Goal: Information Seeking & Learning: Compare options

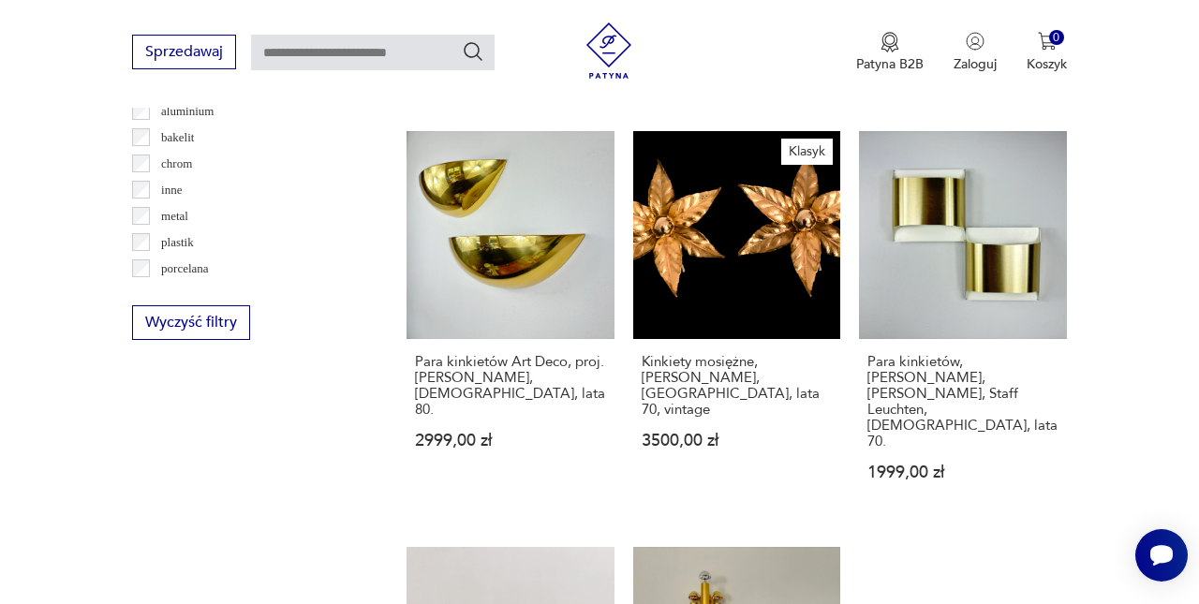
scroll to position [1659, 0]
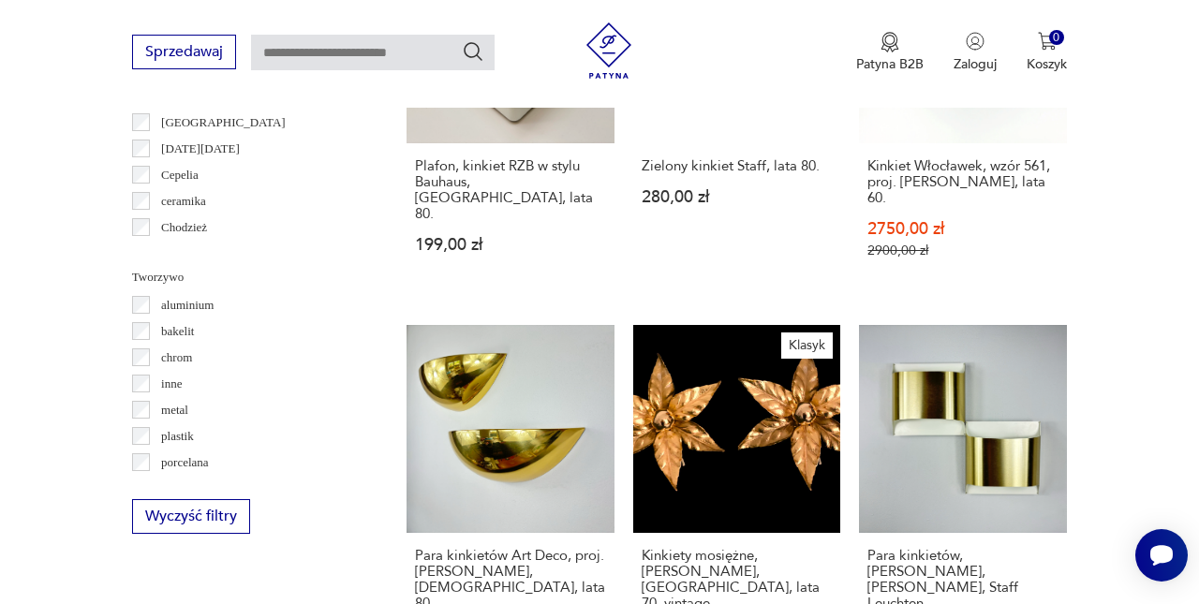
click at [353, 1] on div "Sprzedawaj Patyna B2B Zaloguj 0 Koszyk Twój koszyk ( 0 ) Brak produktów w koszy…" at bounding box center [599, 54] width 1199 height 108
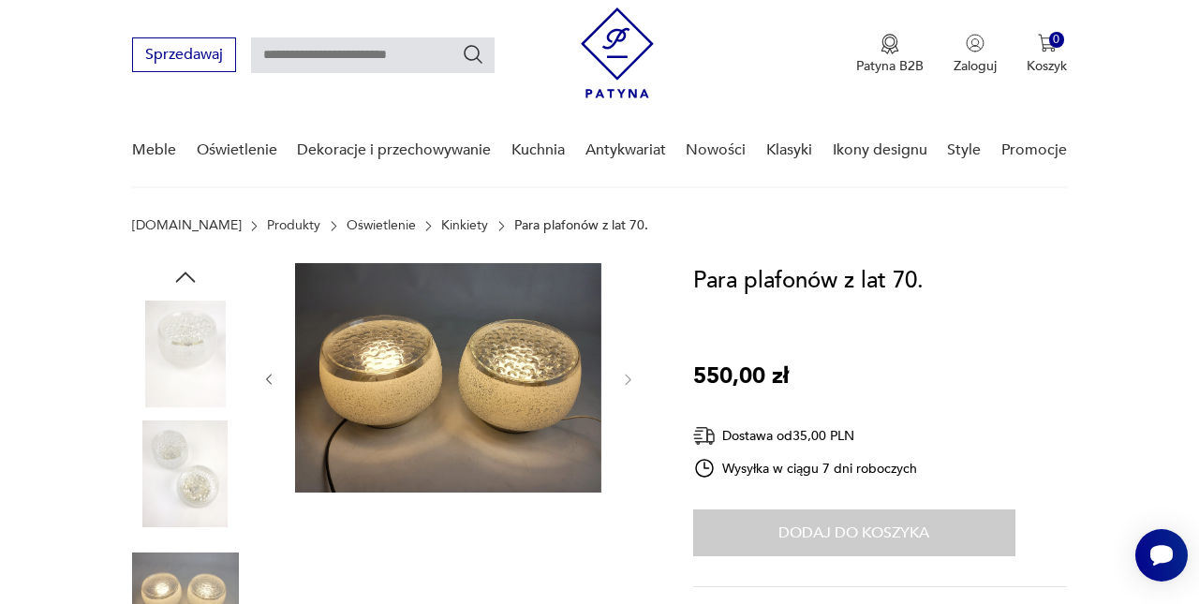
scroll to position [177, 0]
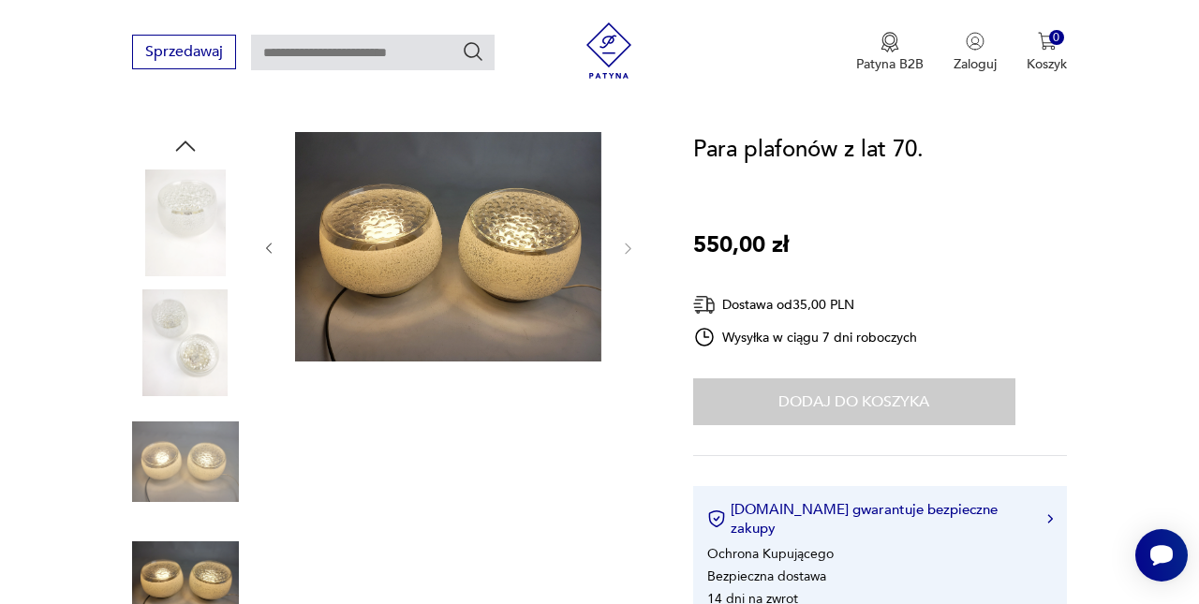
click at [193, 353] on img at bounding box center [185, 342] width 107 height 107
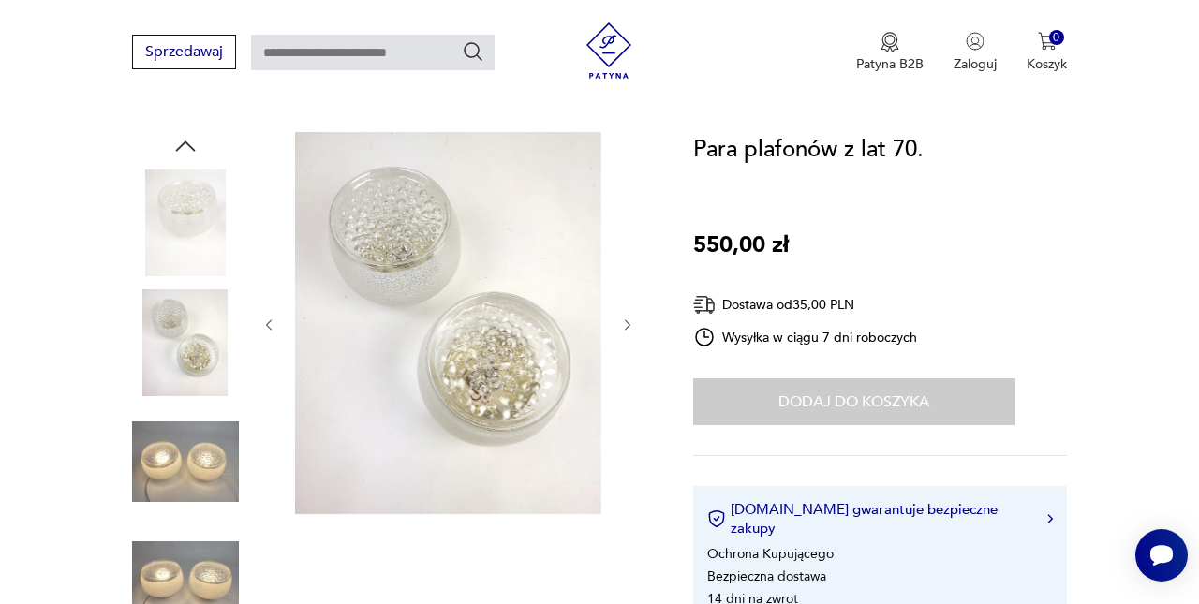
click at [207, 449] on img at bounding box center [185, 461] width 107 height 107
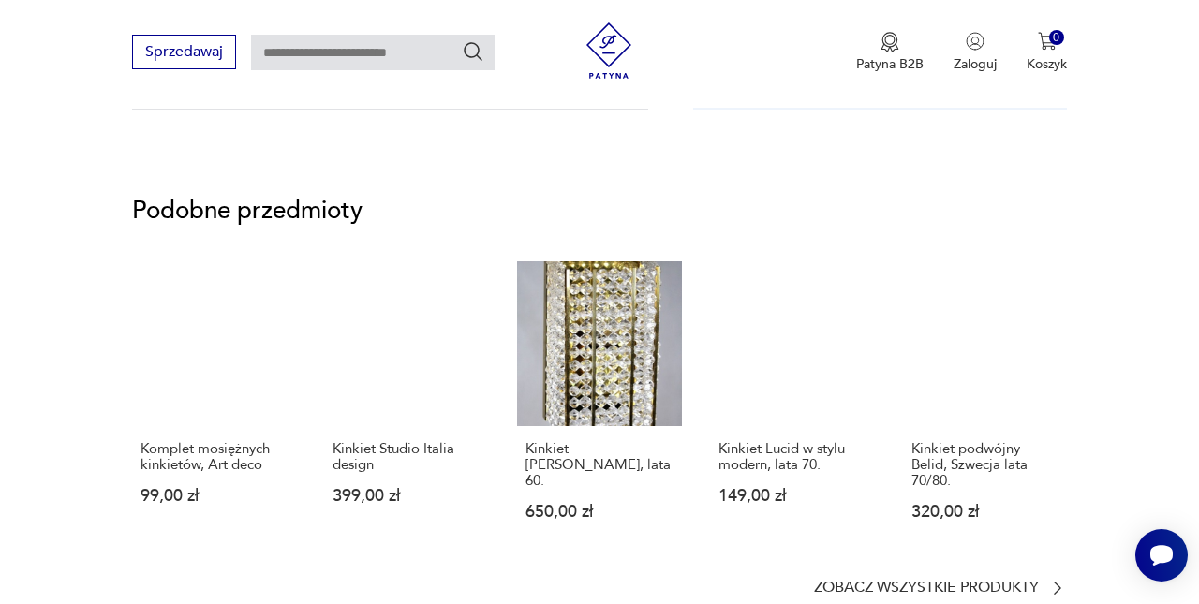
scroll to position [1191, 0]
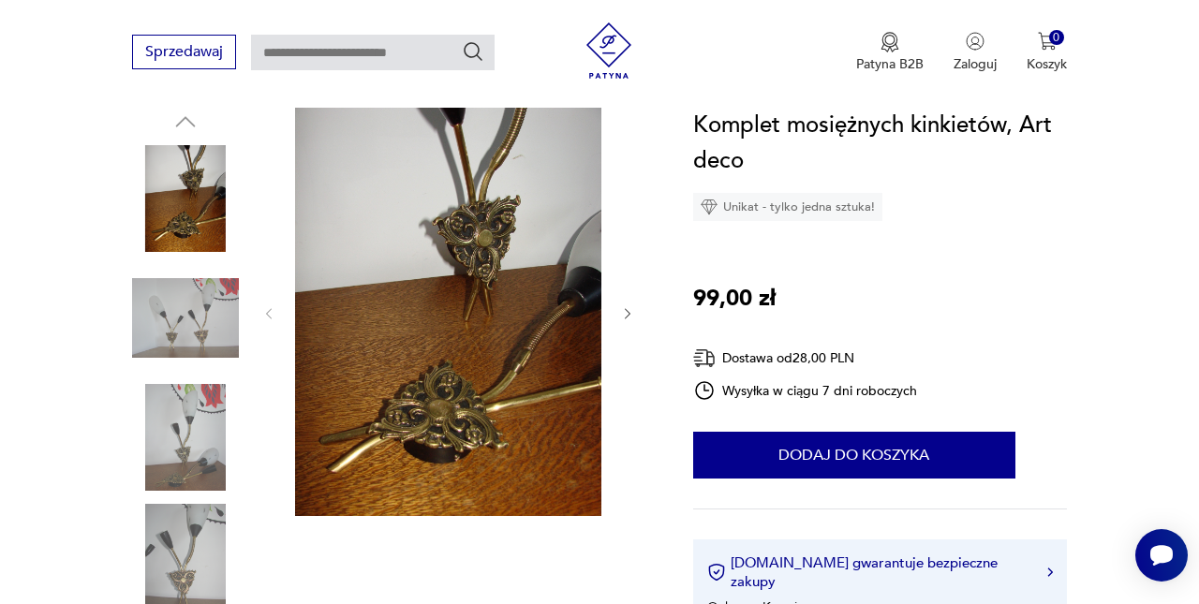
scroll to position [202, 0]
click at [194, 412] on img at bounding box center [185, 436] width 107 height 107
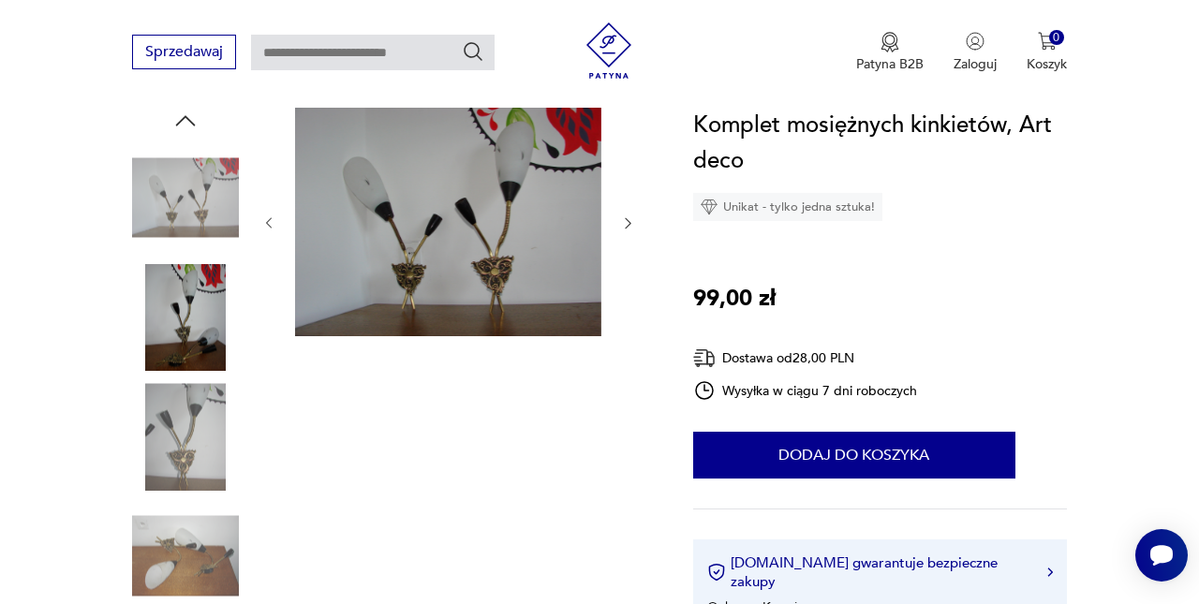
click at [194, 485] on img at bounding box center [185, 436] width 107 height 107
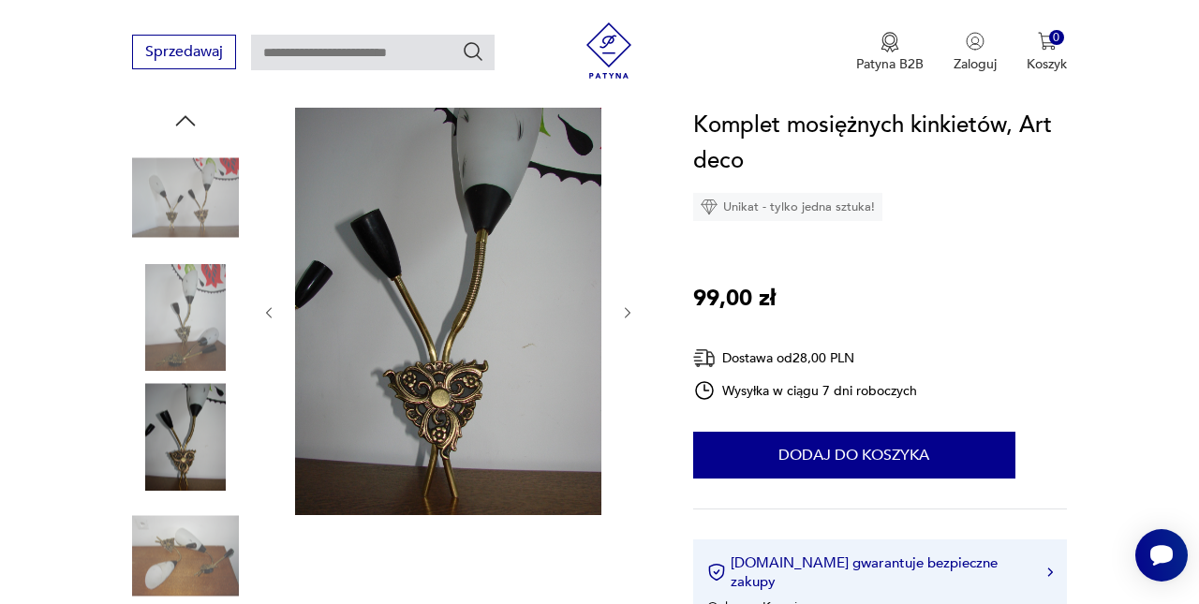
click at [198, 545] on img at bounding box center [185, 556] width 107 height 107
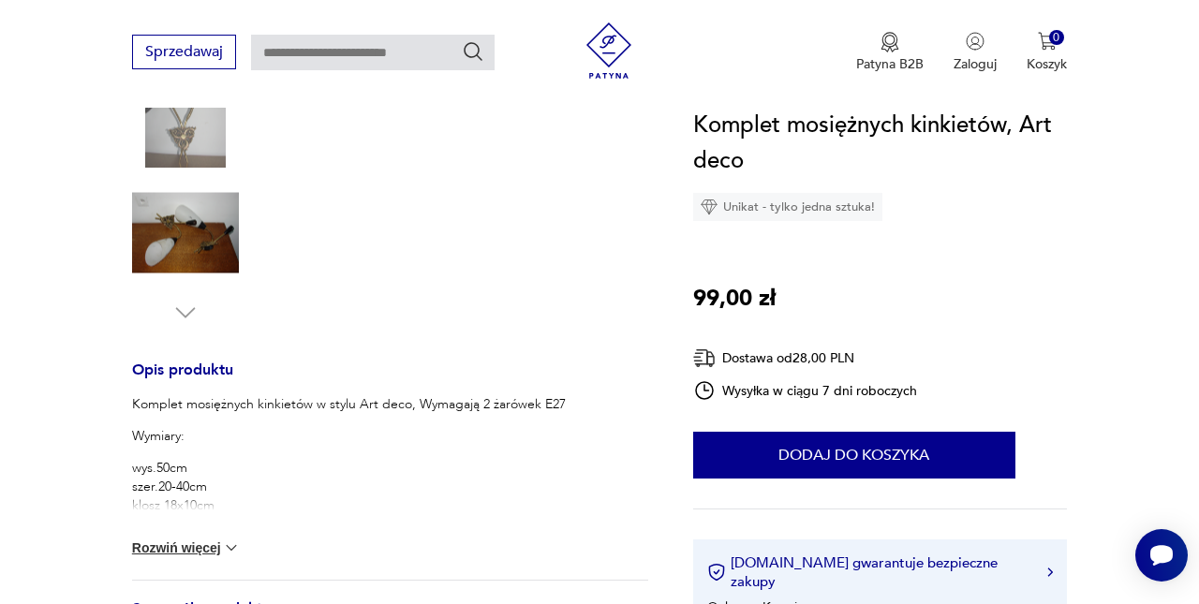
scroll to position [539, 0]
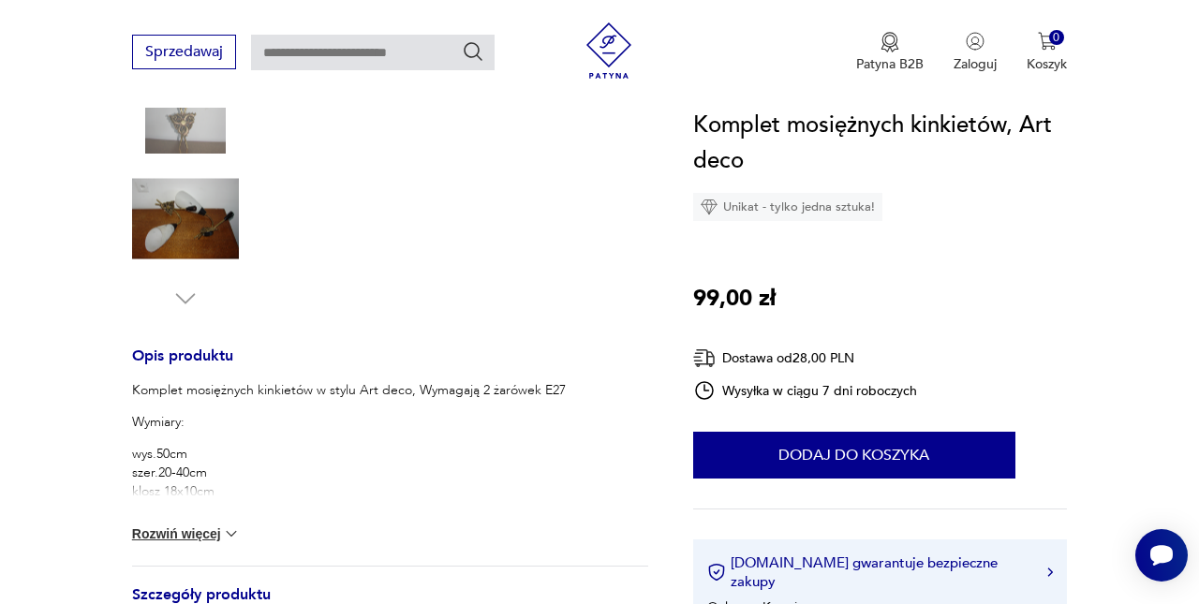
click at [211, 531] on button "Rozwiń więcej" at bounding box center [186, 533] width 109 height 19
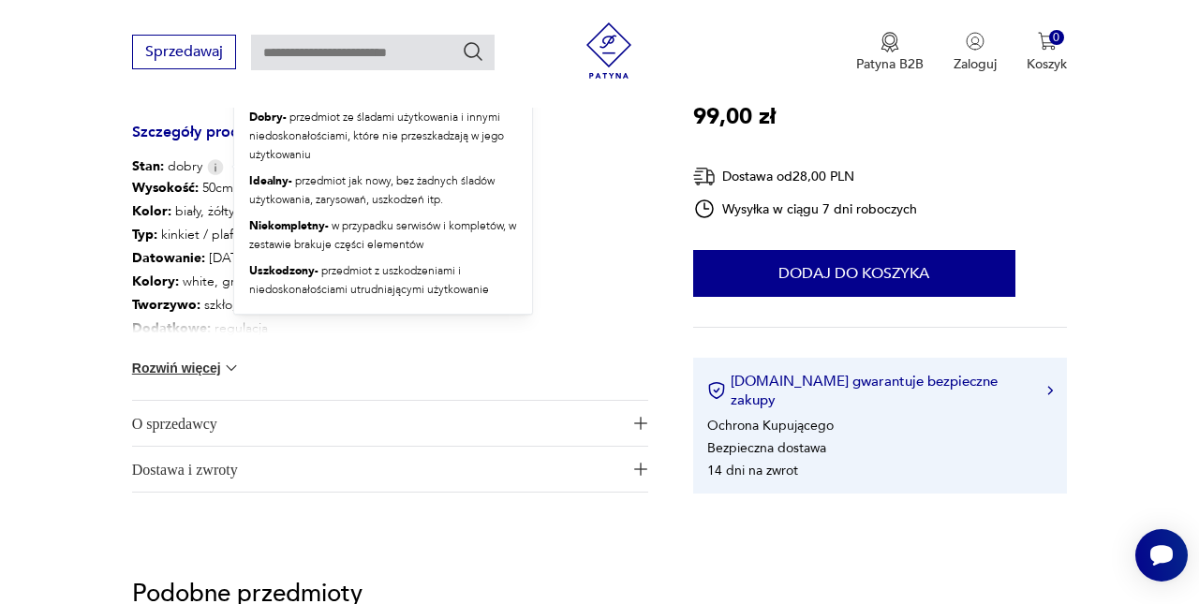
scroll to position [998, 0]
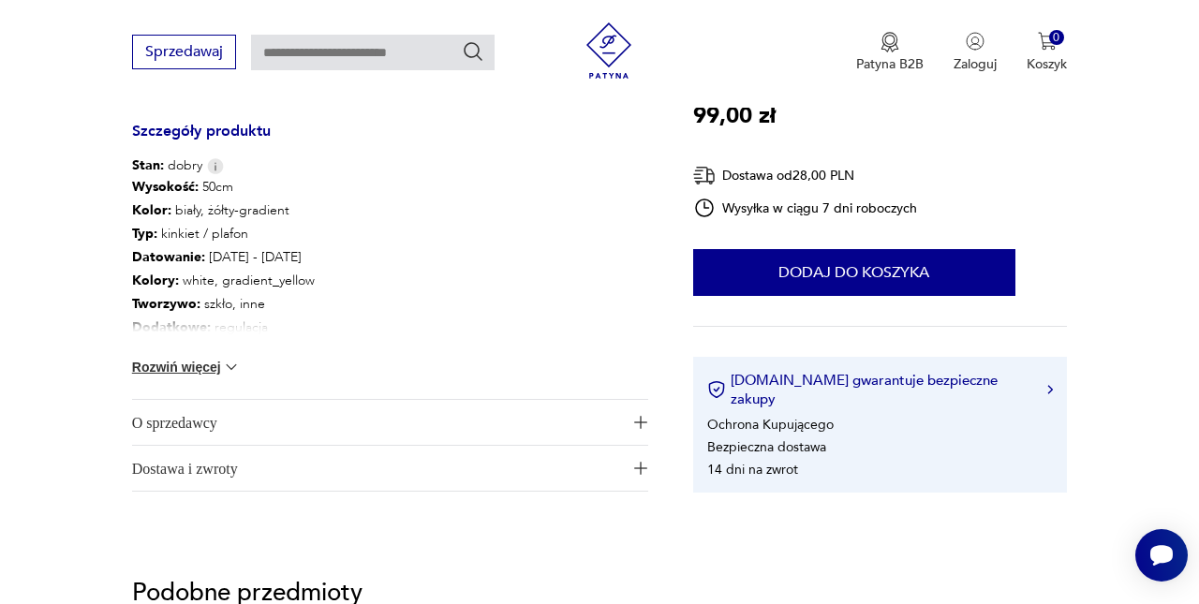
click at [211, 360] on button "Rozwiń więcej" at bounding box center [186, 367] width 109 height 19
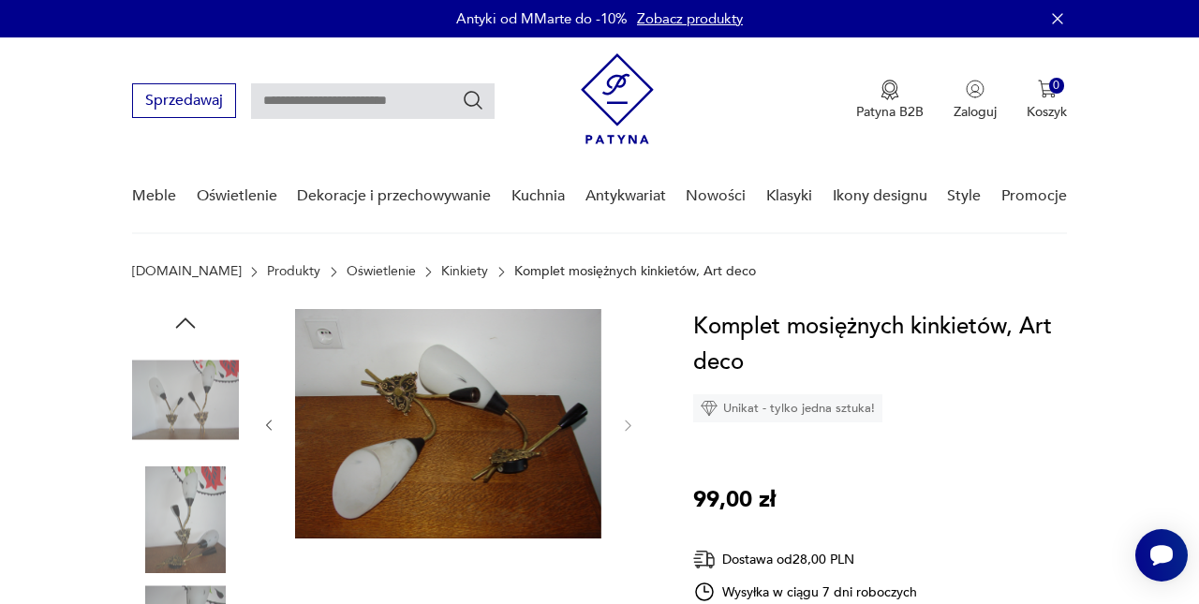
scroll to position [0, 0]
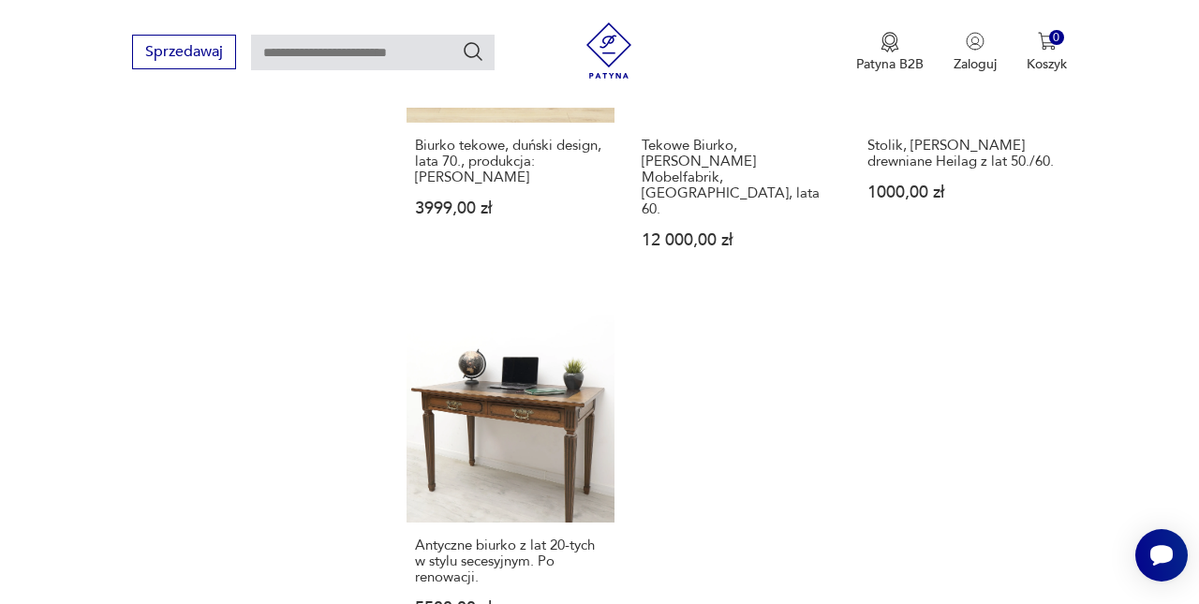
scroll to position [2529, 0]
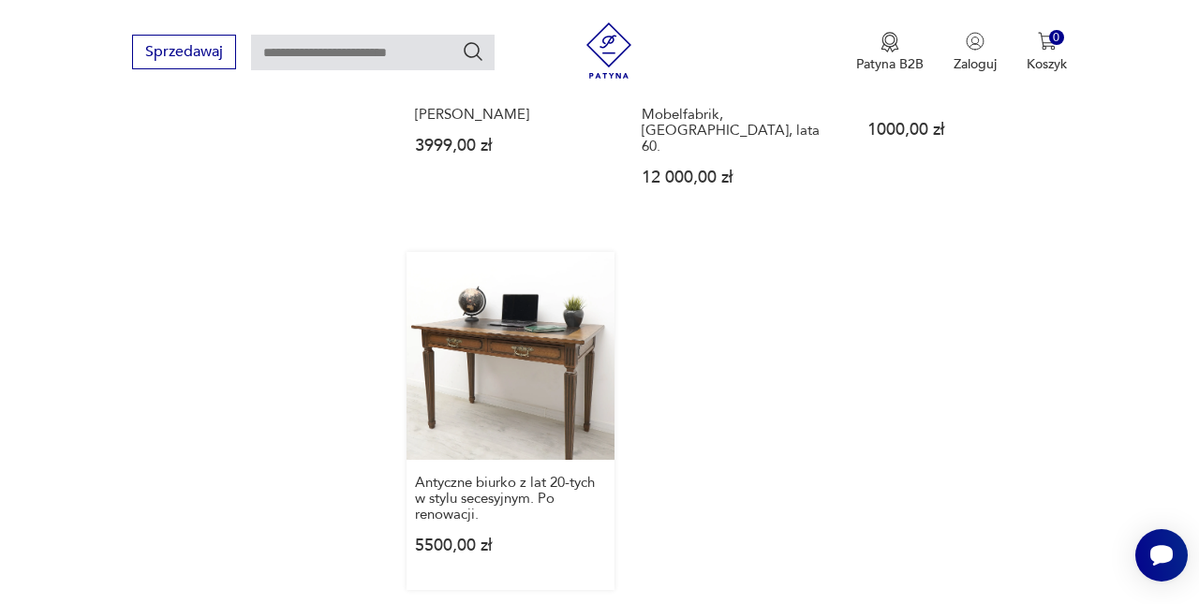
click at [406, 330] on link "Antyczne biurko z lat 20-tych w stylu secesyjnym. Po renowacji. 5500,00 zł" at bounding box center [510, 421] width 208 height 338
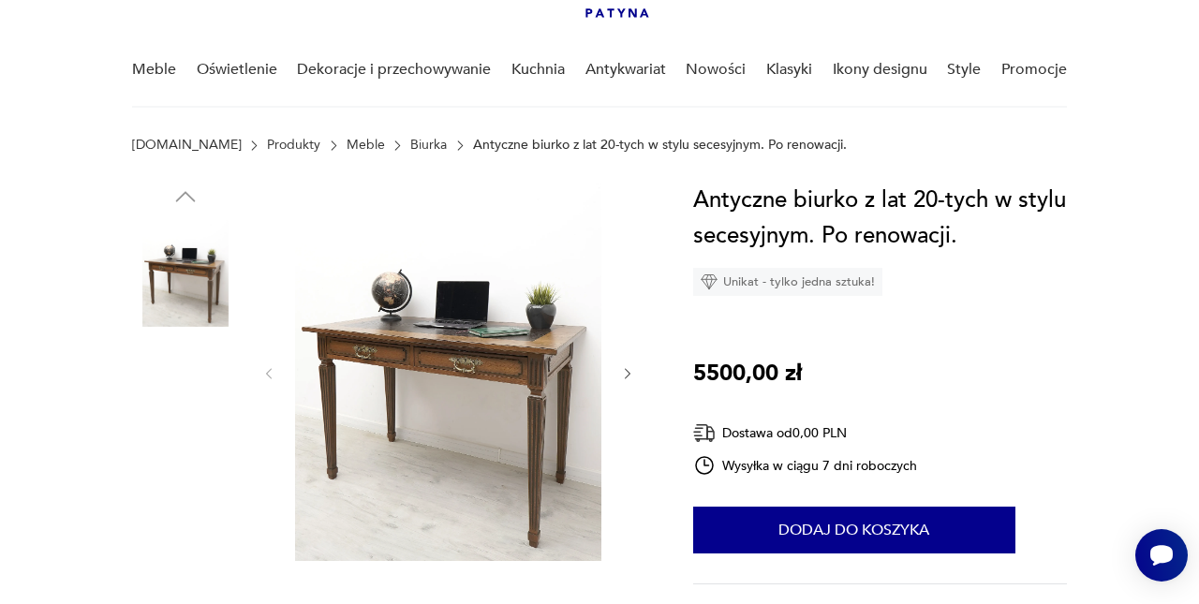
scroll to position [127, 0]
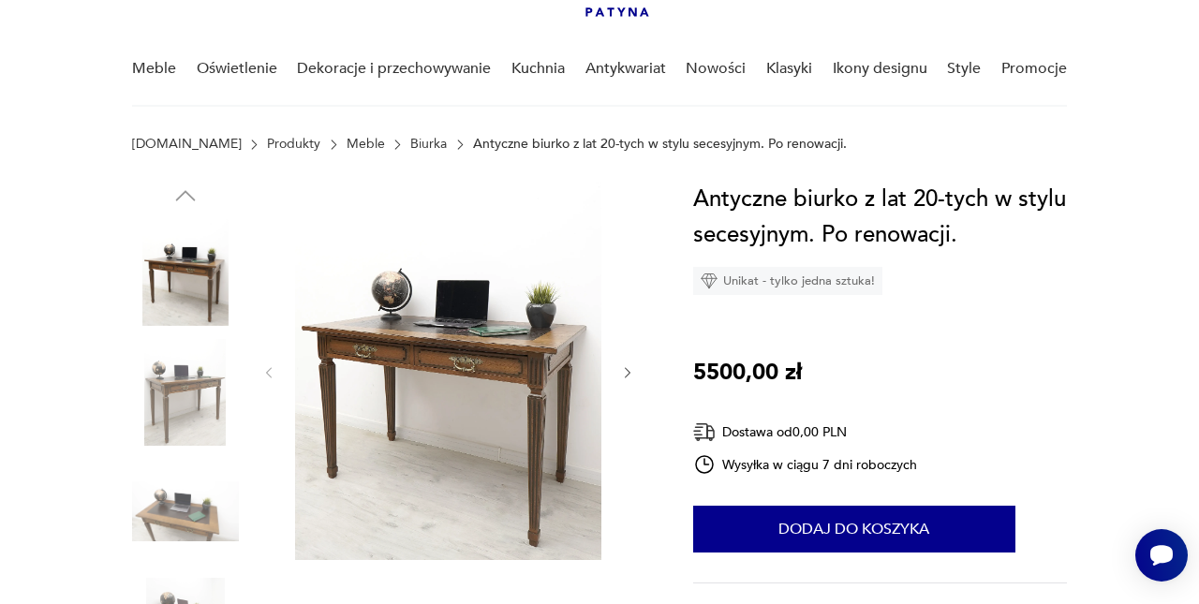
click at [632, 377] on icon "button" at bounding box center [627, 372] width 15 height 15
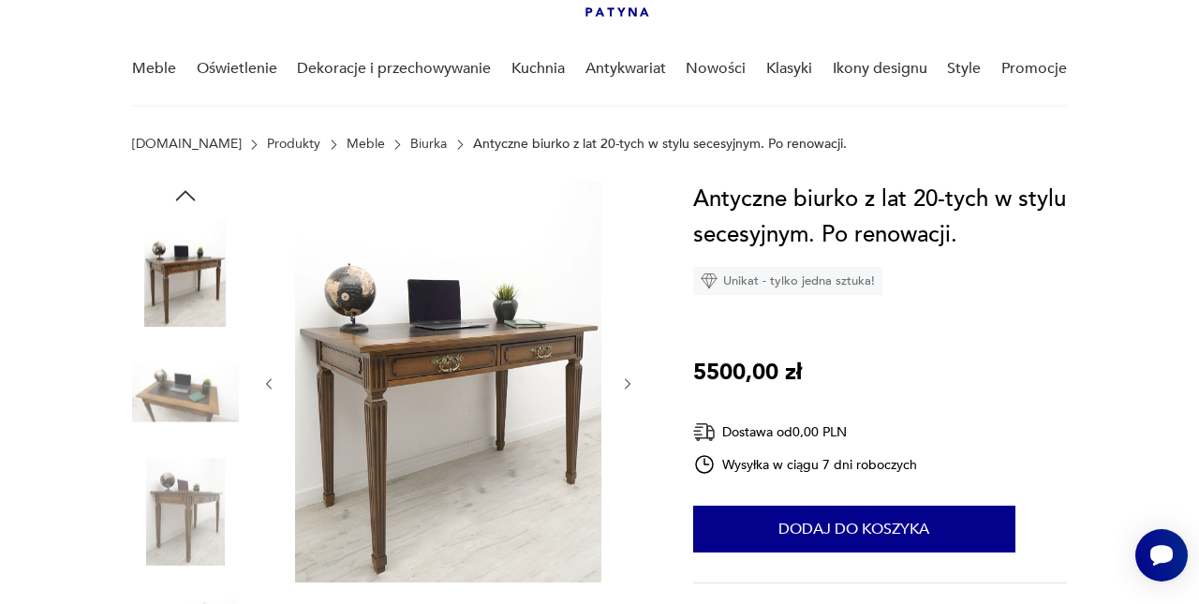
click at [632, 377] on icon "button" at bounding box center [627, 383] width 15 height 15
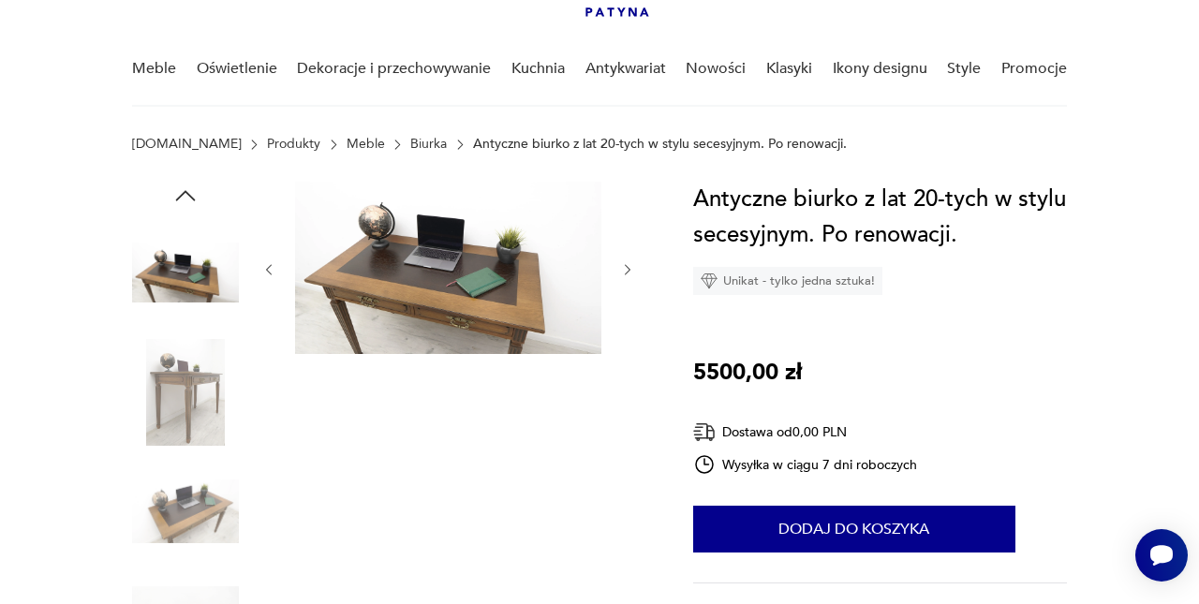
click at [625, 271] on icon "button" at bounding box center [627, 269] width 15 height 15
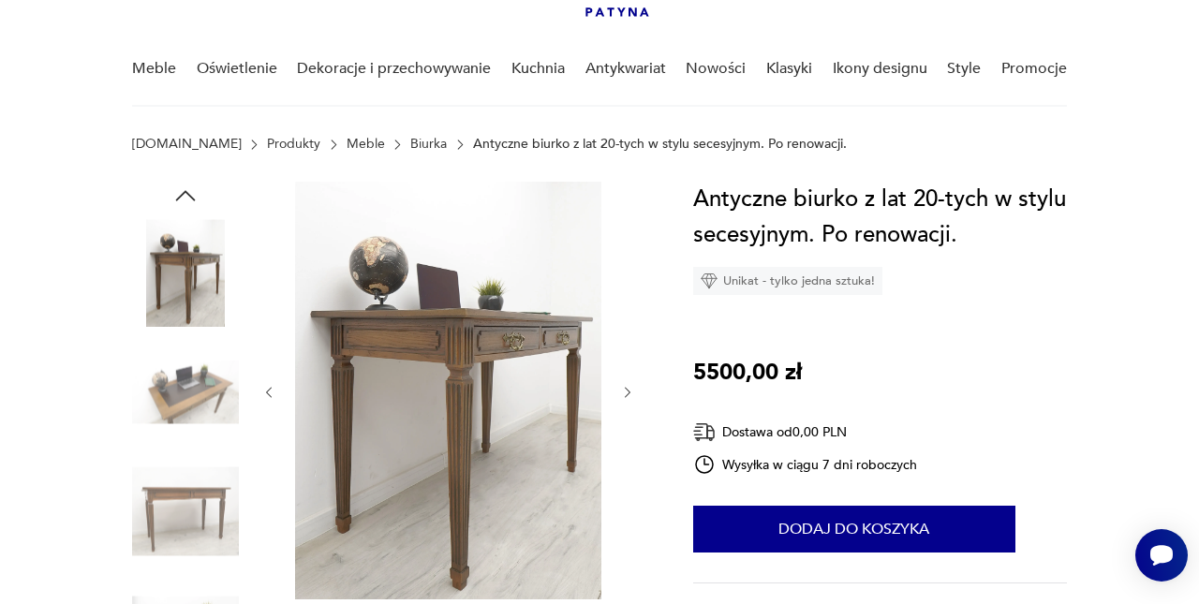
click at [626, 383] on button "button" at bounding box center [627, 392] width 15 height 19
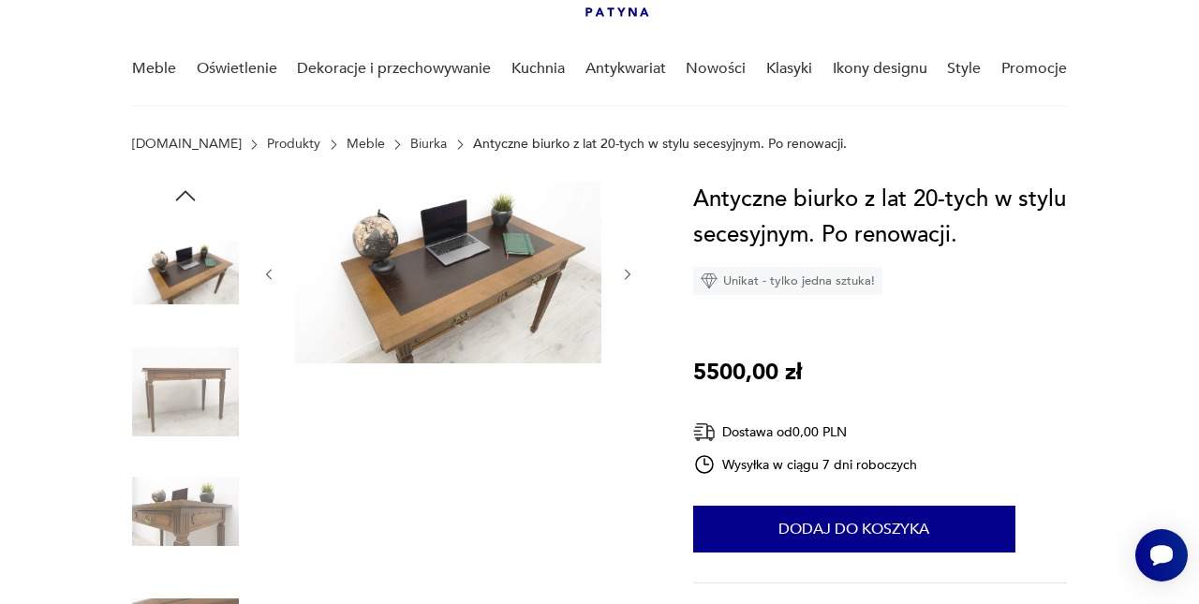
click at [621, 279] on icon "button" at bounding box center [627, 274] width 15 height 15
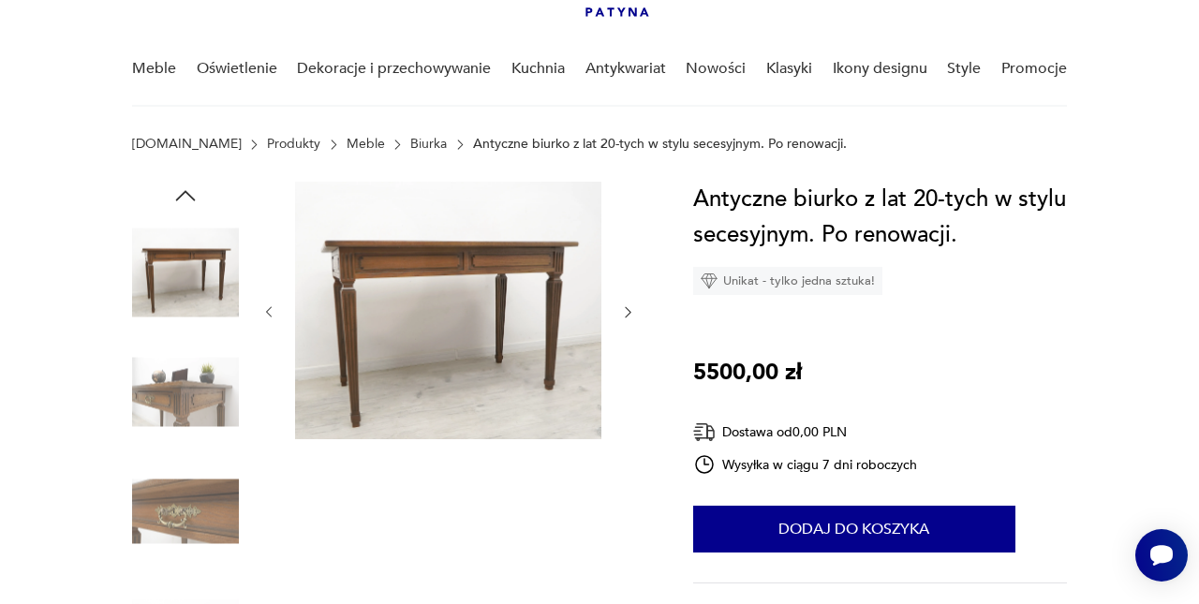
click at [621, 279] on div at bounding box center [448, 312] width 375 height 261
click at [632, 319] on icon "button" at bounding box center [627, 311] width 15 height 15
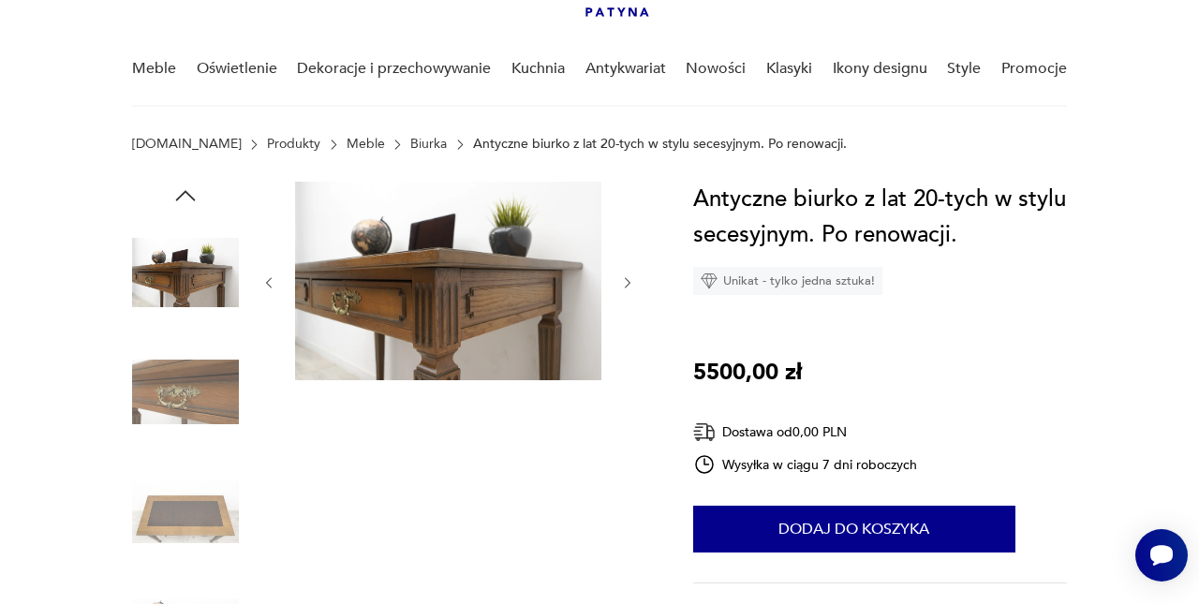
click at [632, 319] on div at bounding box center [448, 283] width 375 height 202
click at [627, 291] on button "button" at bounding box center [627, 282] width 15 height 19
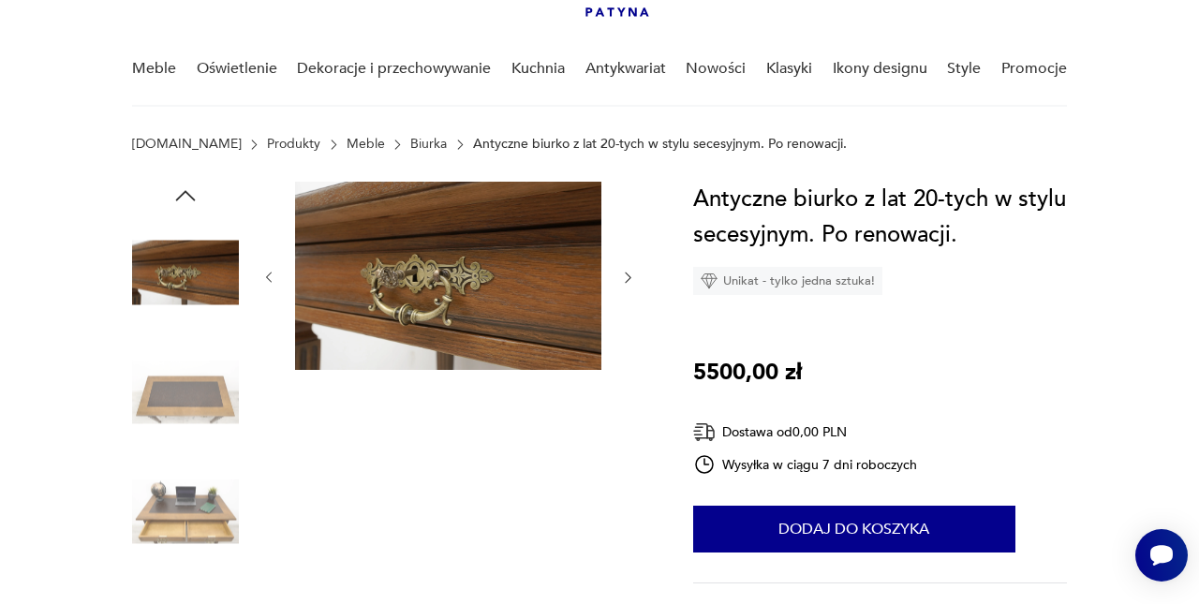
click at [627, 289] on div at bounding box center [448, 278] width 375 height 192
click at [624, 271] on icon "button" at bounding box center [627, 277] width 15 height 15
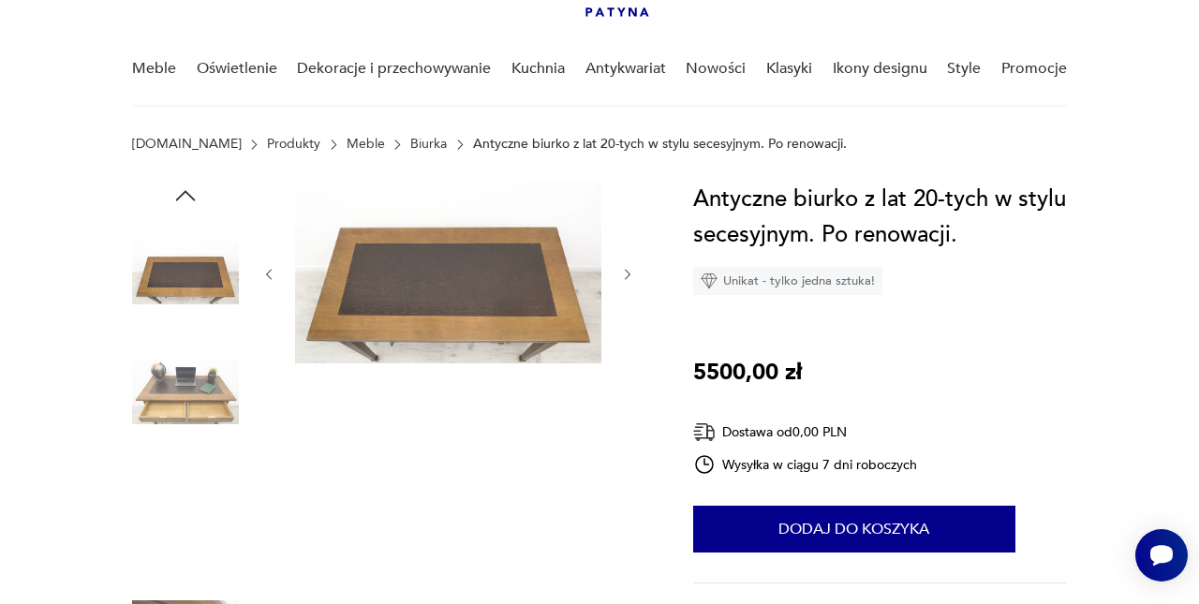
click at [624, 271] on icon "button" at bounding box center [627, 274] width 15 height 15
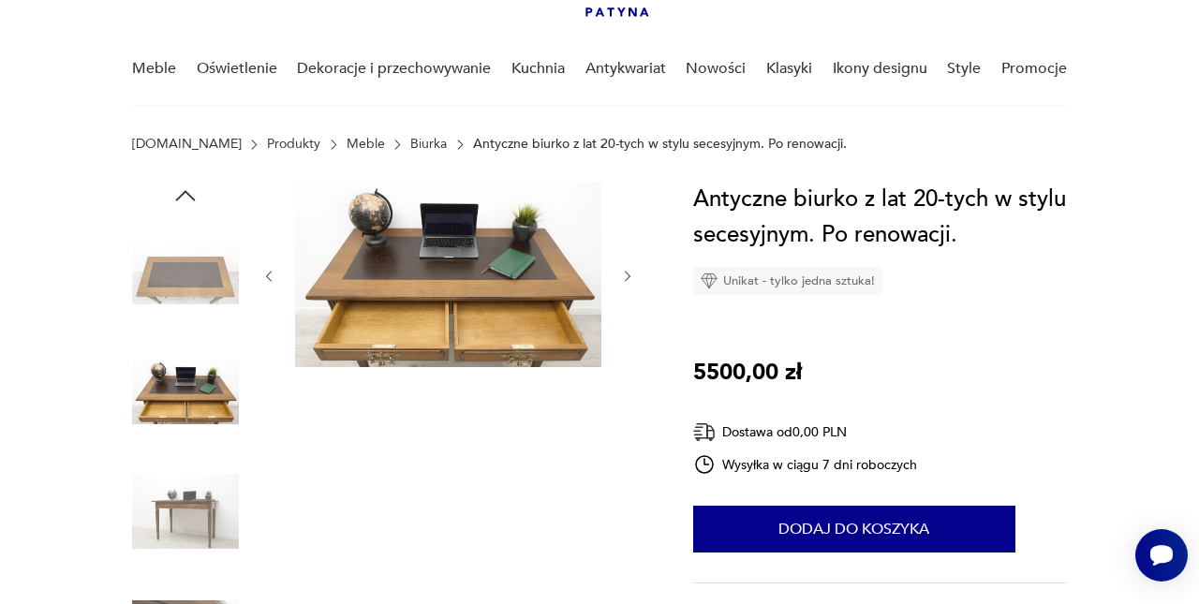
click at [624, 271] on icon "button" at bounding box center [627, 276] width 15 height 15
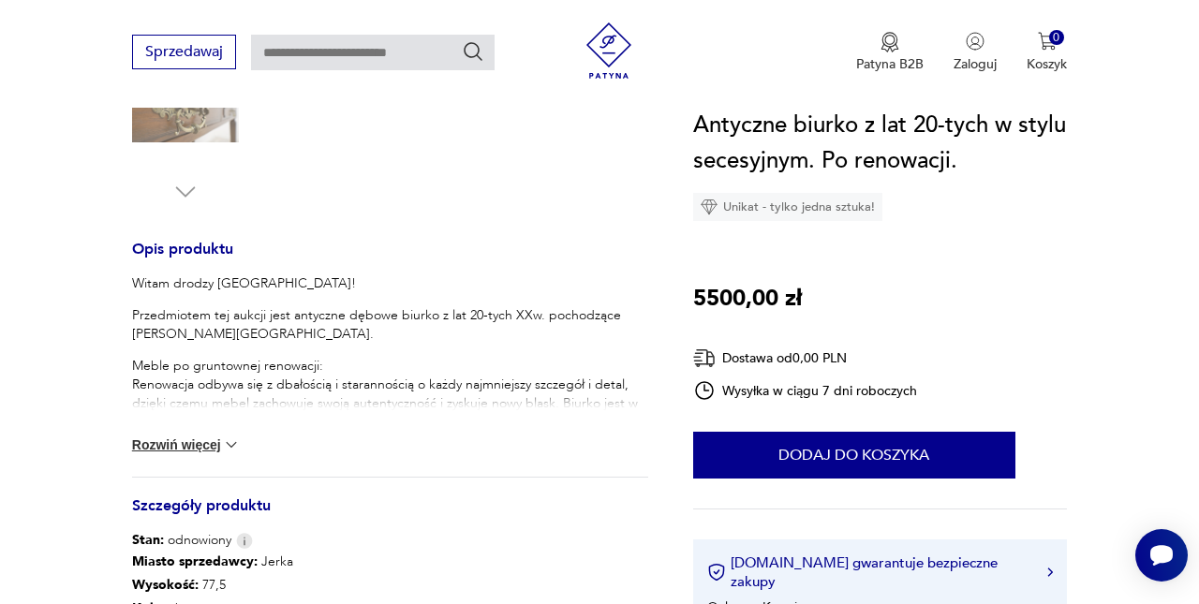
scroll to position [648, 0]
click at [204, 437] on button "Rozwiń więcej" at bounding box center [186, 443] width 109 height 19
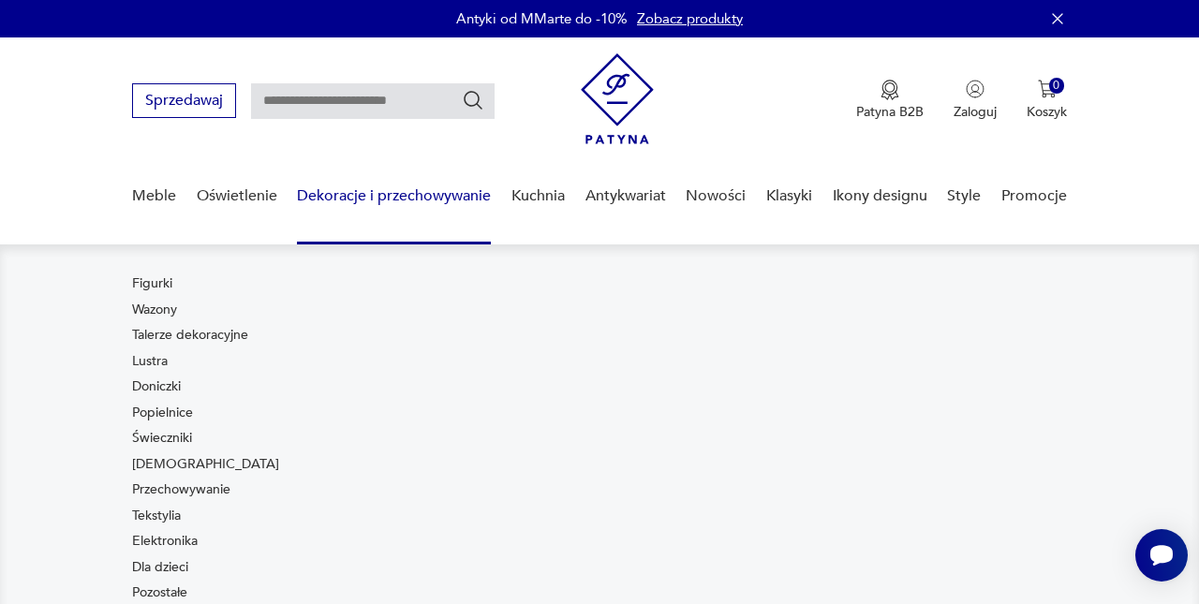
scroll to position [89, 0]
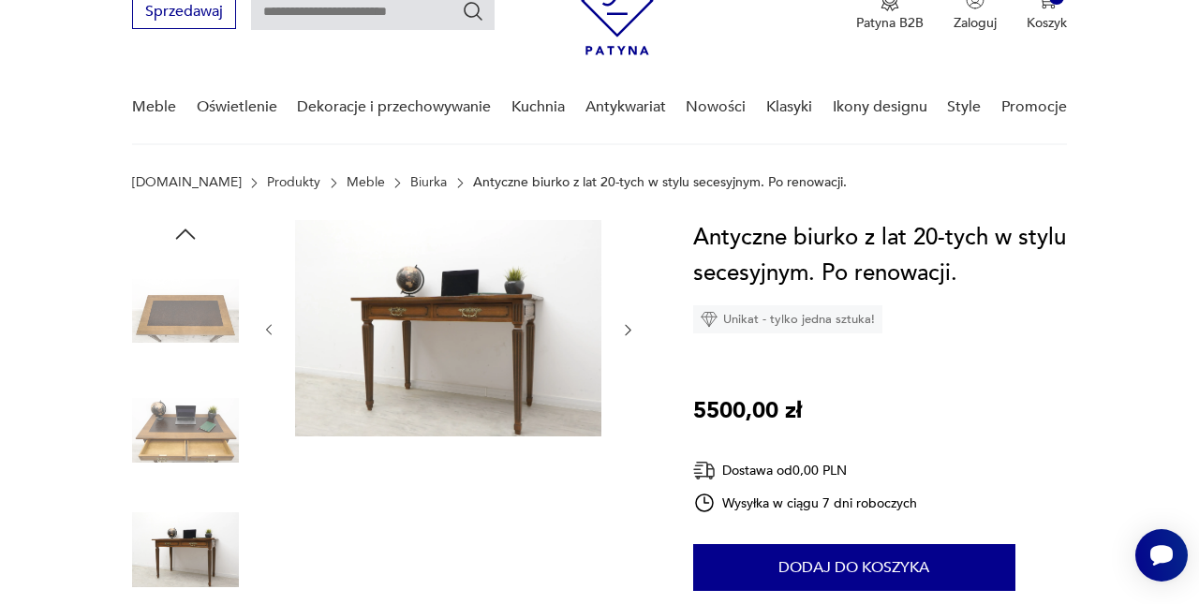
click at [627, 325] on icon "button" at bounding box center [627, 329] width 15 height 15
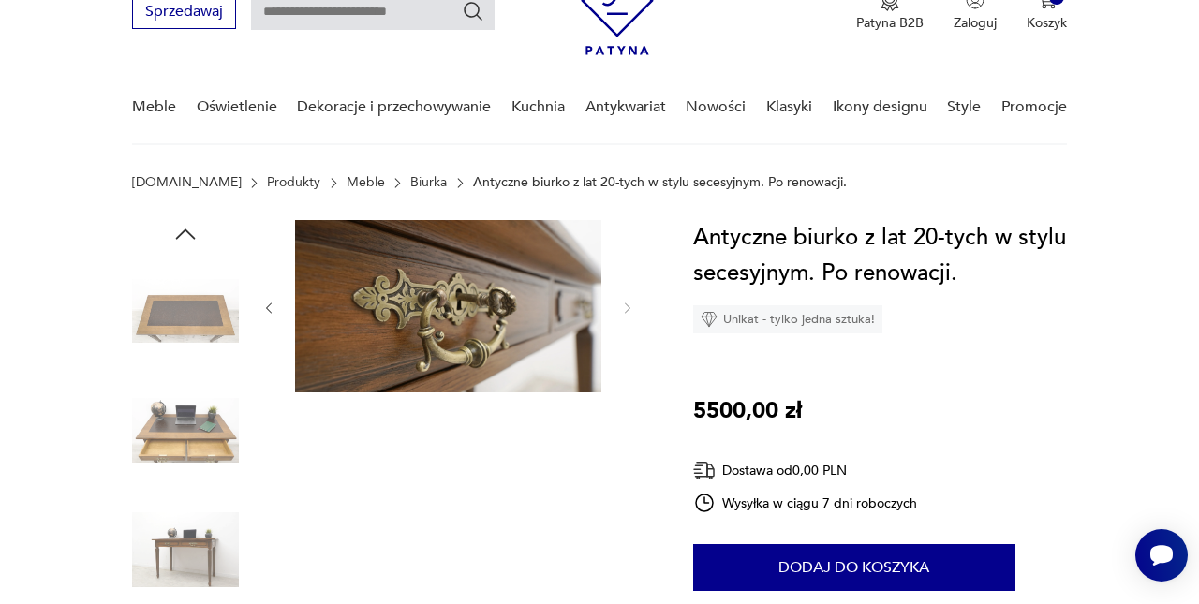
click at [627, 325] on div at bounding box center [448, 308] width 375 height 176
click at [395, 369] on img at bounding box center [448, 306] width 306 height 172
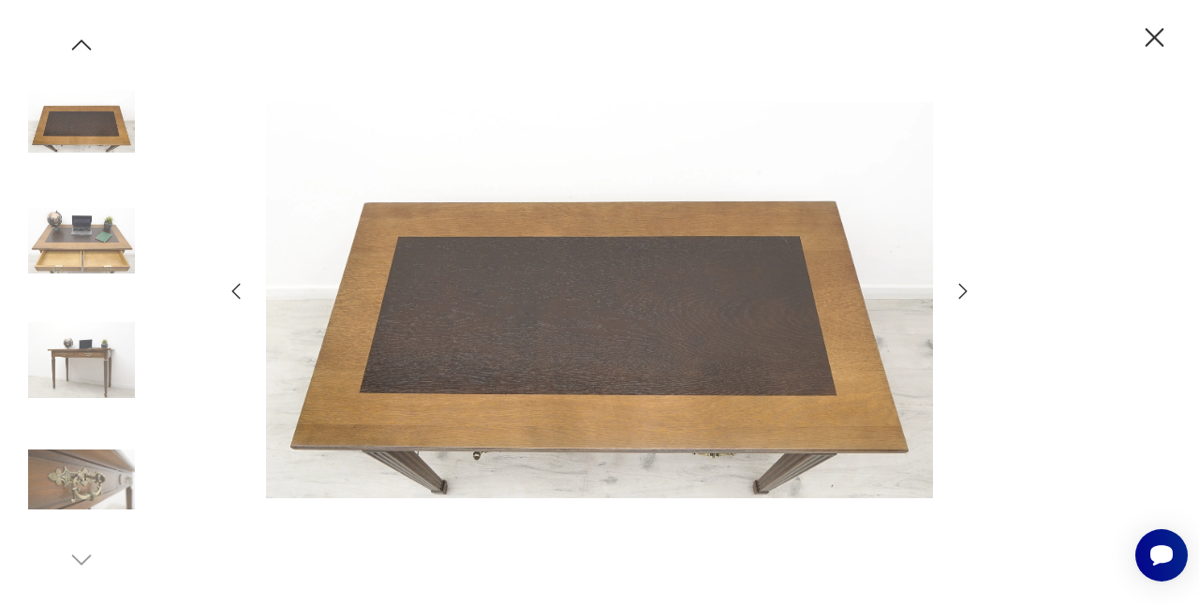
click at [237, 298] on icon "button" at bounding box center [236, 291] width 22 height 22
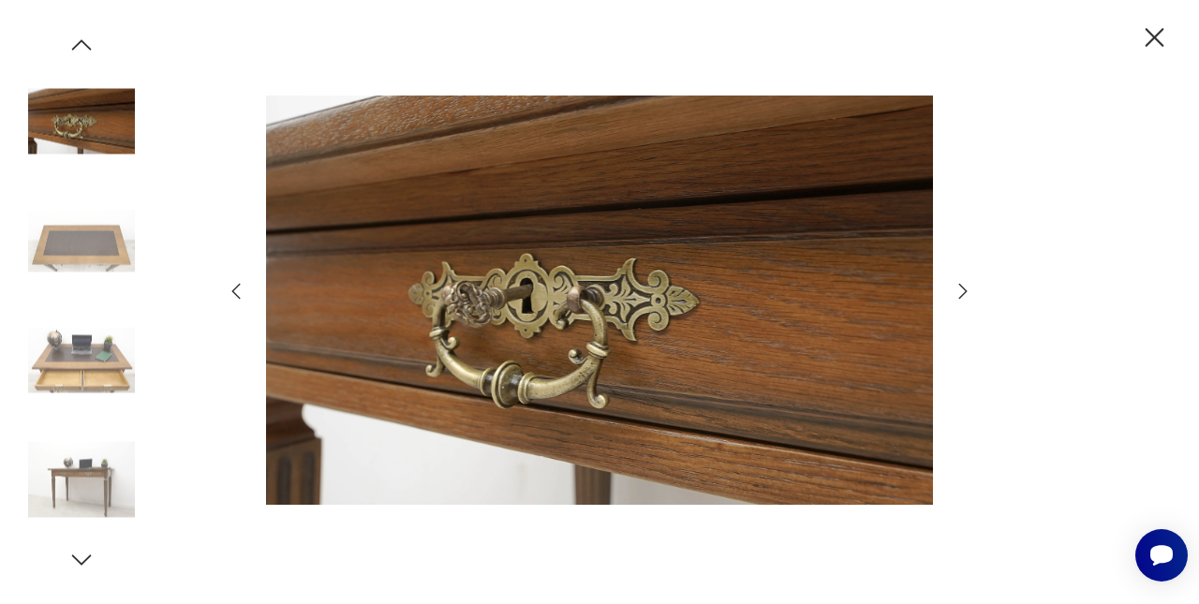
click at [237, 298] on icon "button" at bounding box center [236, 291] width 22 height 22
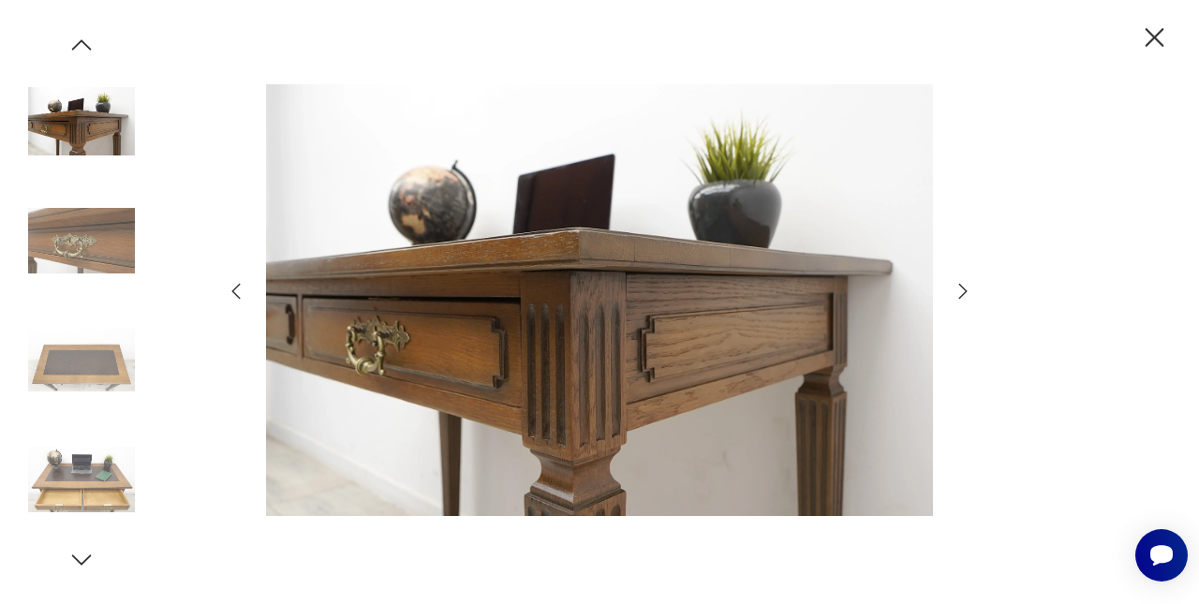
click at [237, 298] on icon "button" at bounding box center [236, 291] width 22 height 22
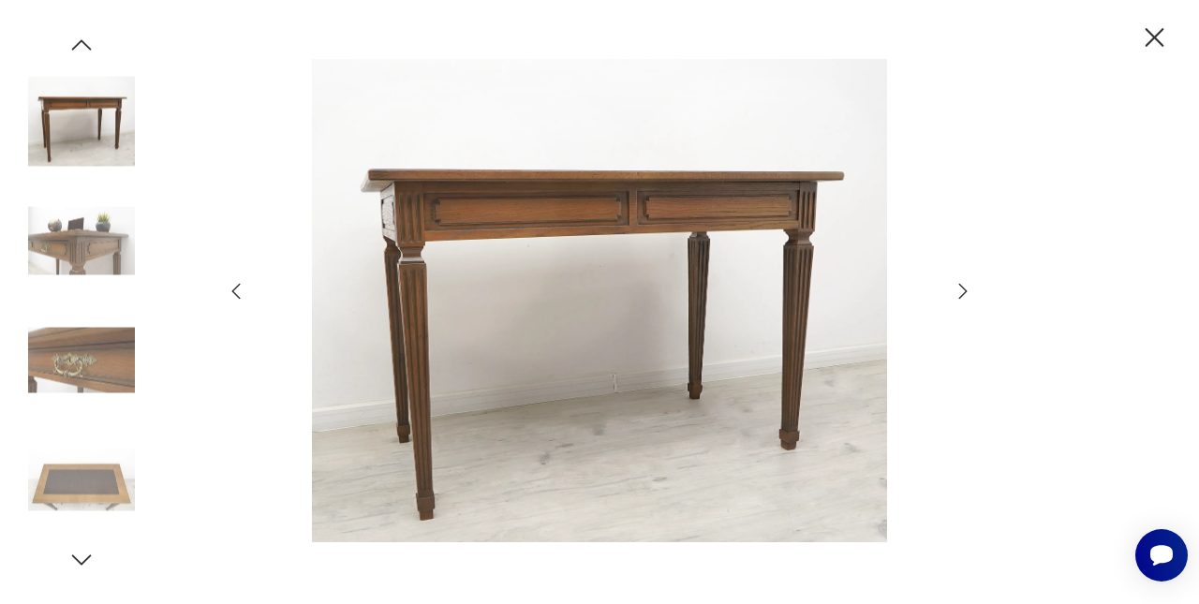
click at [237, 298] on icon "button" at bounding box center [236, 291] width 22 height 22
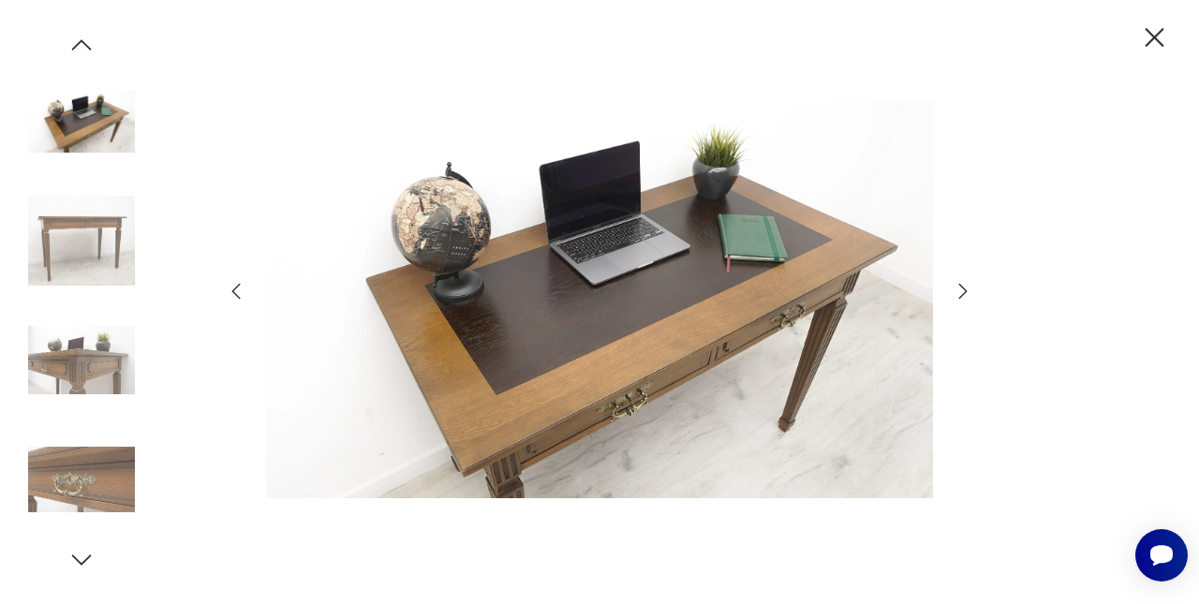
click at [237, 298] on icon "button" at bounding box center [236, 291] width 22 height 22
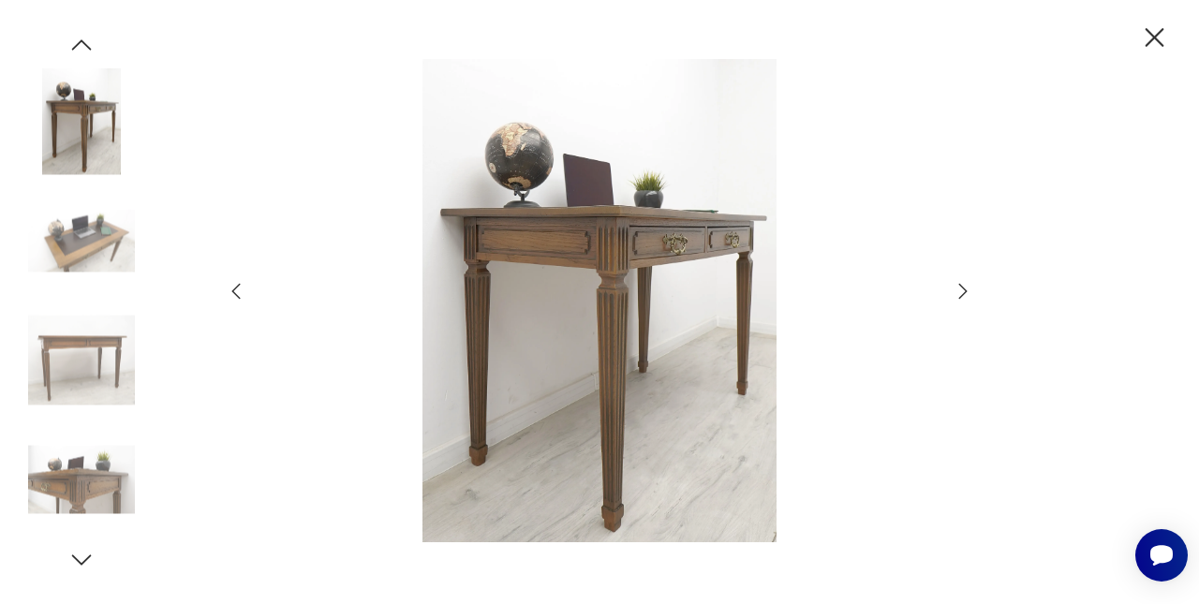
click at [237, 298] on icon "button" at bounding box center [236, 291] width 22 height 22
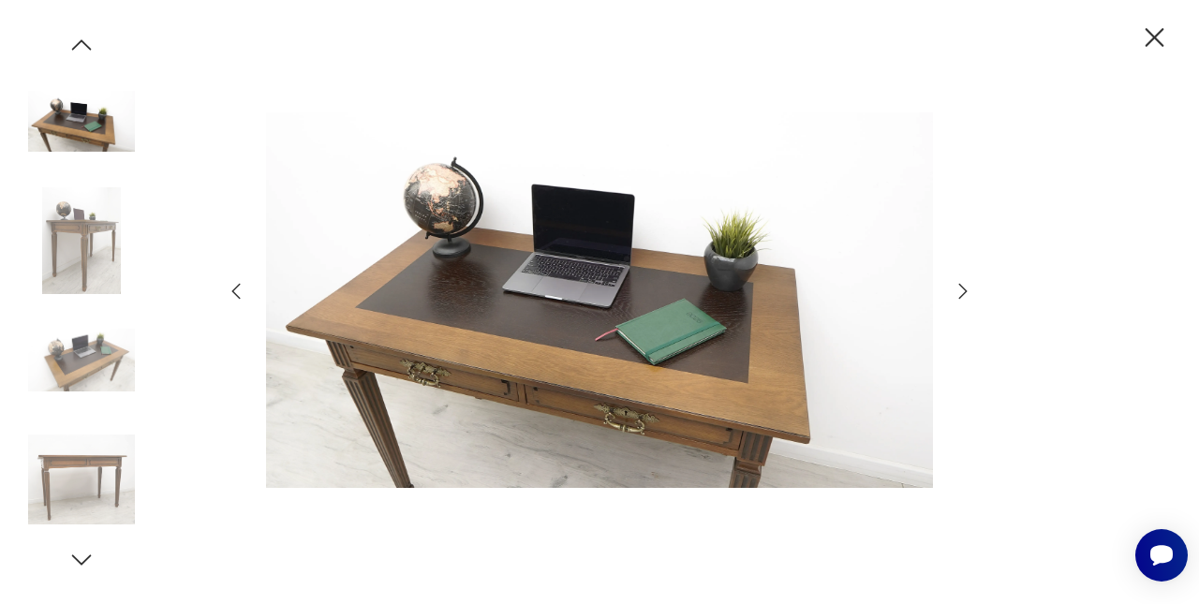
click at [236, 297] on icon "button" at bounding box center [236, 291] width 22 height 22
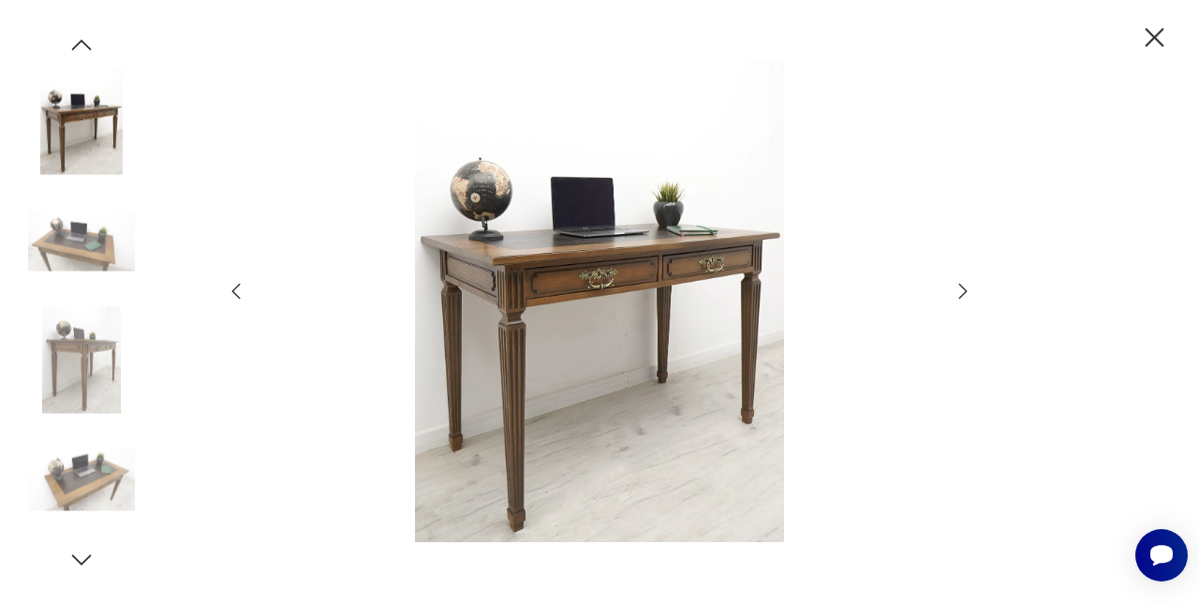
click at [237, 301] on icon "button" at bounding box center [236, 291] width 22 height 22
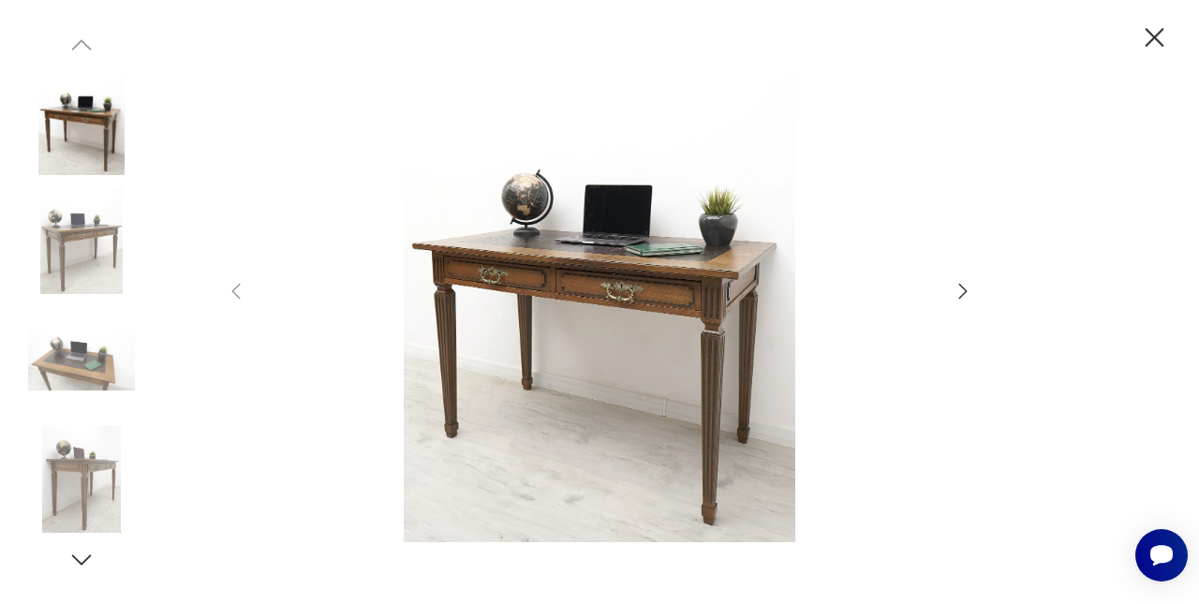
click at [1148, 44] on icon "button" at bounding box center [1154, 37] width 19 height 19
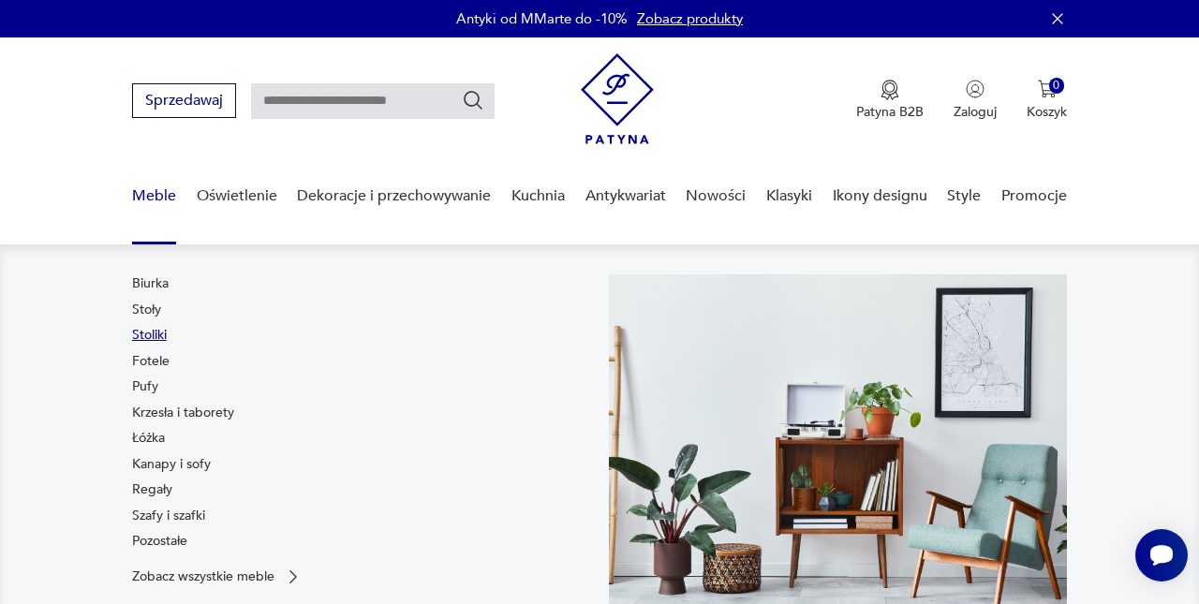
click at [155, 327] on link "Stoliki" at bounding box center [149, 335] width 35 height 19
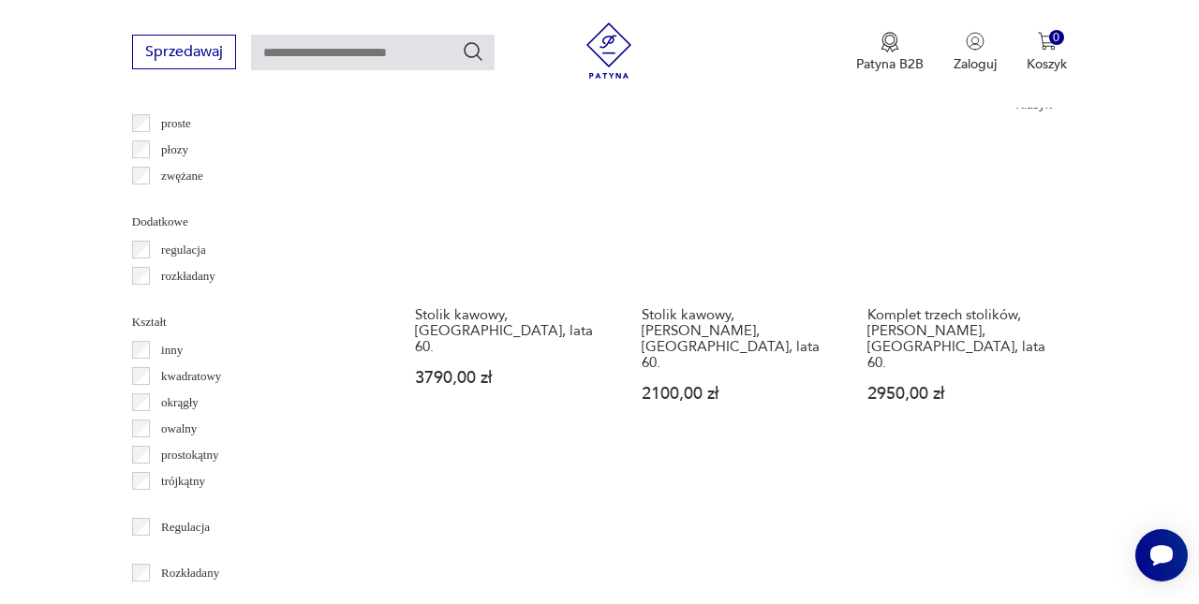
scroll to position [2246, 0]
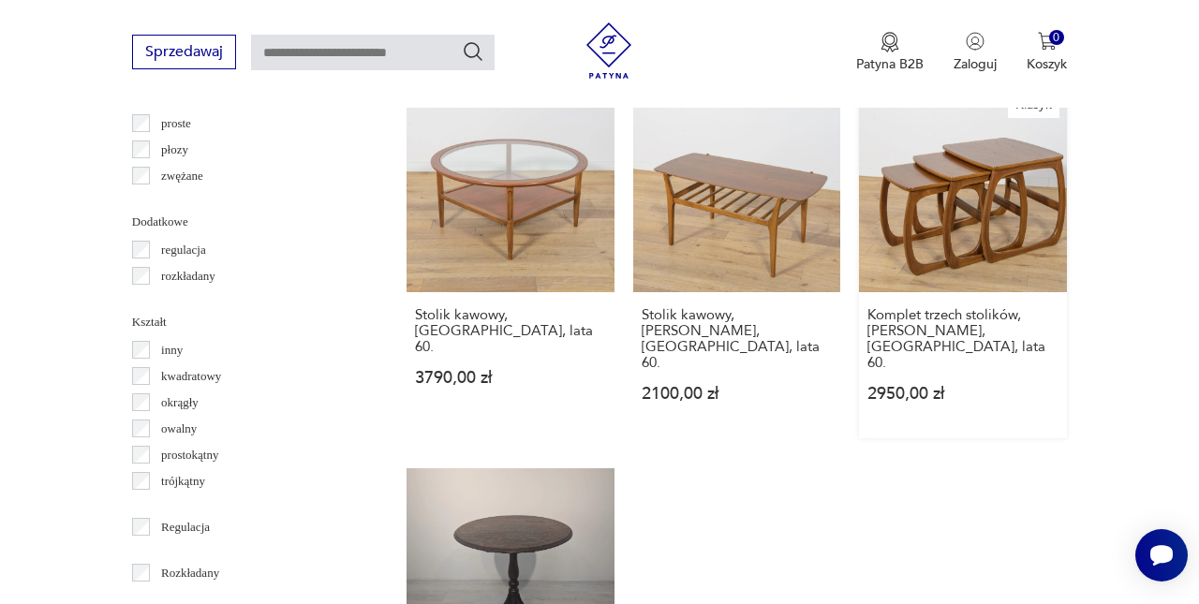
click at [1030, 177] on link "Klasyk Komplet trzech stolików, Parker Knoll, Wielka Brytania, lata 60. 2950,00…" at bounding box center [963, 261] width 208 height 354
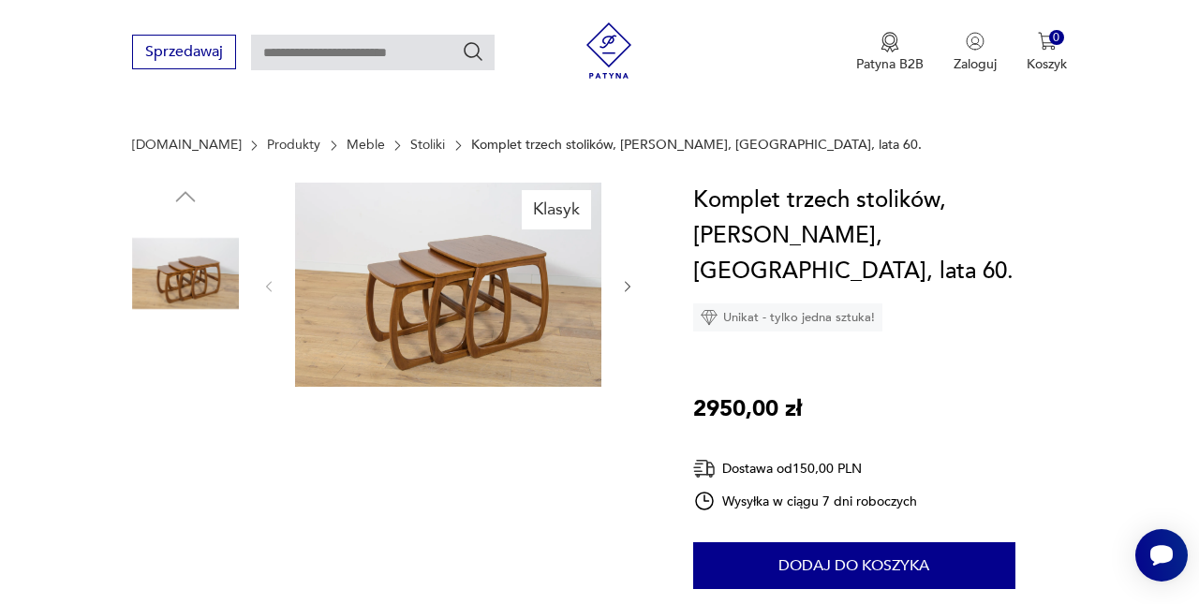
scroll to position [181, 0]
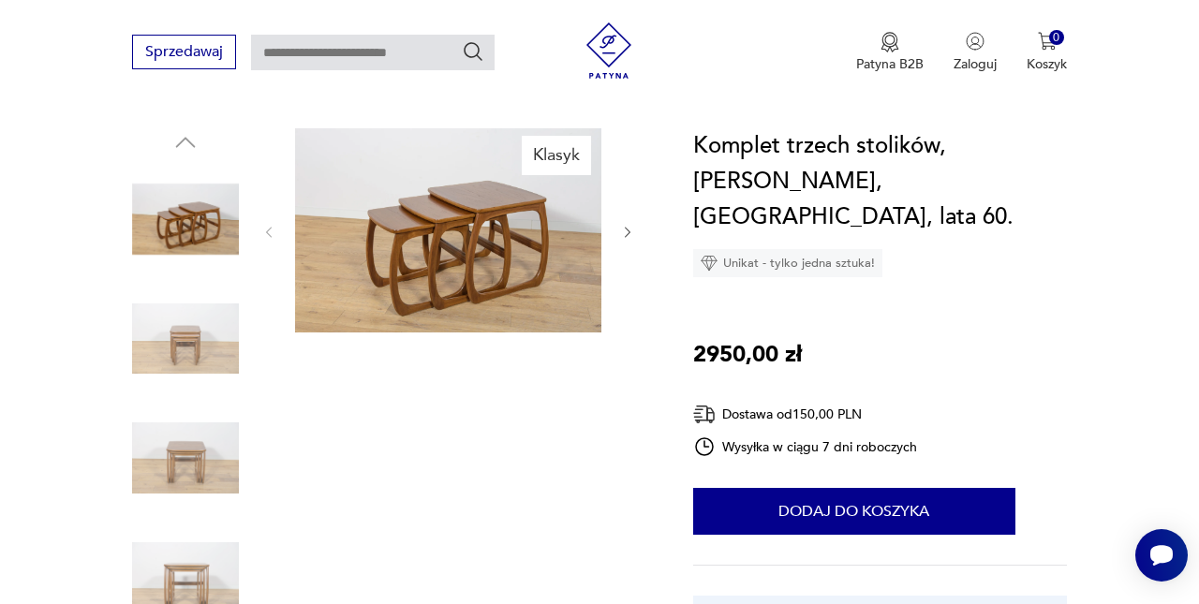
click at [188, 339] on img at bounding box center [185, 339] width 107 height 107
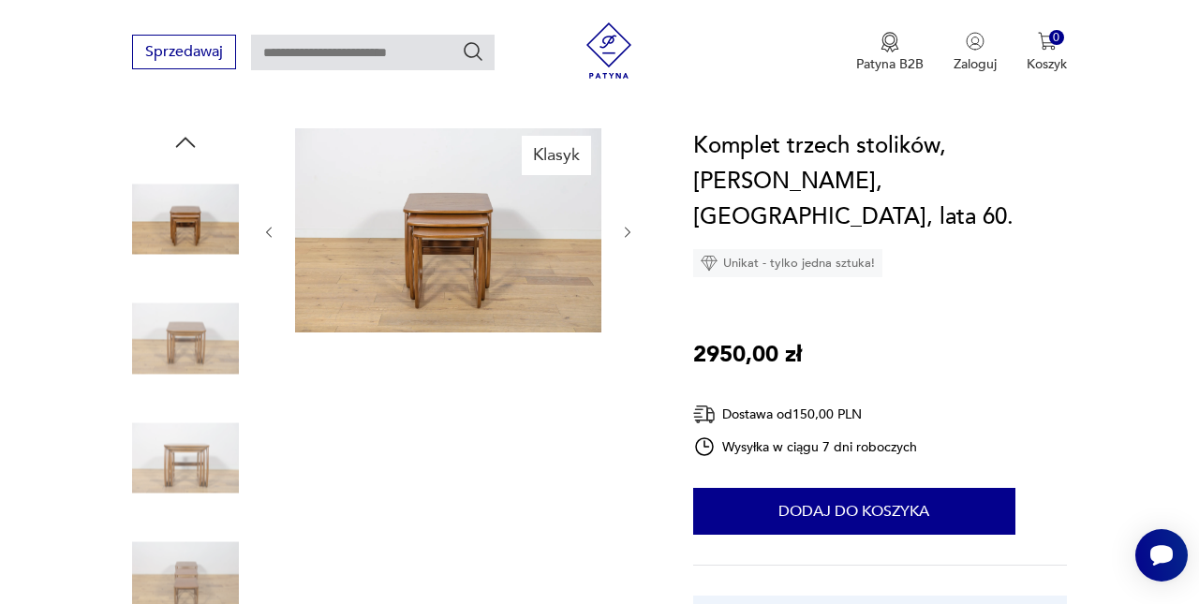
click at [202, 334] on img at bounding box center [185, 339] width 107 height 107
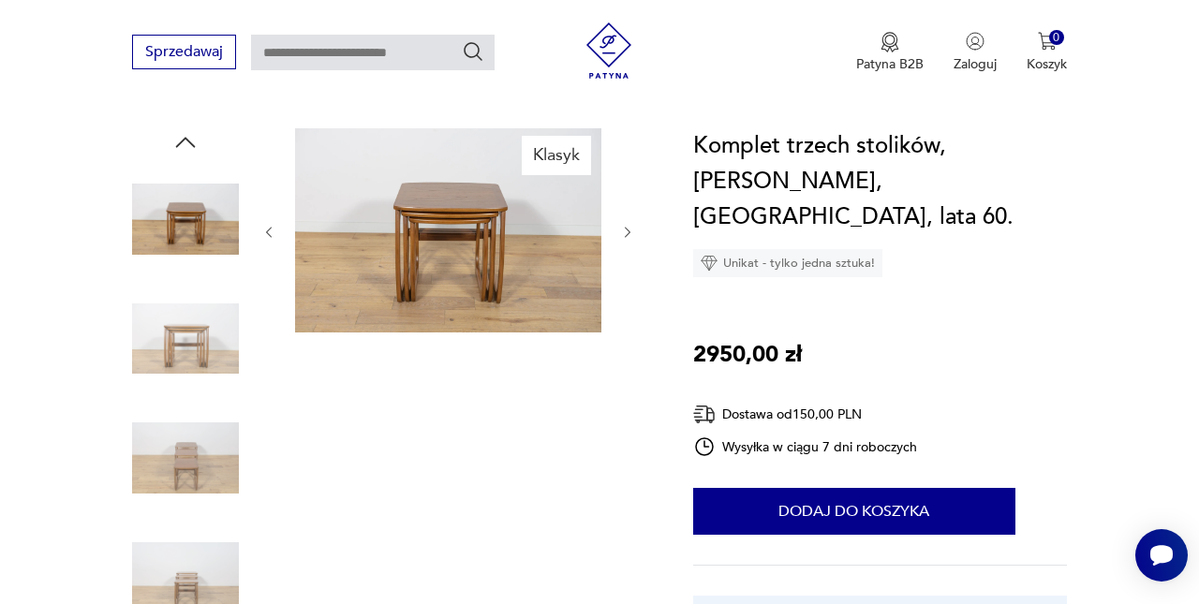
click at [204, 363] on img at bounding box center [185, 339] width 107 height 107
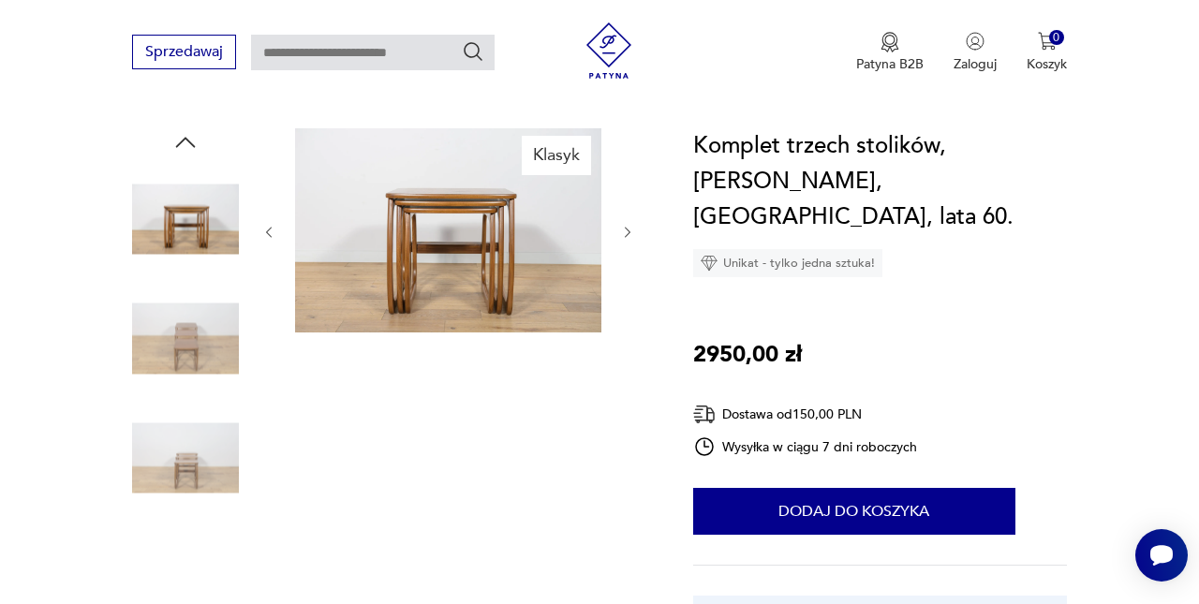
click at [204, 363] on img at bounding box center [185, 339] width 107 height 107
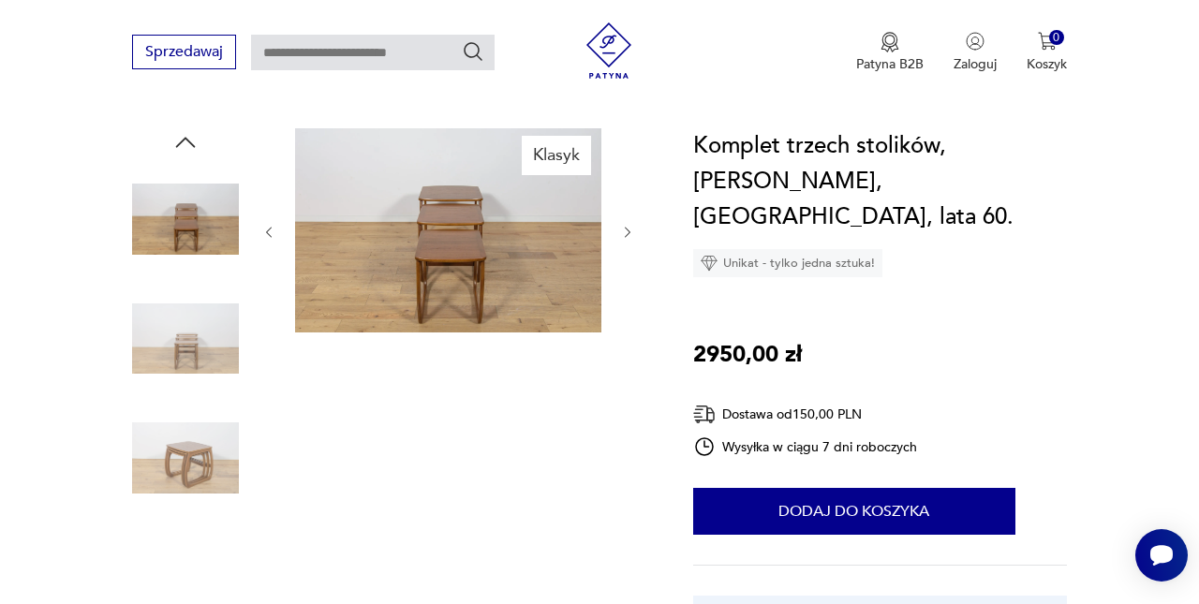
click at [200, 363] on img at bounding box center [185, 339] width 107 height 107
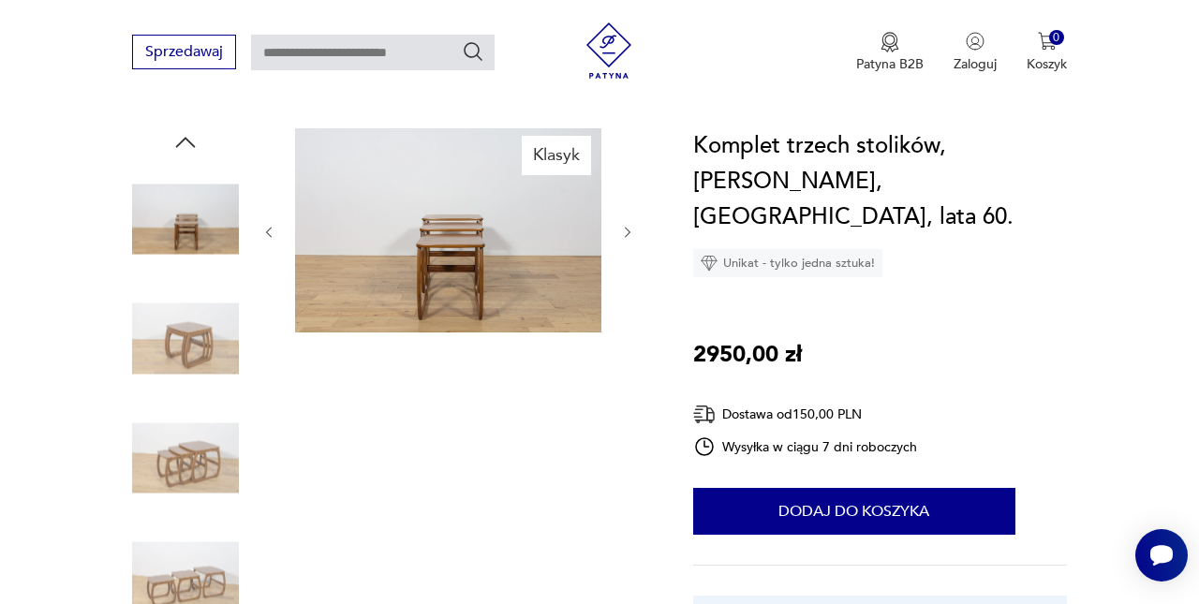
click at [200, 363] on img at bounding box center [185, 339] width 107 height 107
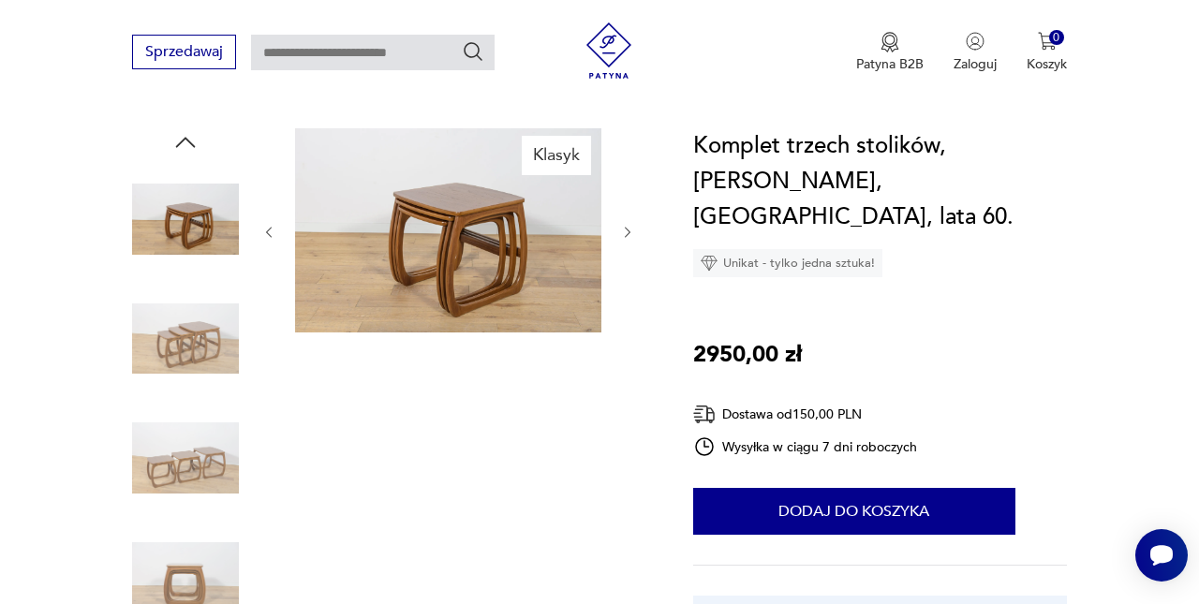
click at [200, 363] on img at bounding box center [185, 339] width 107 height 107
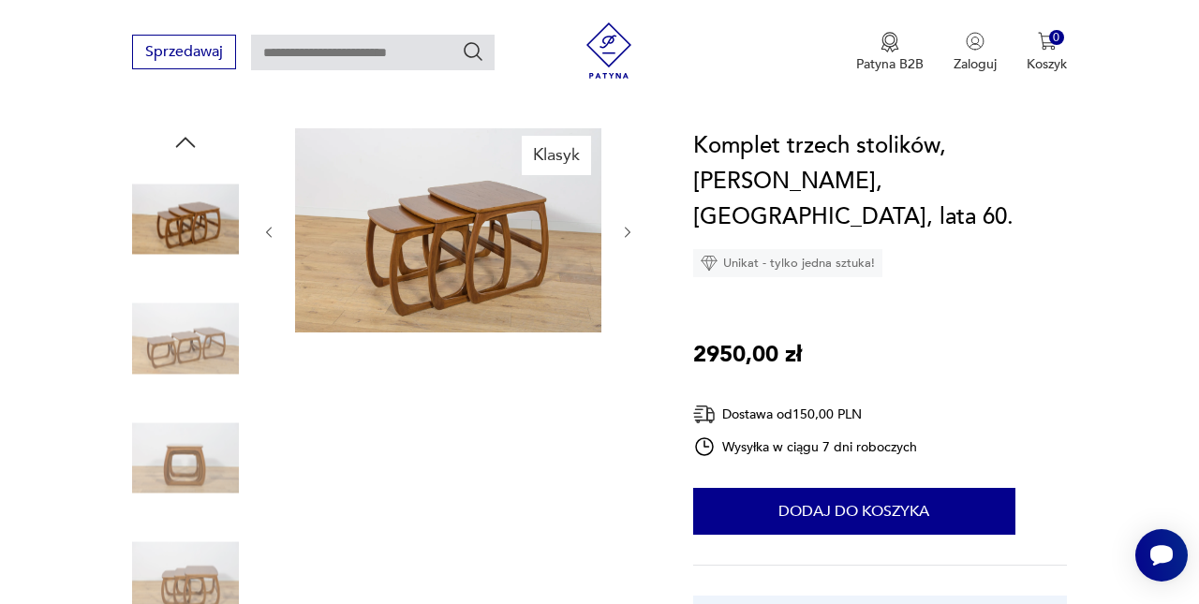
click at [200, 365] on img at bounding box center [185, 339] width 107 height 107
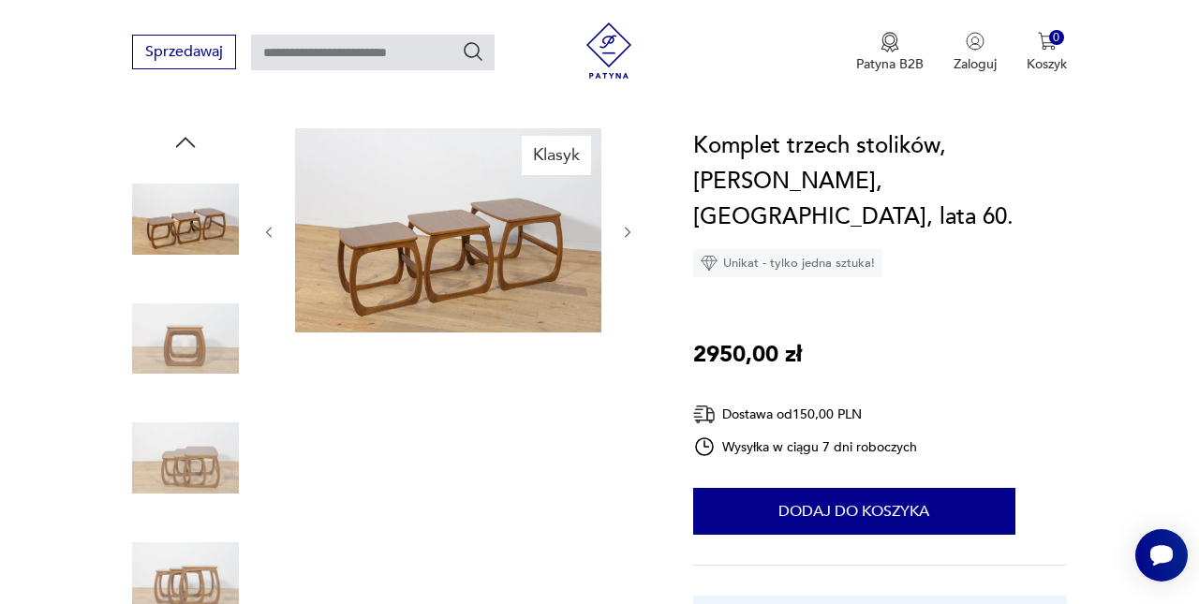
click at [200, 365] on img at bounding box center [185, 339] width 107 height 107
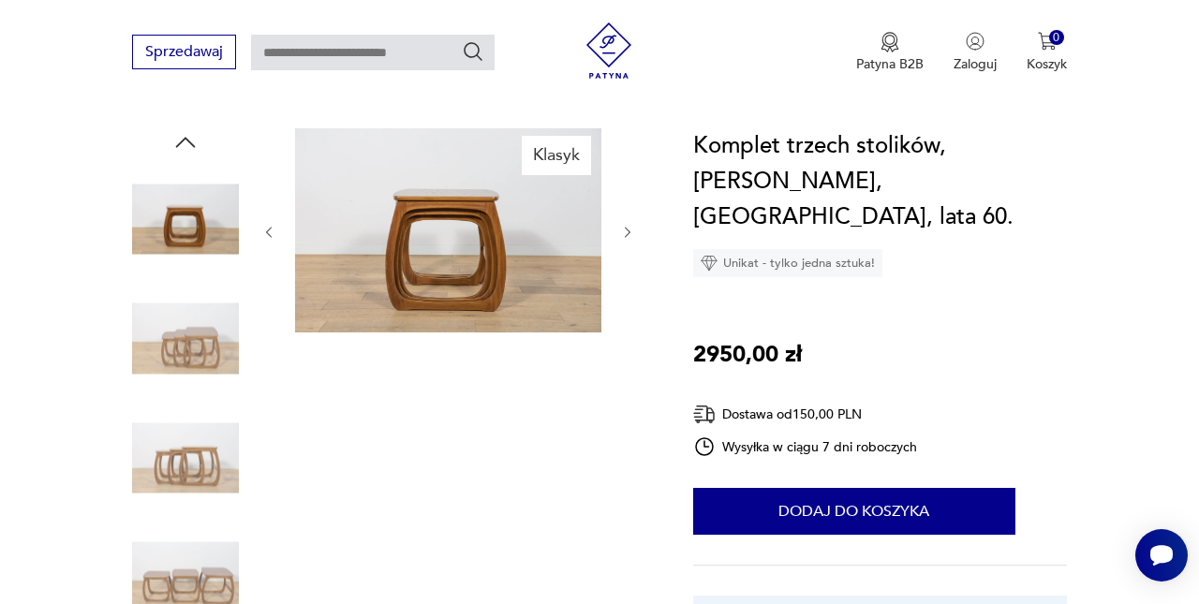
click at [200, 365] on img at bounding box center [185, 339] width 107 height 107
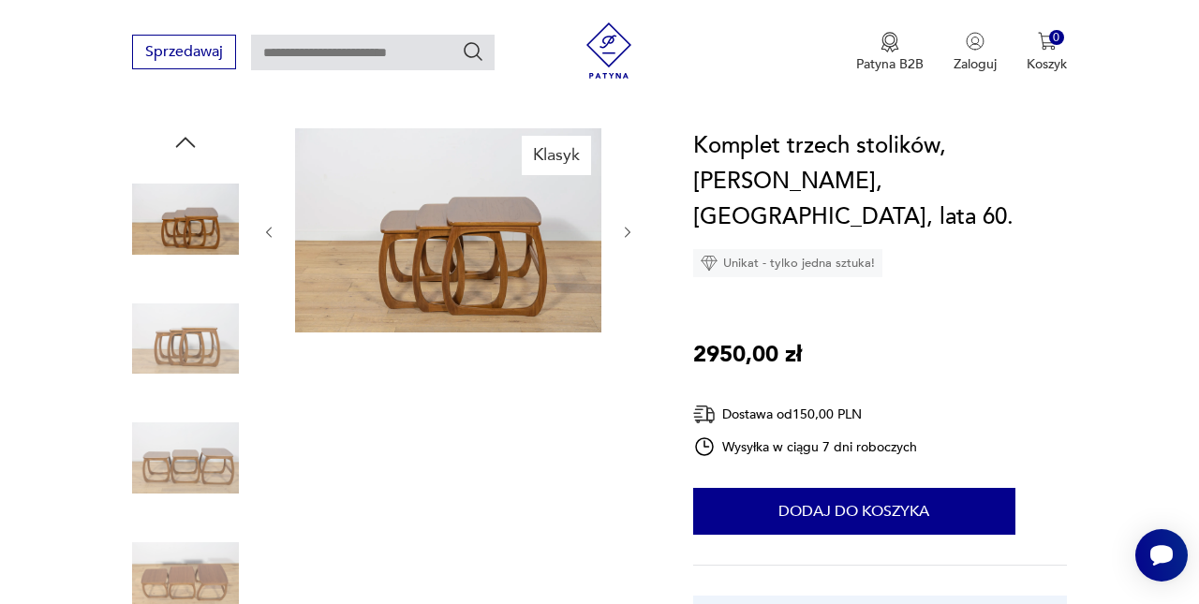
click at [200, 365] on img at bounding box center [185, 339] width 107 height 107
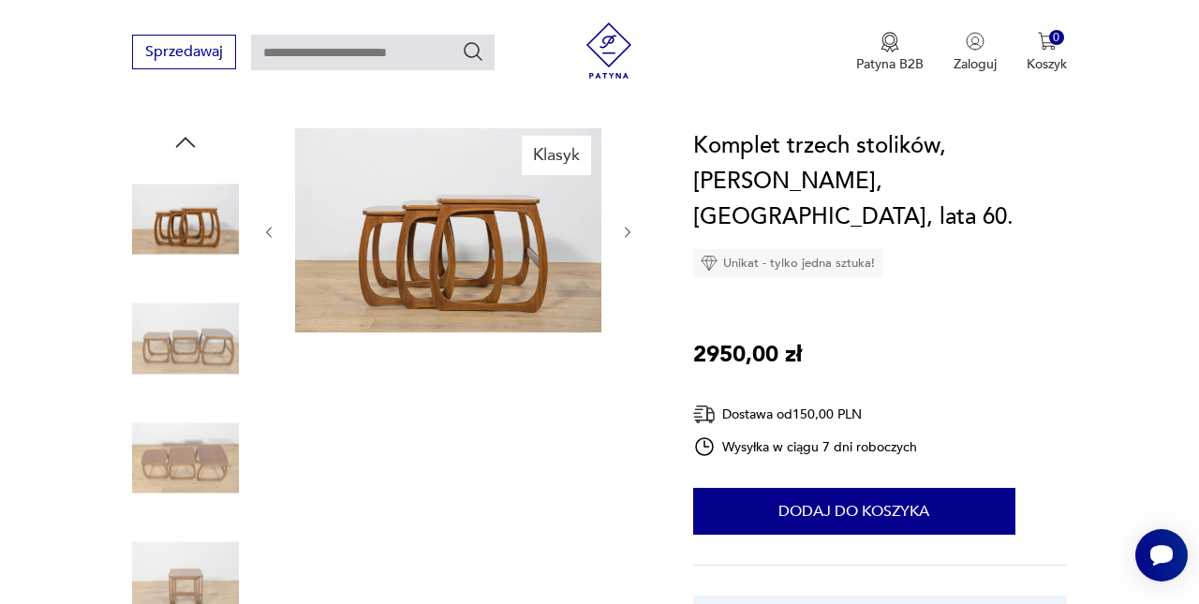
click at [200, 365] on img at bounding box center [185, 339] width 107 height 107
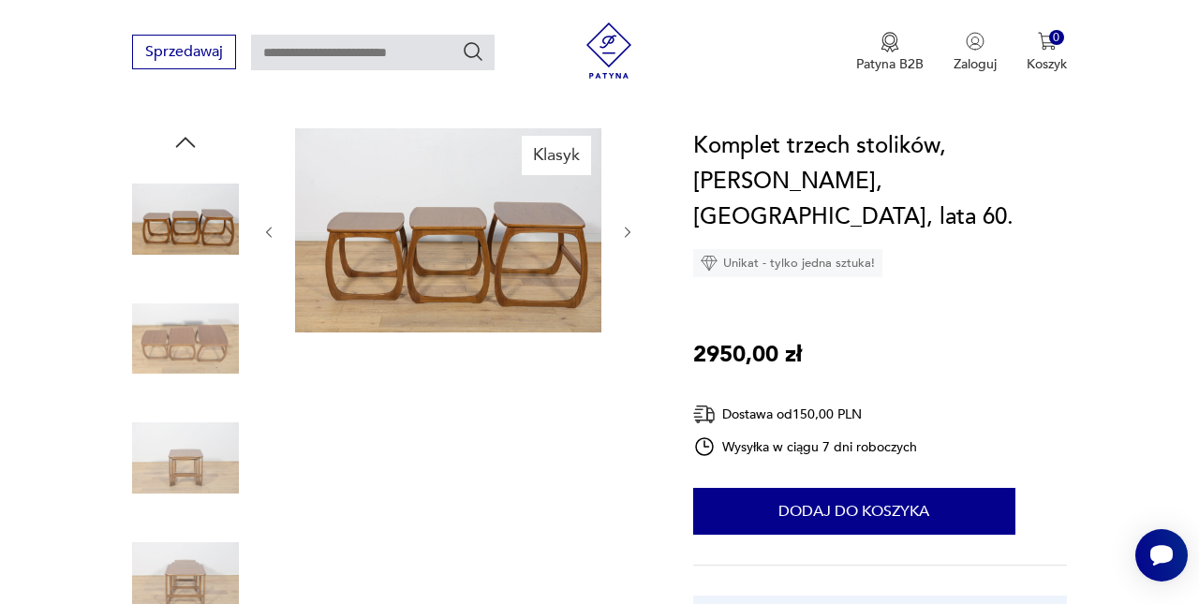
click at [200, 365] on img at bounding box center [185, 339] width 107 height 107
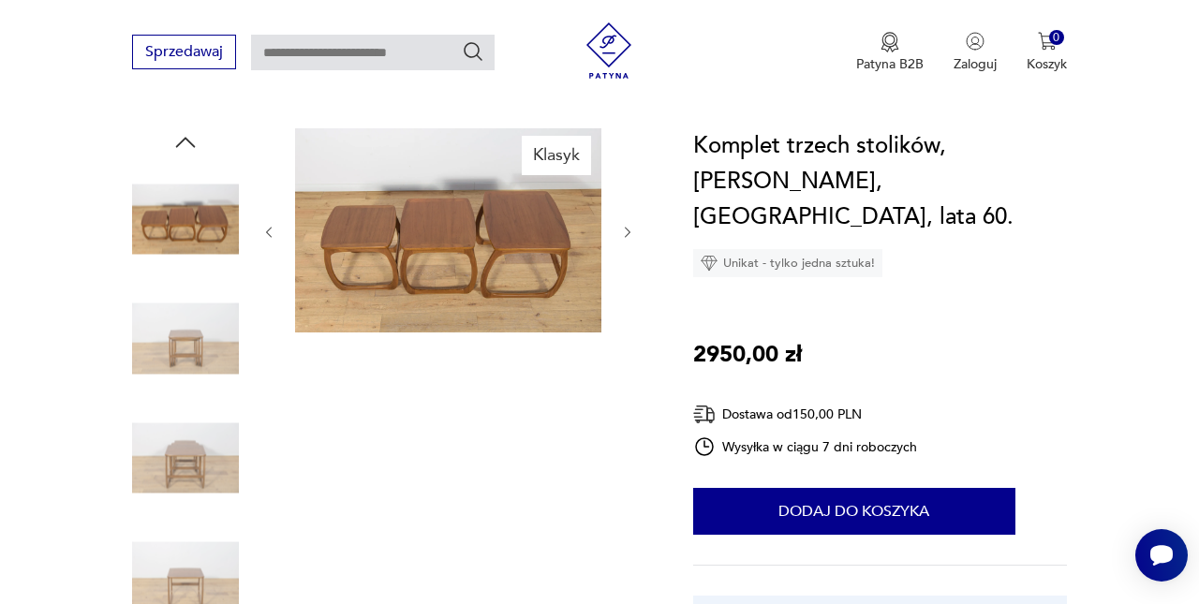
click at [210, 396] on div at bounding box center [185, 400] width 107 height 468
click at [209, 376] on img at bounding box center [185, 339] width 107 height 107
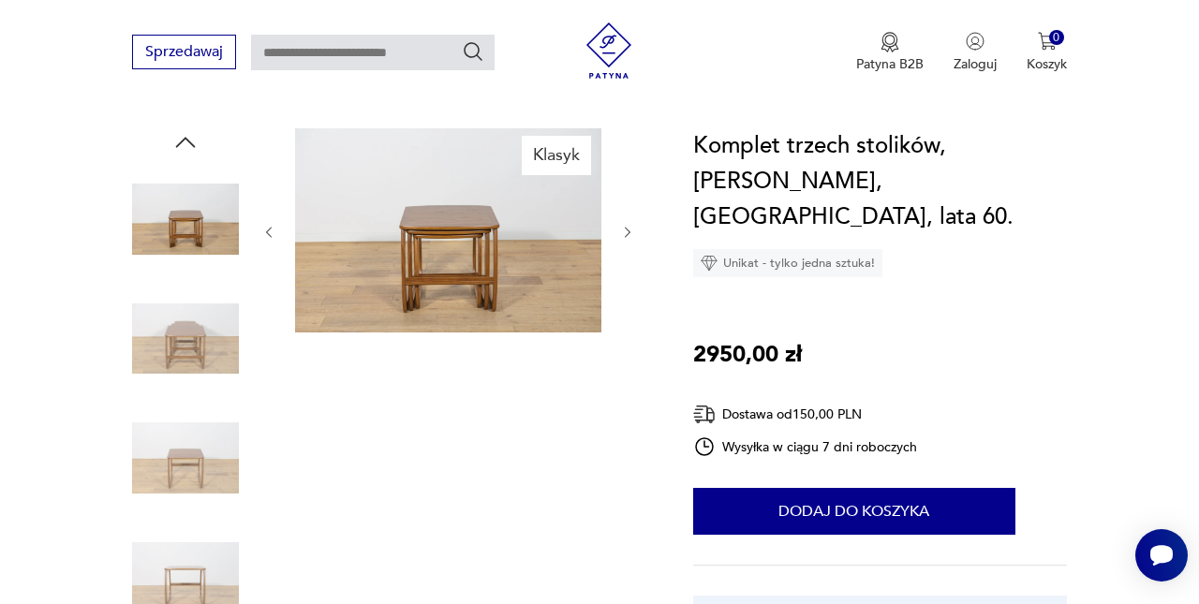
click at [209, 376] on img at bounding box center [185, 339] width 107 height 107
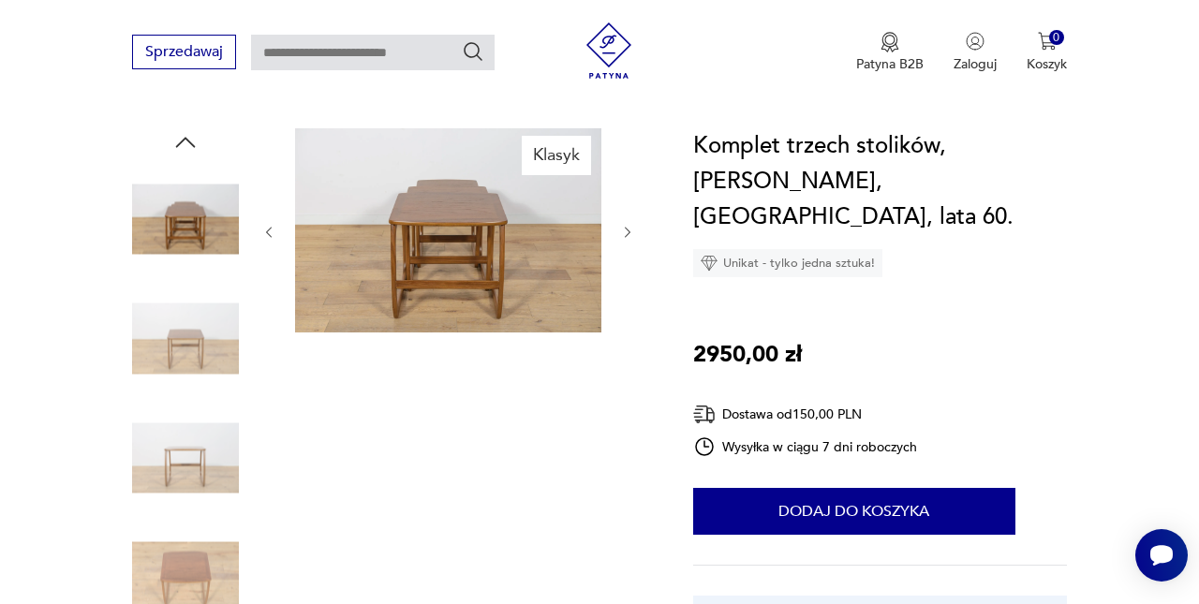
click at [209, 376] on img at bounding box center [185, 339] width 107 height 107
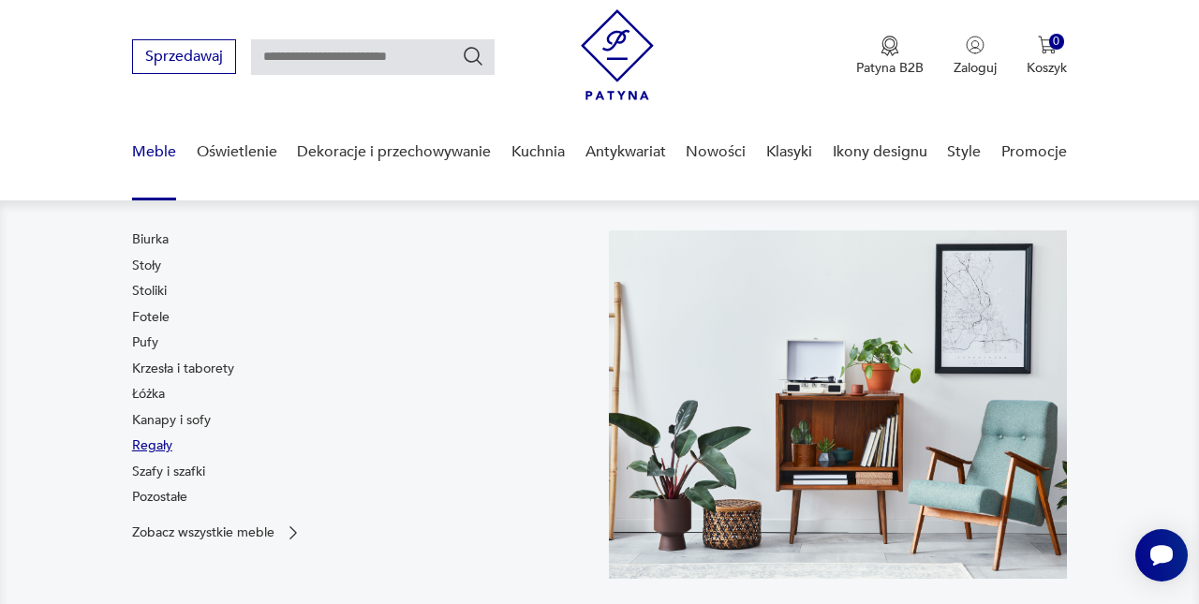
scroll to position [44, 0]
click at [175, 534] on p "Zobacz wszystkie meble" at bounding box center [203, 532] width 142 height 12
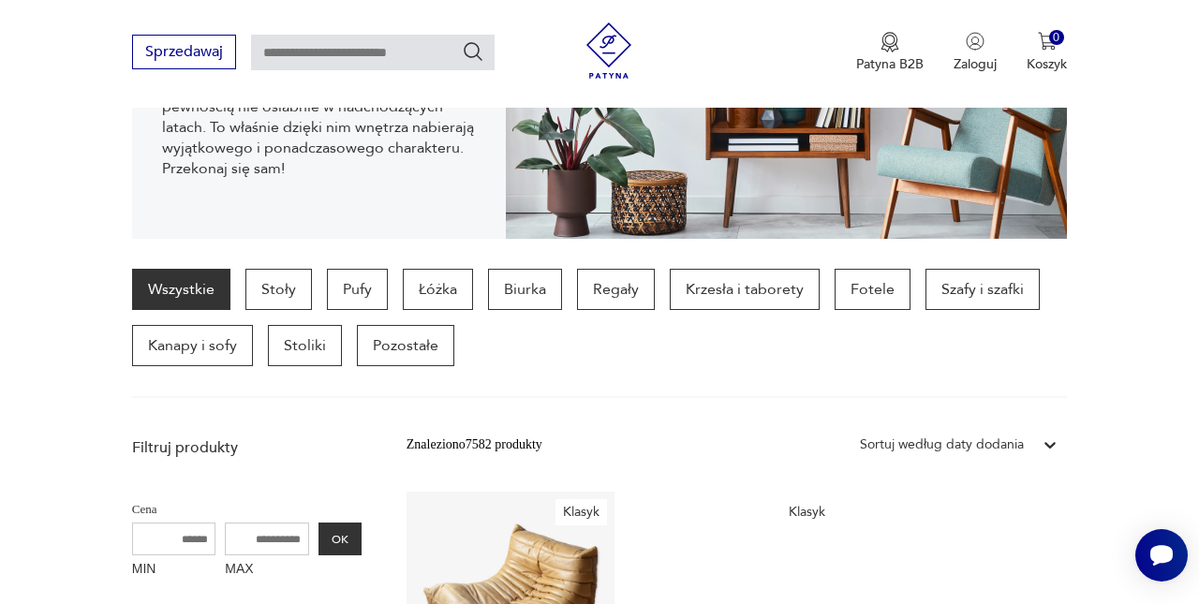
scroll to position [350, 0]
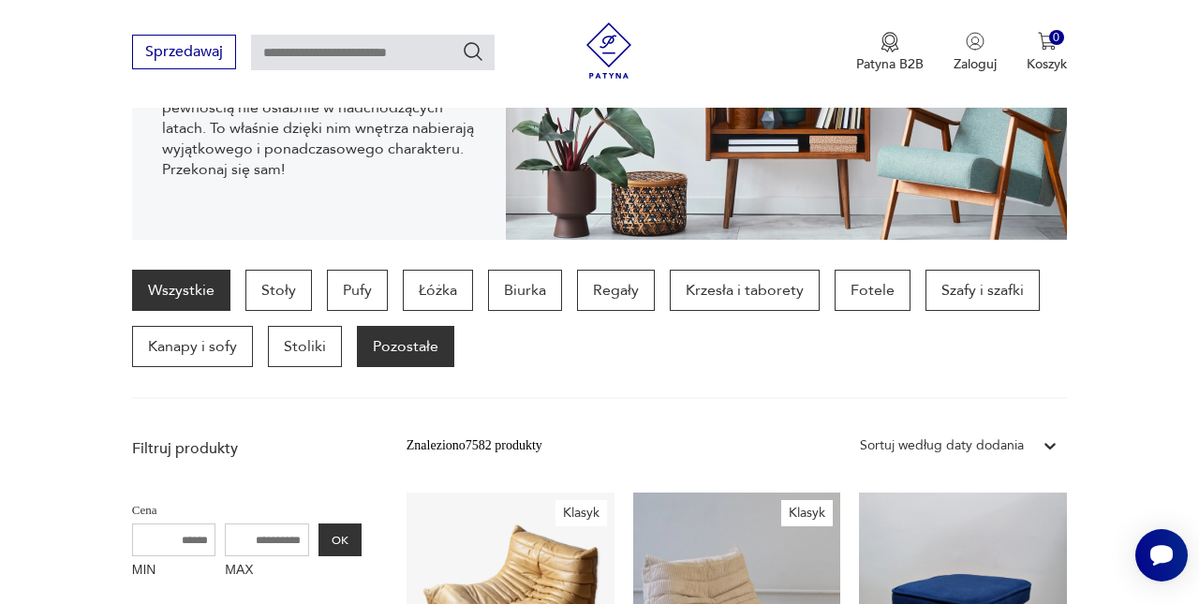
click at [408, 344] on p "Pozostałe" at bounding box center [405, 346] width 97 height 41
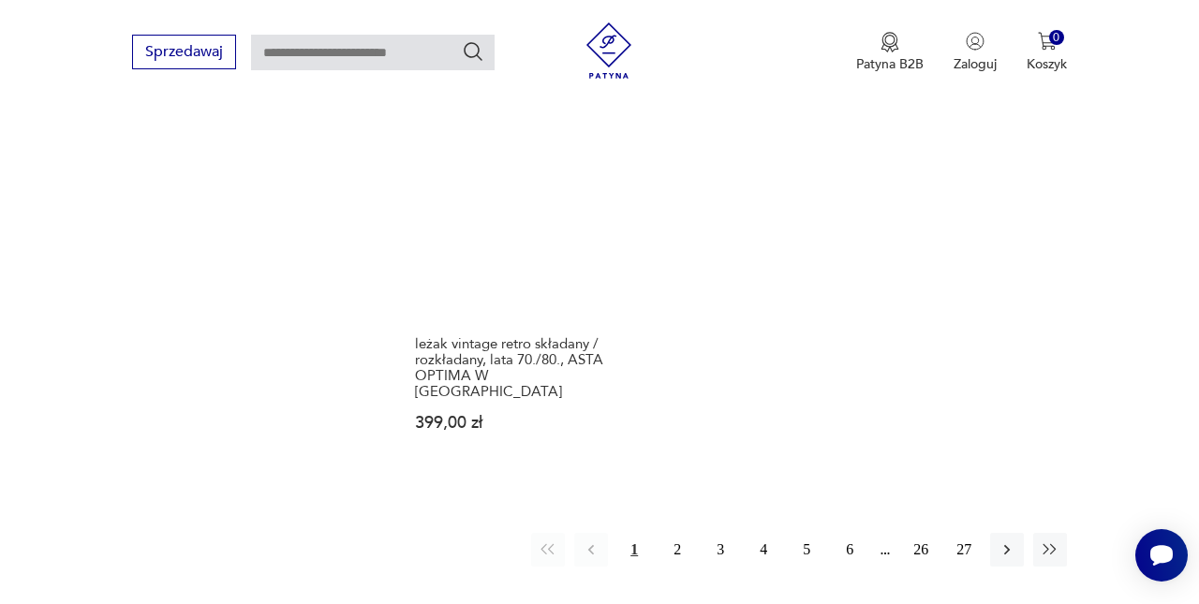
scroll to position [2664, 0]
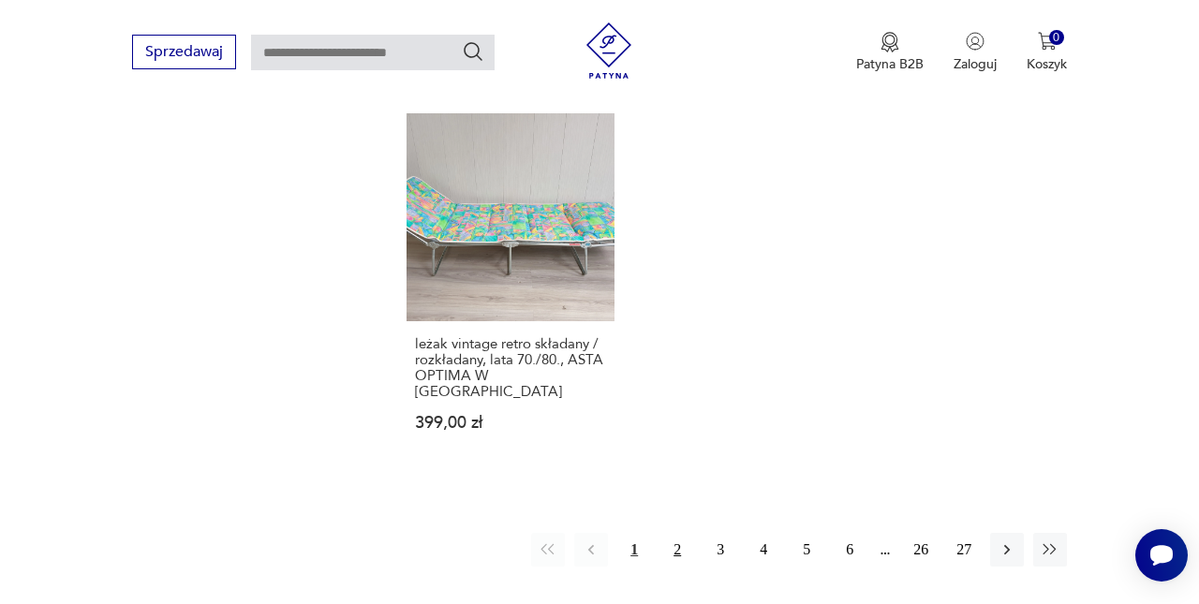
click at [666, 541] on button "2" at bounding box center [677, 550] width 34 height 34
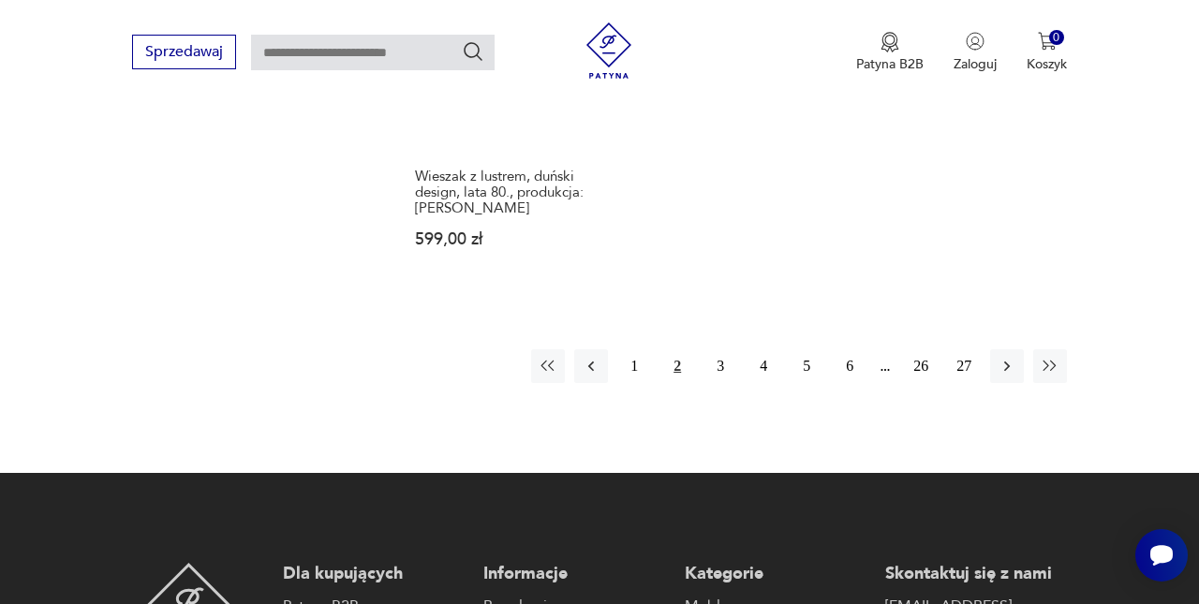
scroll to position [2932, 0]
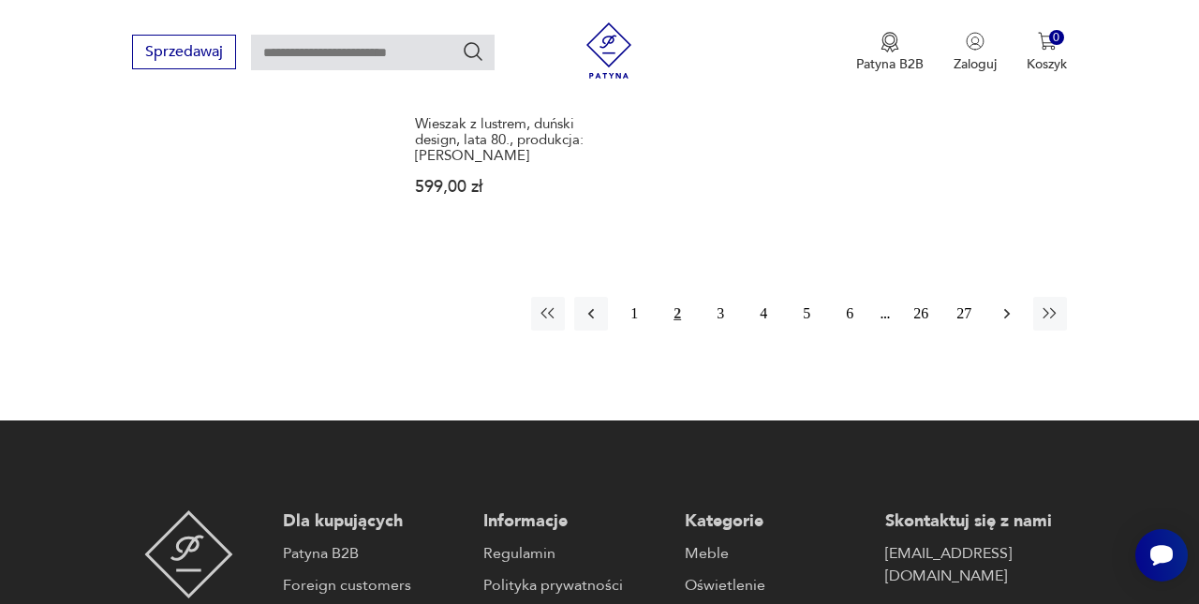
click at [1018, 331] on button "button" at bounding box center [1007, 314] width 34 height 34
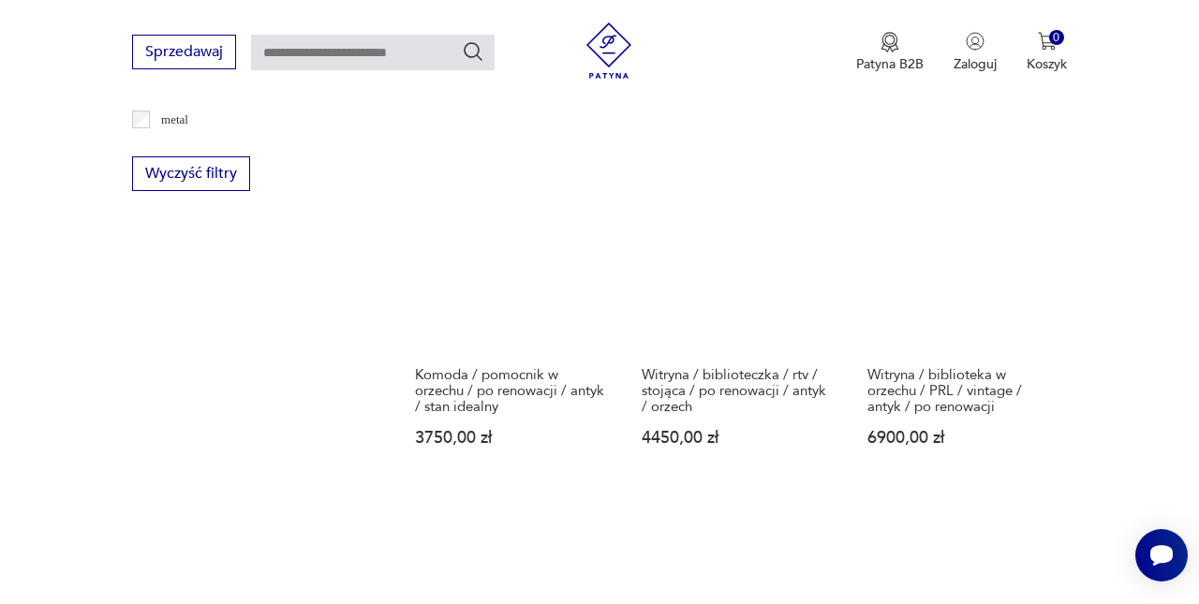
scroll to position [2574, 1]
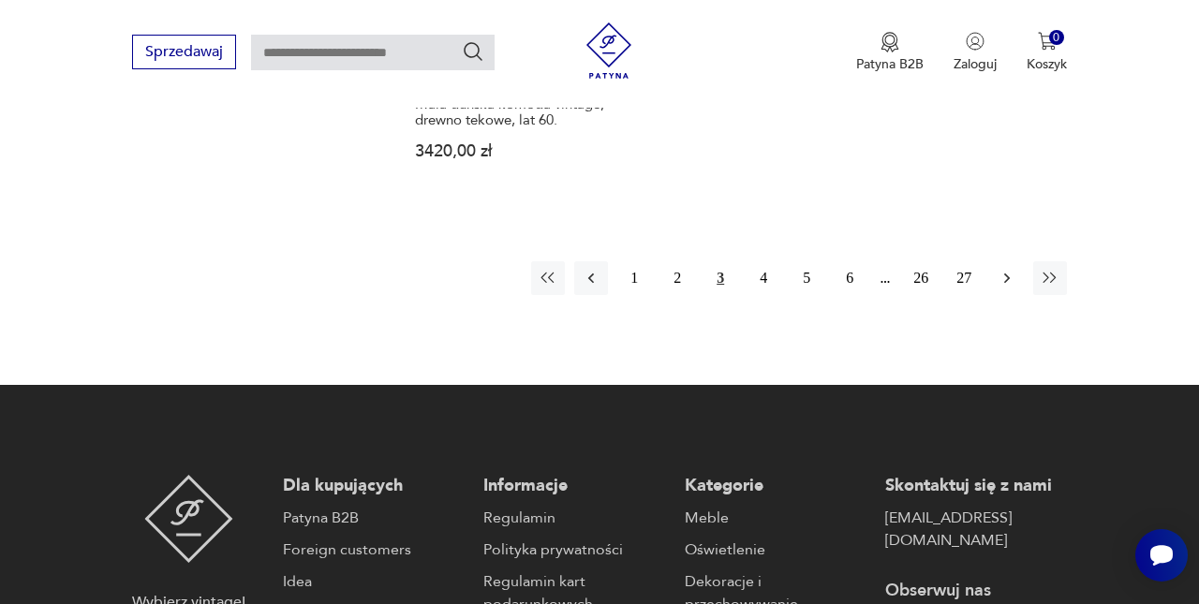
click at [1017, 295] on button "button" at bounding box center [1007, 278] width 34 height 34
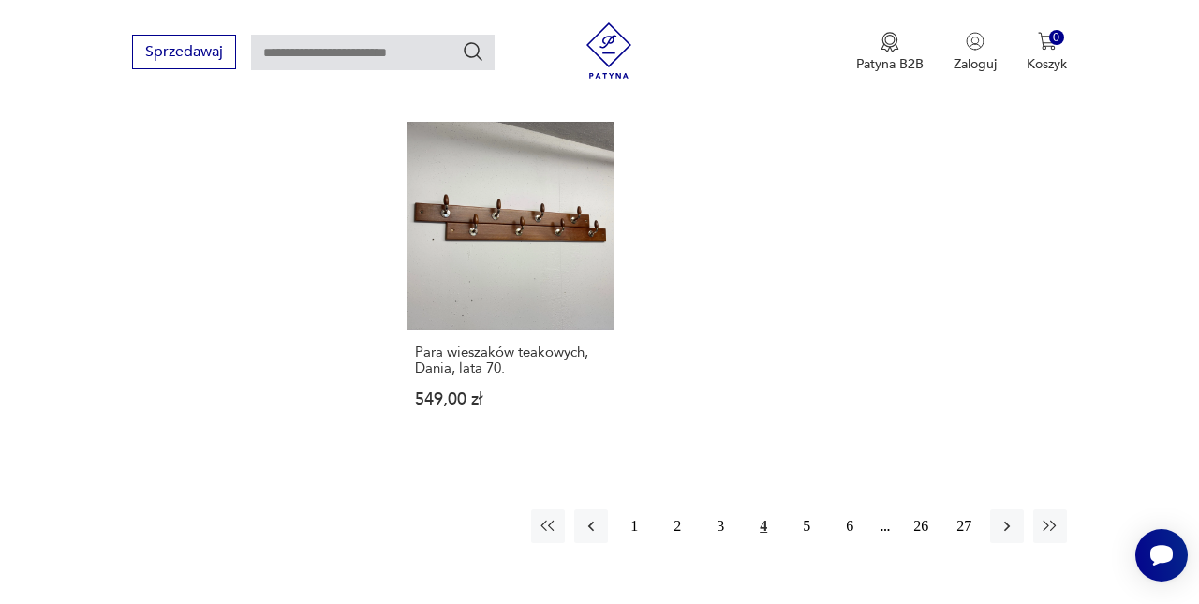
scroll to position [2662, 0]
click at [804, 526] on button "5" at bounding box center [806, 526] width 34 height 34
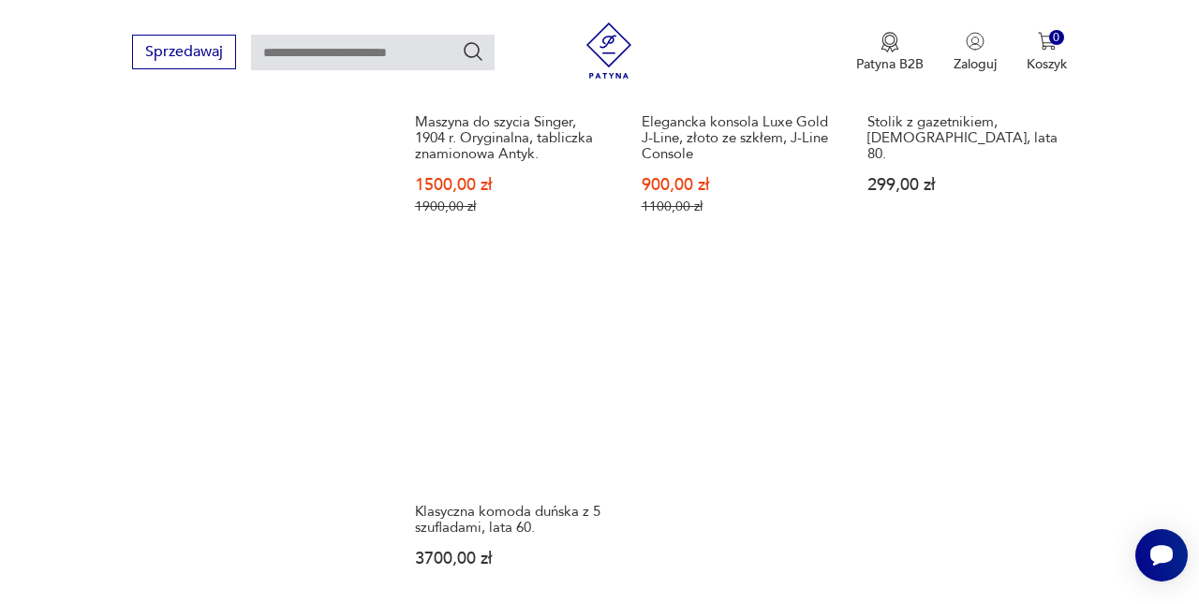
scroll to position [2440, 1]
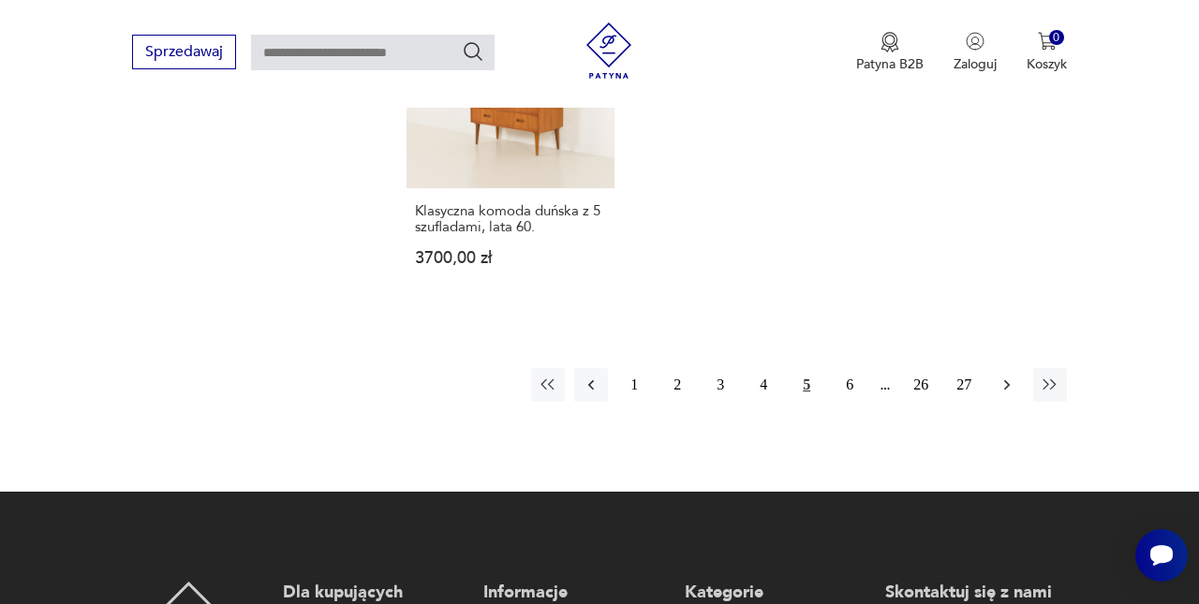
click at [1016, 394] on icon "button" at bounding box center [1006, 385] width 19 height 19
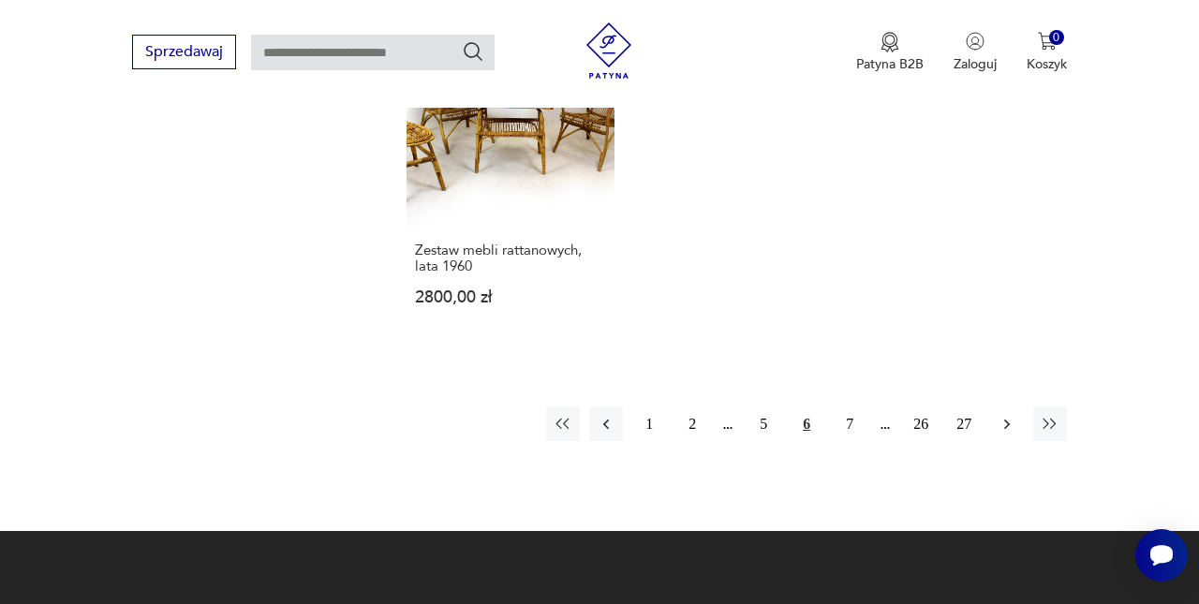
click at [1000, 434] on icon "button" at bounding box center [1006, 424] width 19 height 19
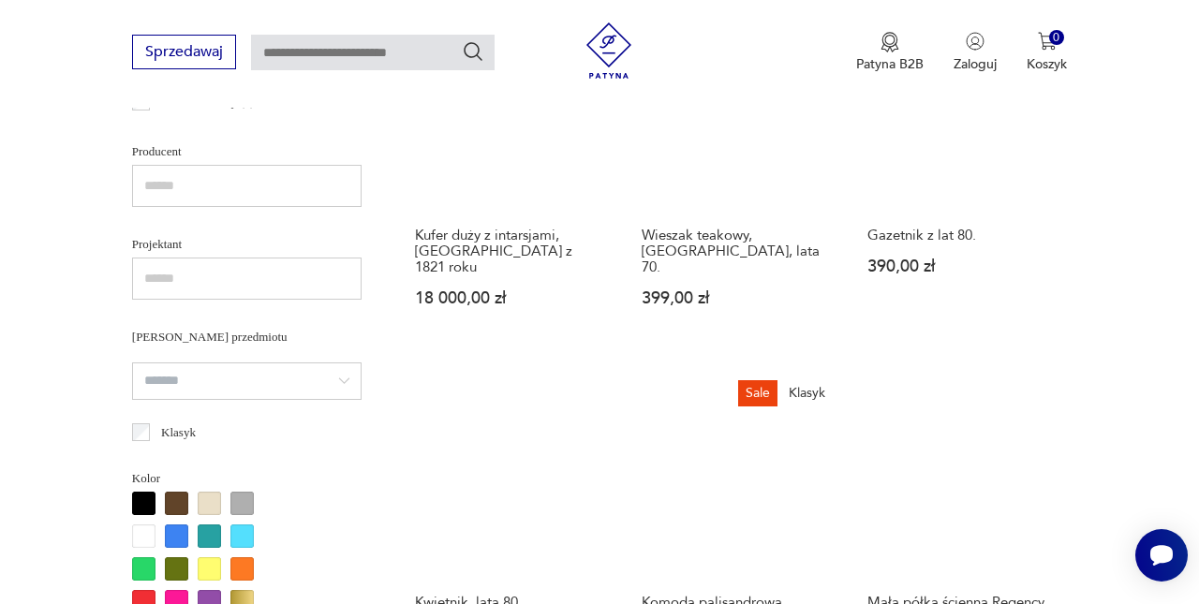
scroll to position [1339, 0]
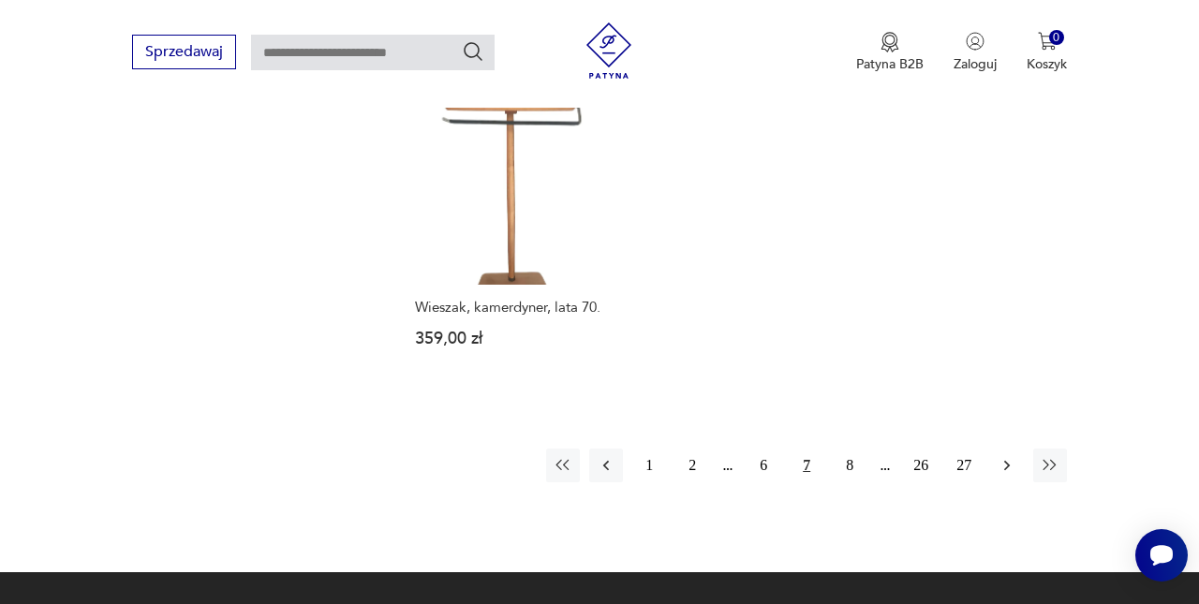
click at [1000, 472] on icon "button" at bounding box center [1006, 465] width 19 height 19
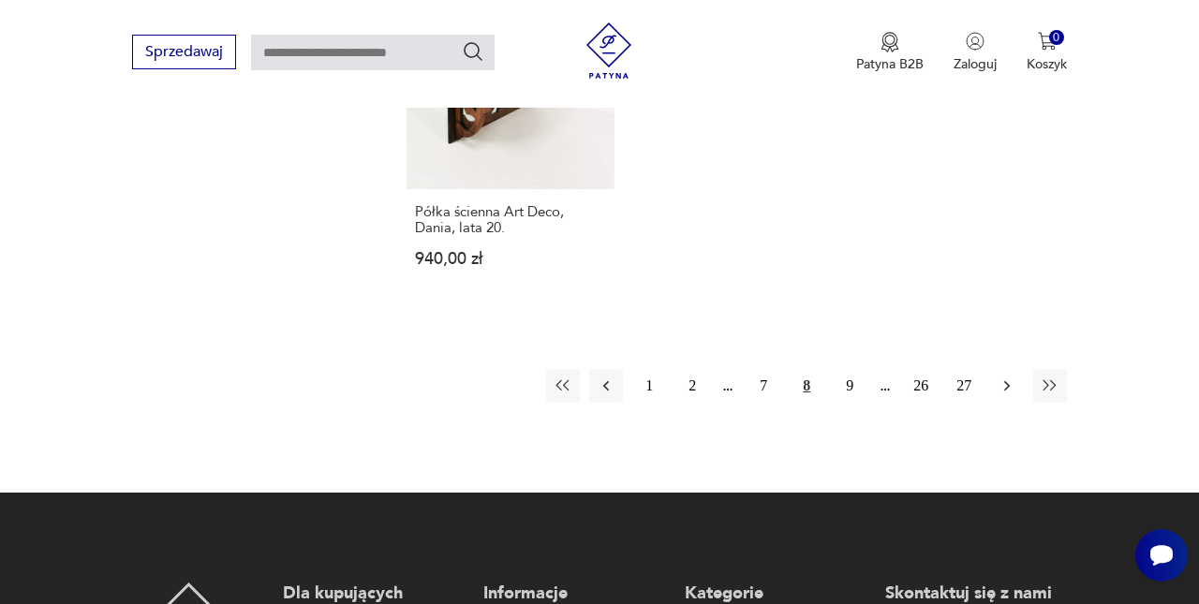
click at [1011, 395] on icon "button" at bounding box center [1006, 385] width 19 height 19
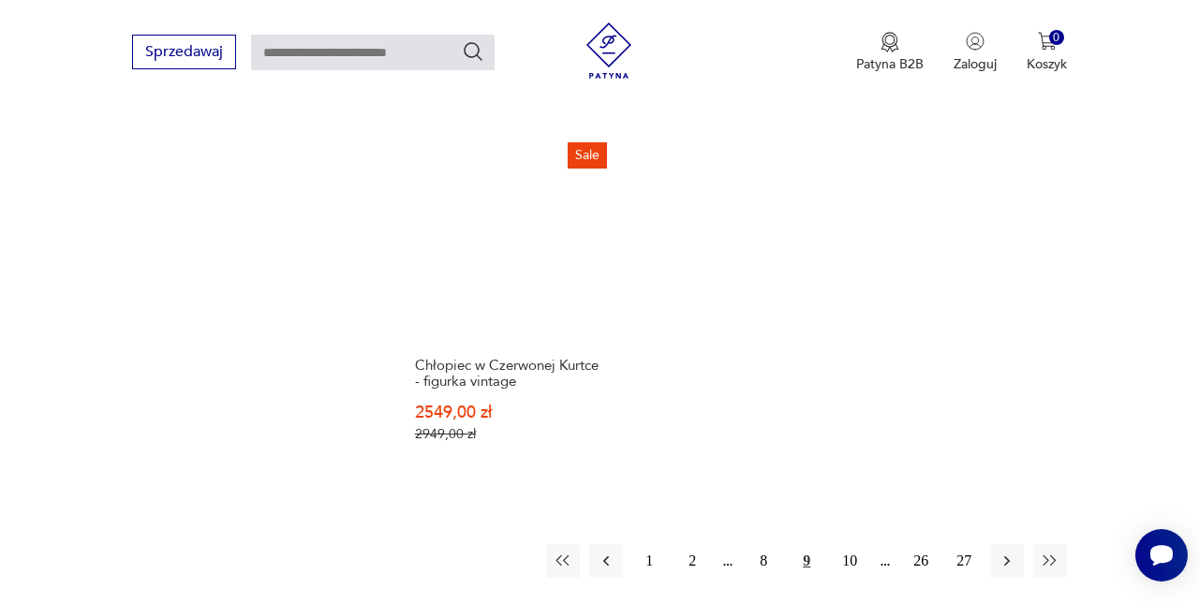
scroll to position [2831, 0]
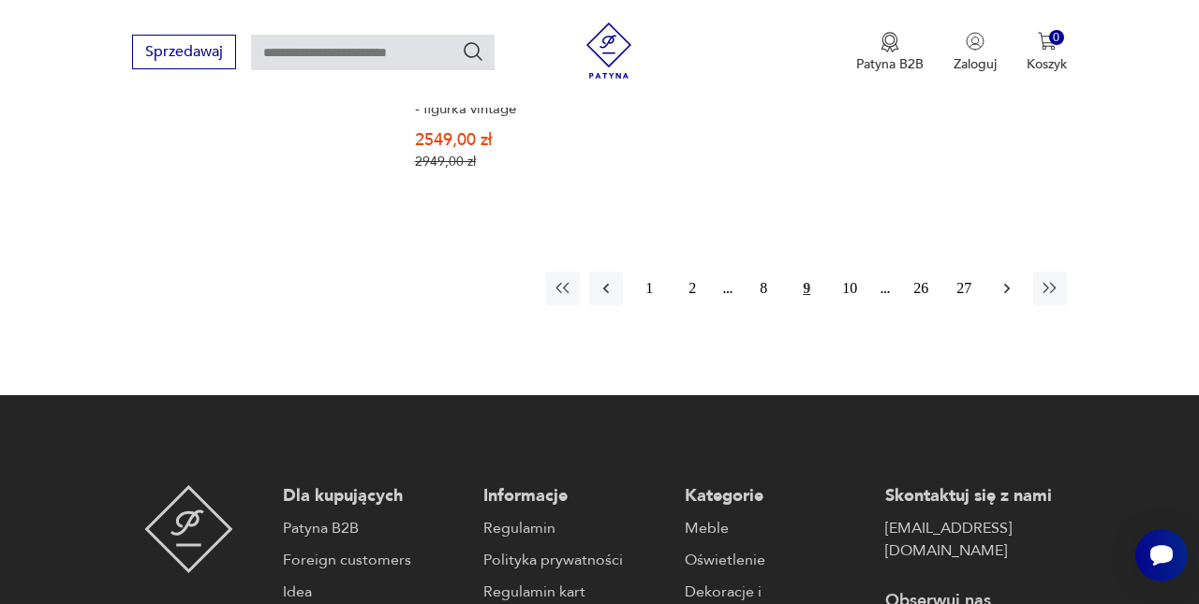
click at [1009, 293] on icon "button" at bounding box center [1007, 288] width 6 height 10
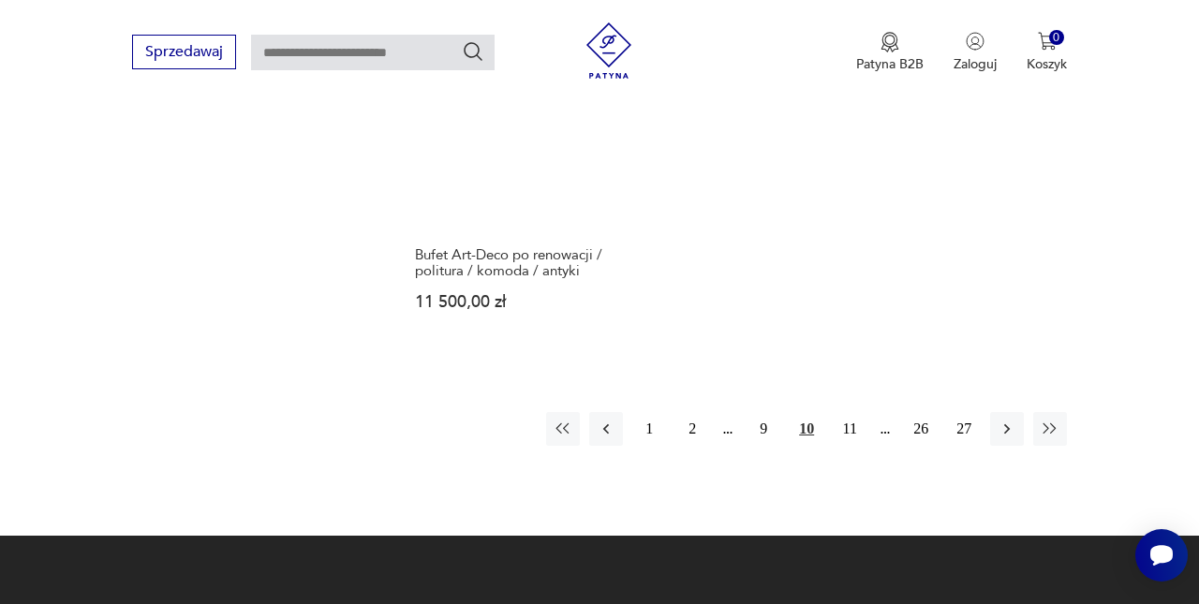
scroll to position [2736, 0]
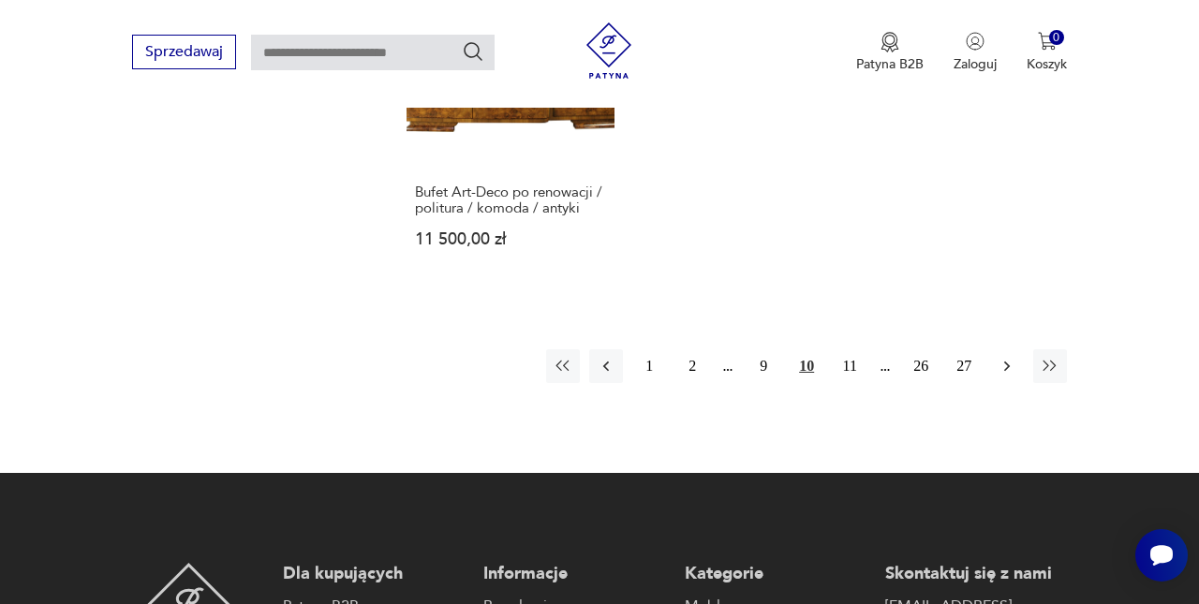
click at [1008, 376] on icon "button" at bounding box center [1006, 366] width 19 height 19
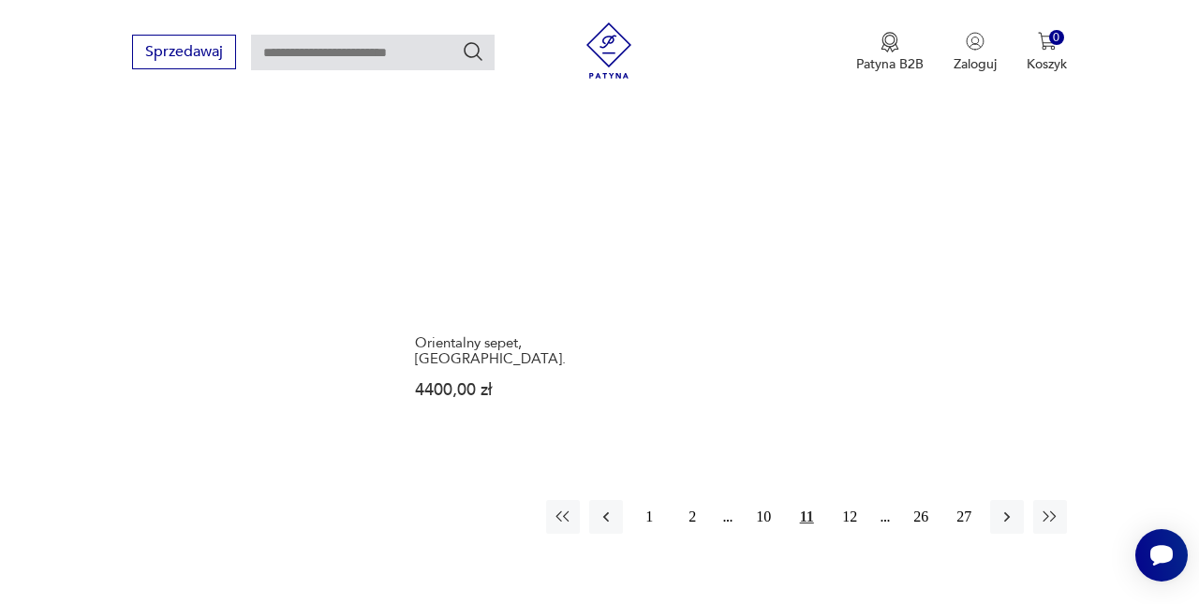
scroll to position [2625, 0]
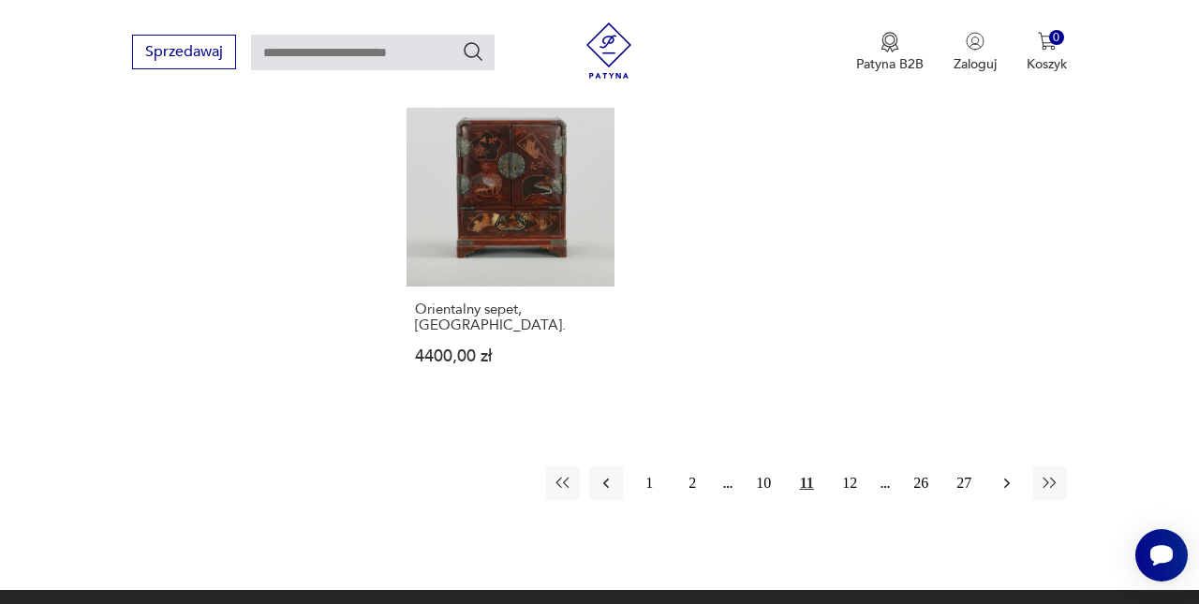
click at [1005, 493] on icon "button" at bounding box center [1006, 483] width 19 height 19
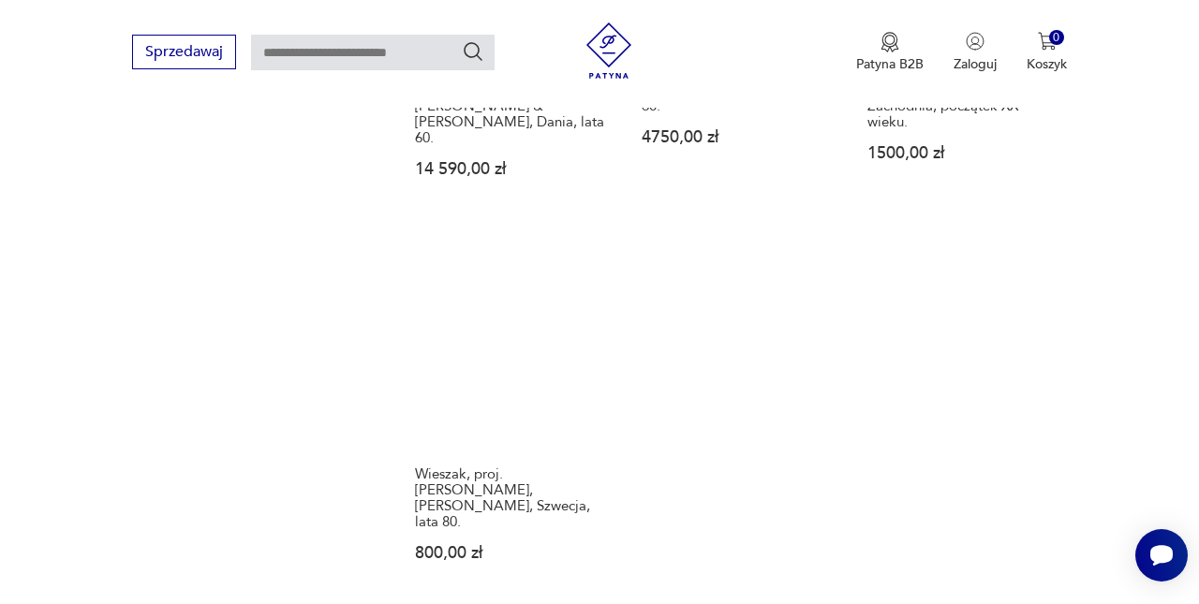
scroll to position [2567, 0]
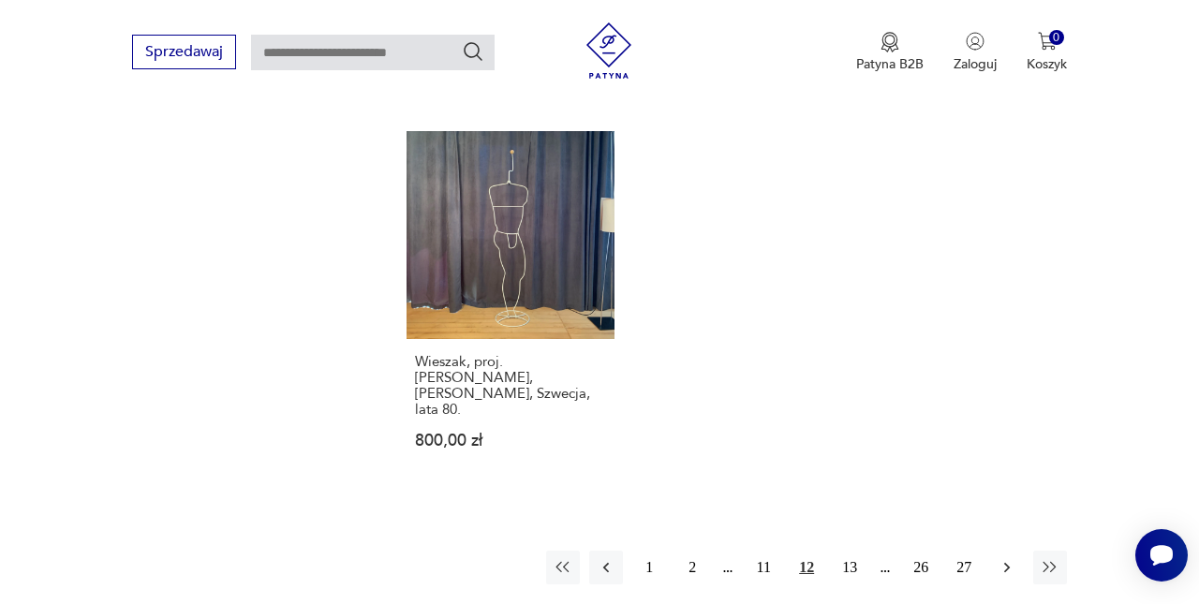
click at [1009, 562] on icon "button" at bounding box center [1006, 567] width 19 height 19
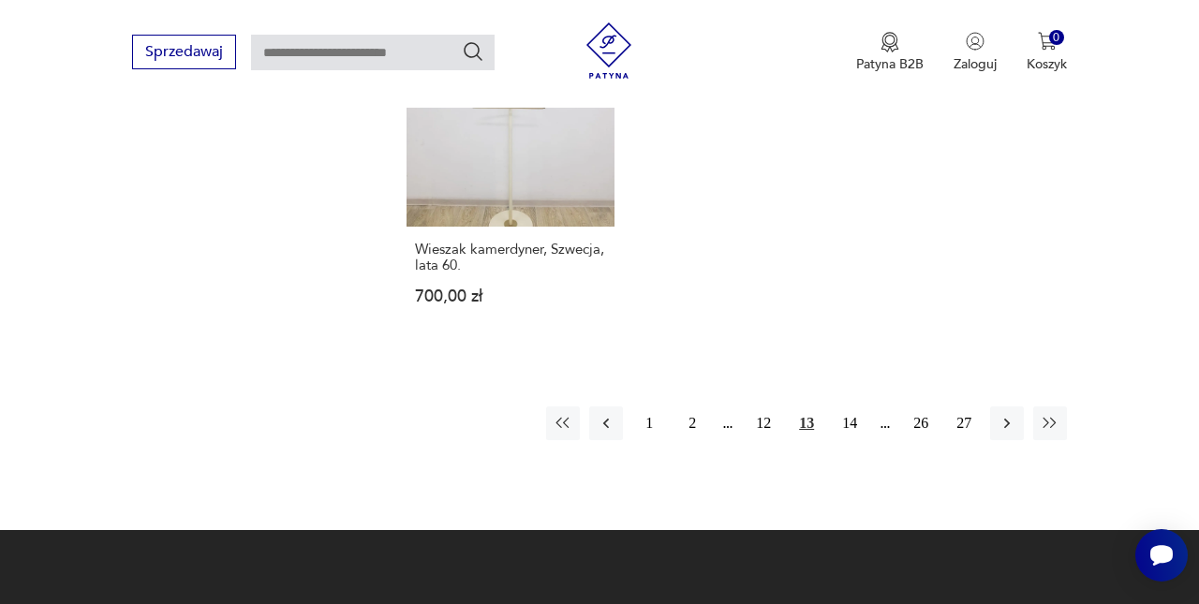
scroll to position [2720, 0]
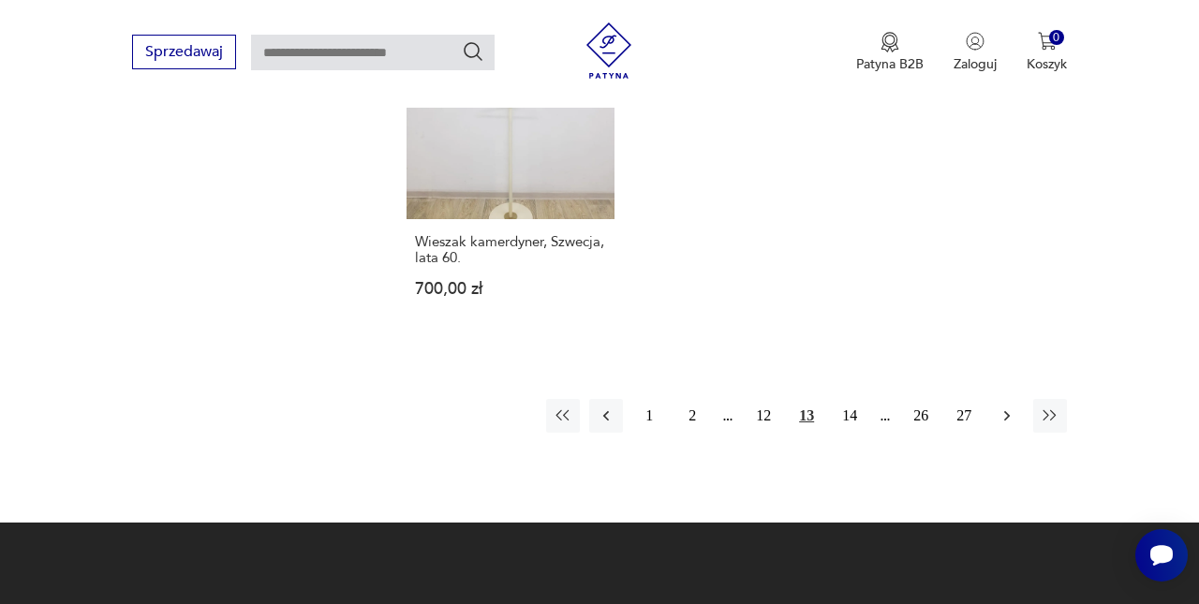
click at [1009, 425] on icon "button" at bounding box center [1006, 415] width 19 height 19
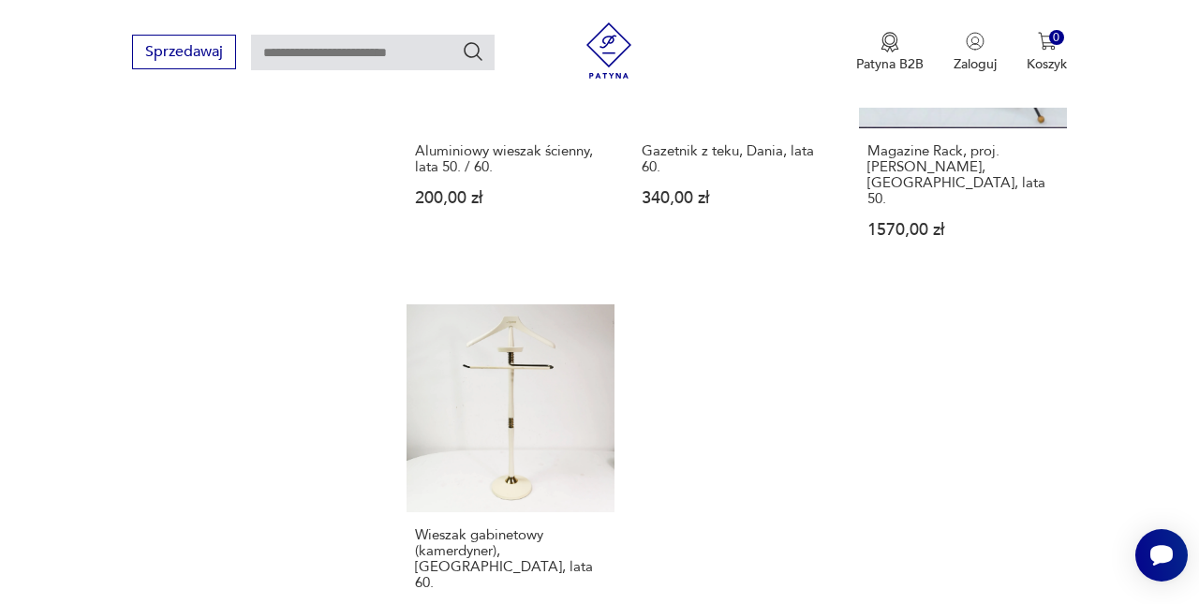
scroll to position [2426, 1]
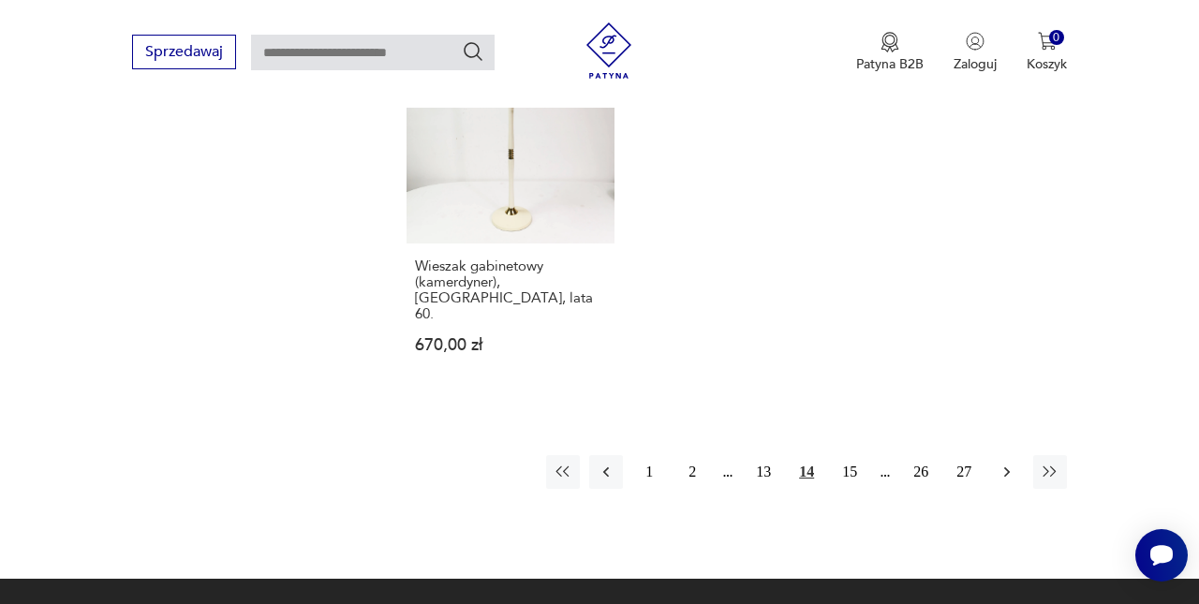
click at [1000, 481] on icon "button" at bounding box center [1006, 472] width 19 height 19
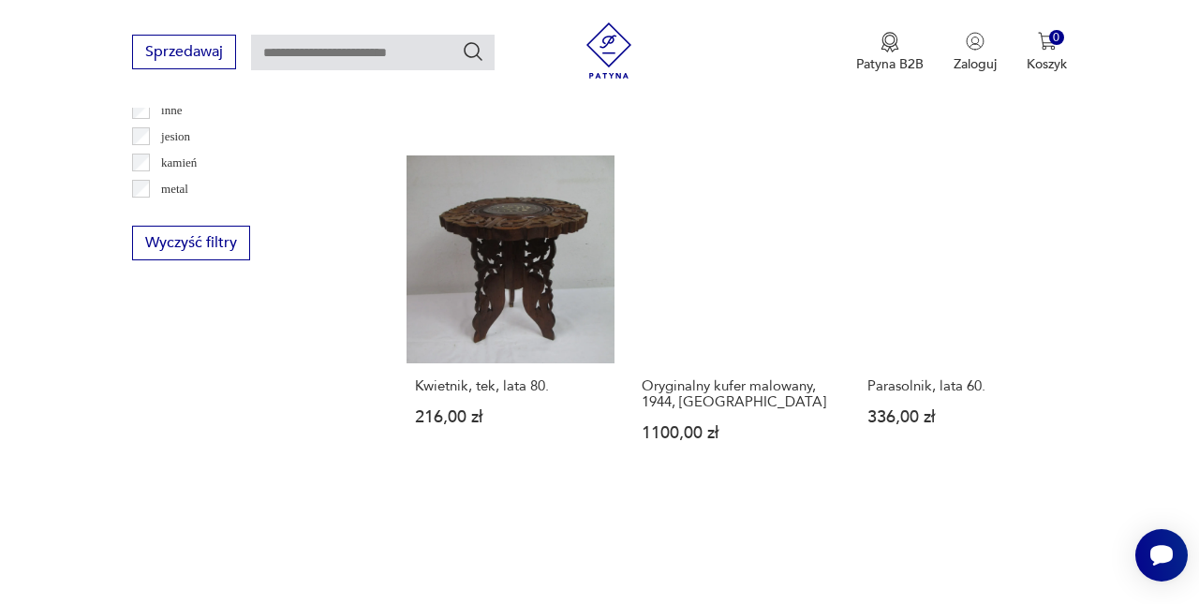
scroll to position [2234, 1]
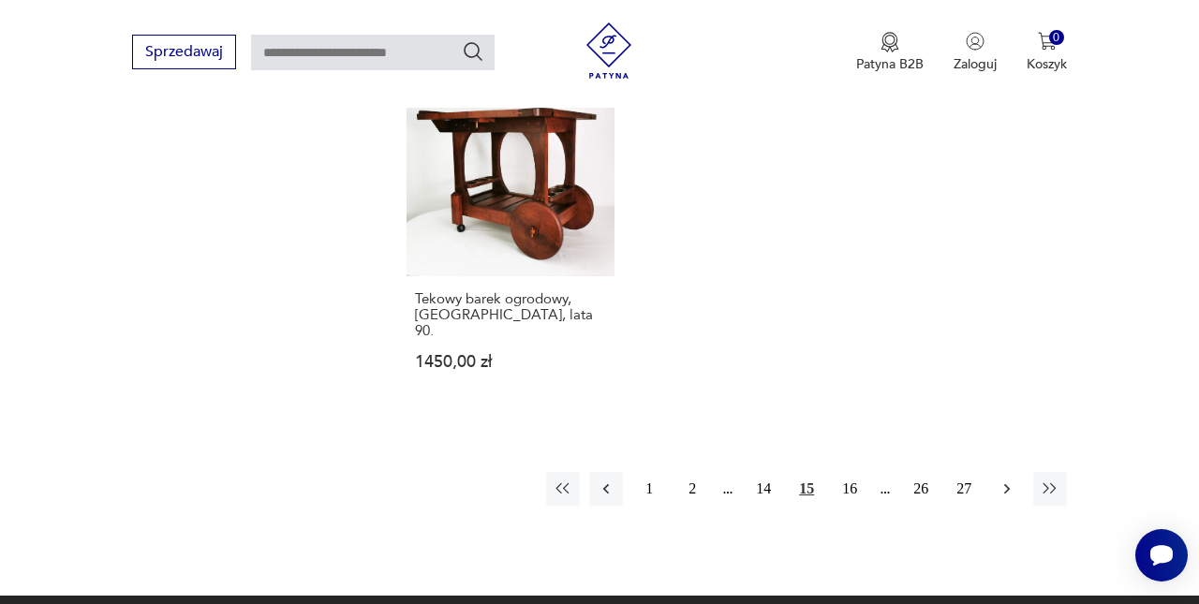
click at [1001, 498] on icon "button" at bounding box center [1006, 488] width 19 height 19
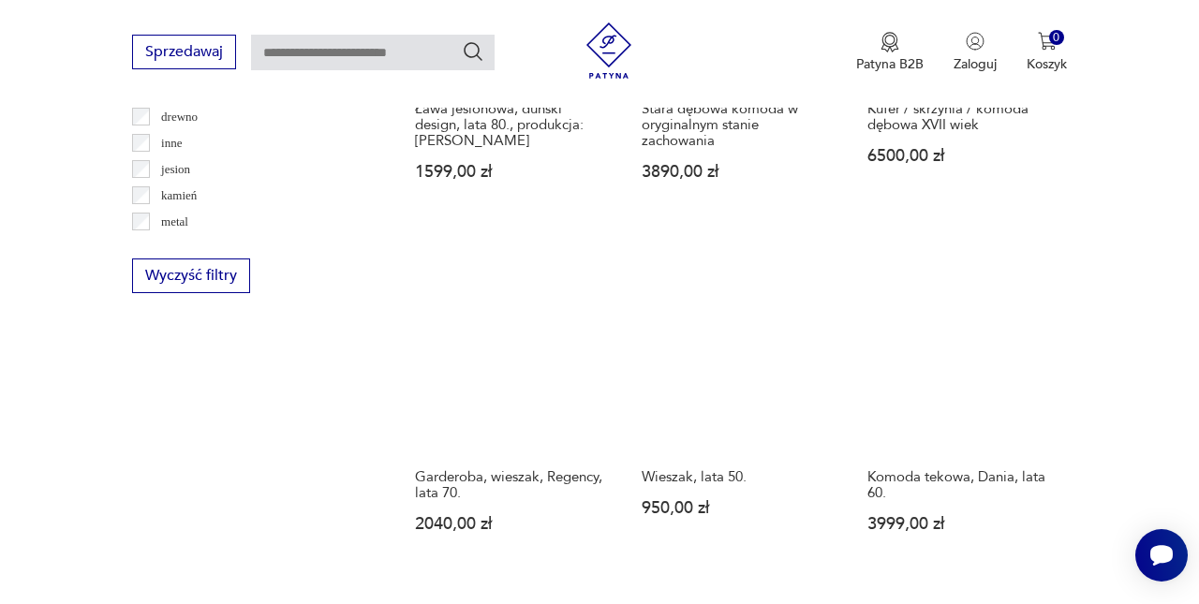
scroll to position [2100, 1]
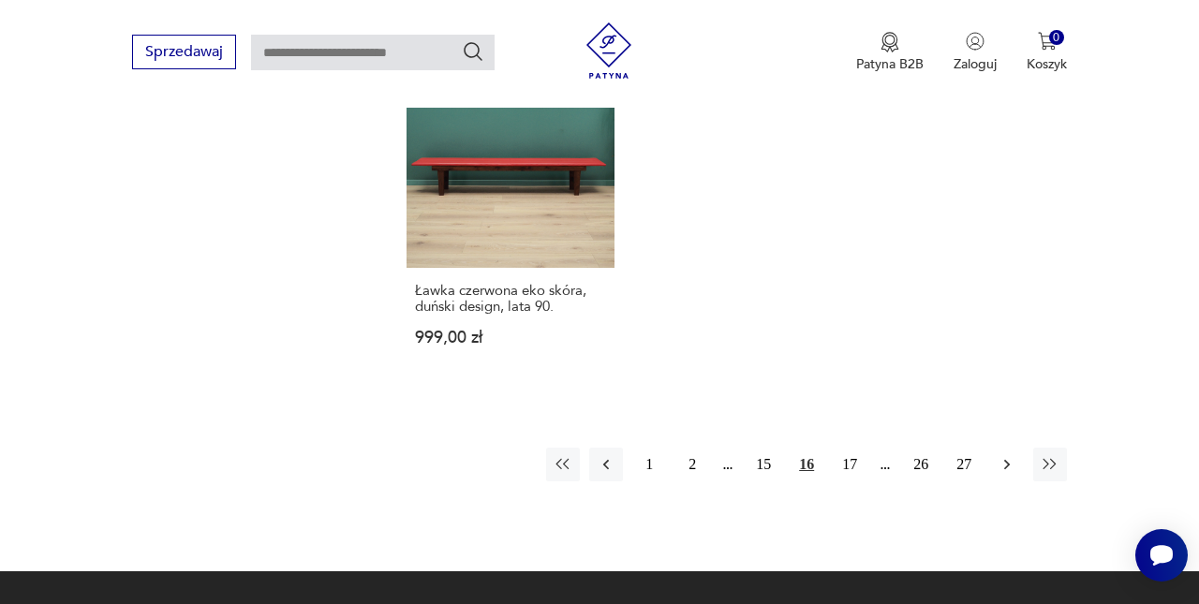
click at [1010, 474] on icon "button" at bounding box center [1006, 464] width 19 height 19
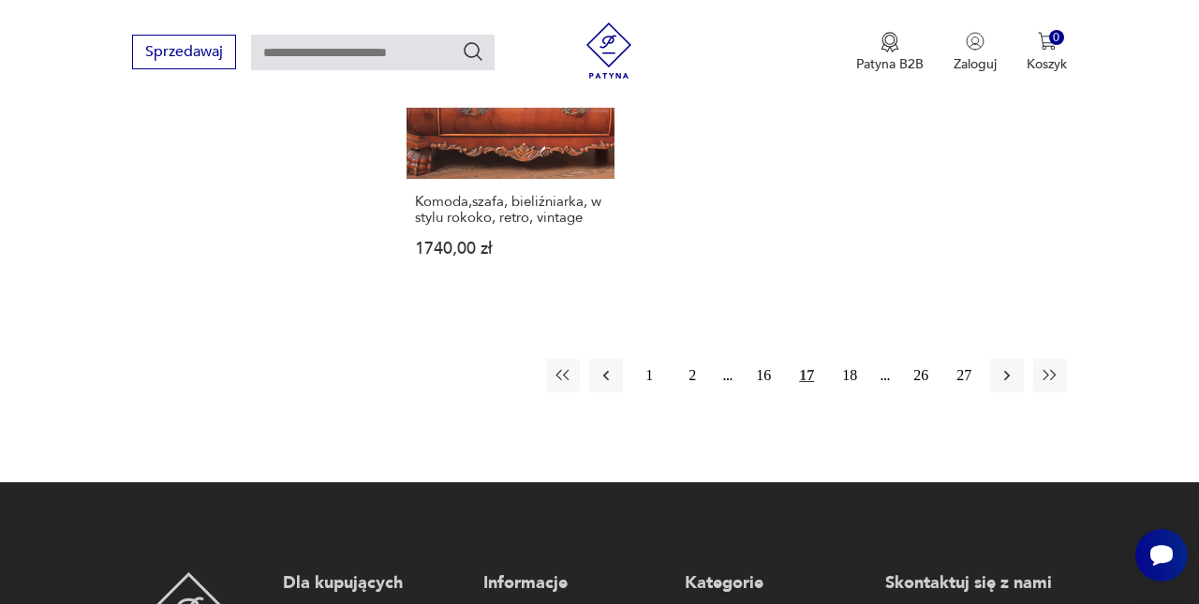
scroll to position [2723, 0]
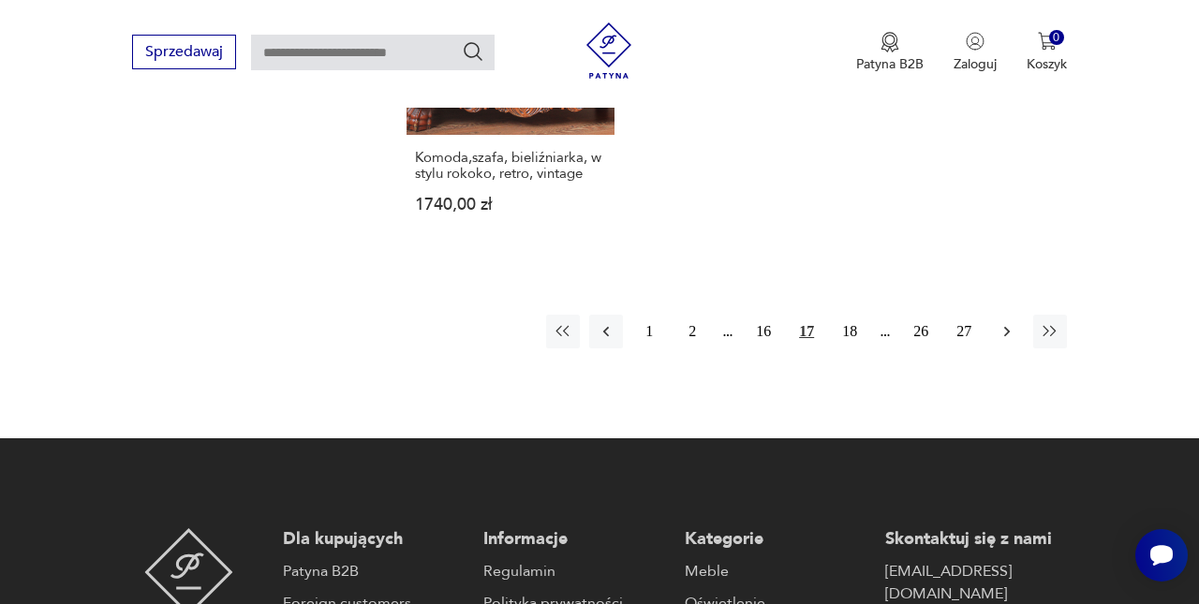
click at [1007, 336] on icon "button" at bounding box center [1007, 331] width 6 height 10
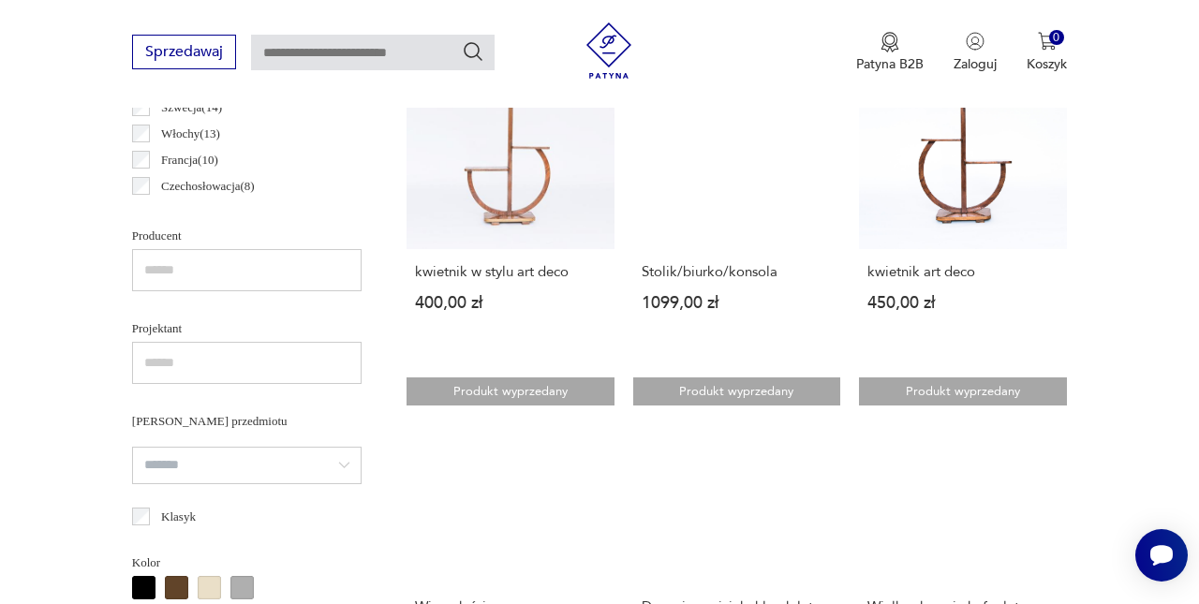
scroll to position [1121, 0]
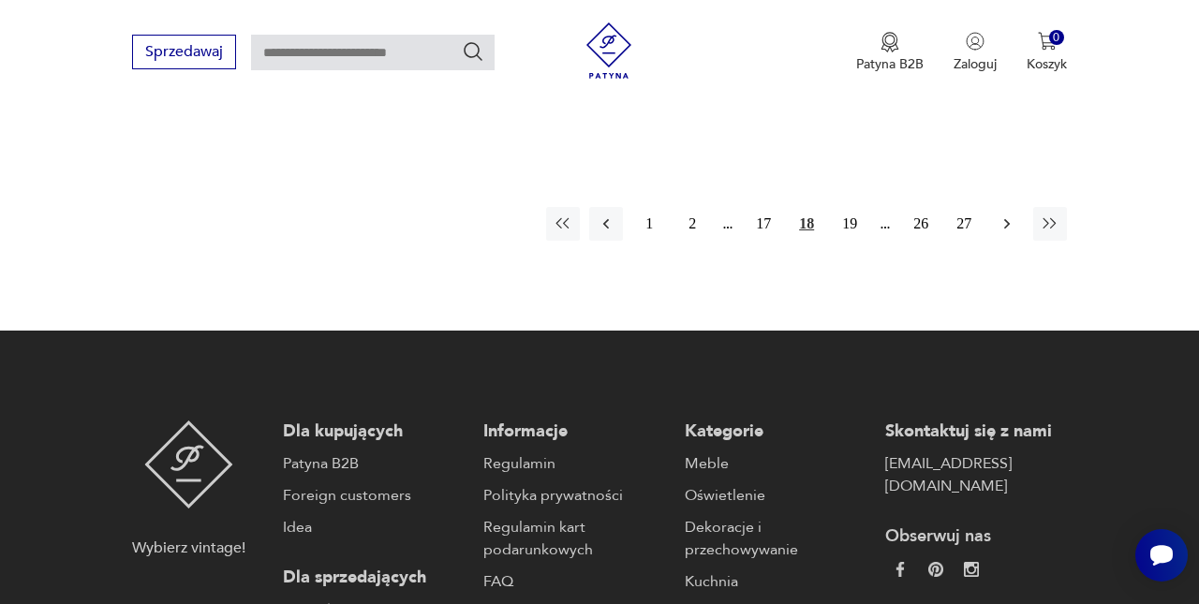
click at [1013, 241] on button "button" at bounding box center [1007, 224] width 34 height 34
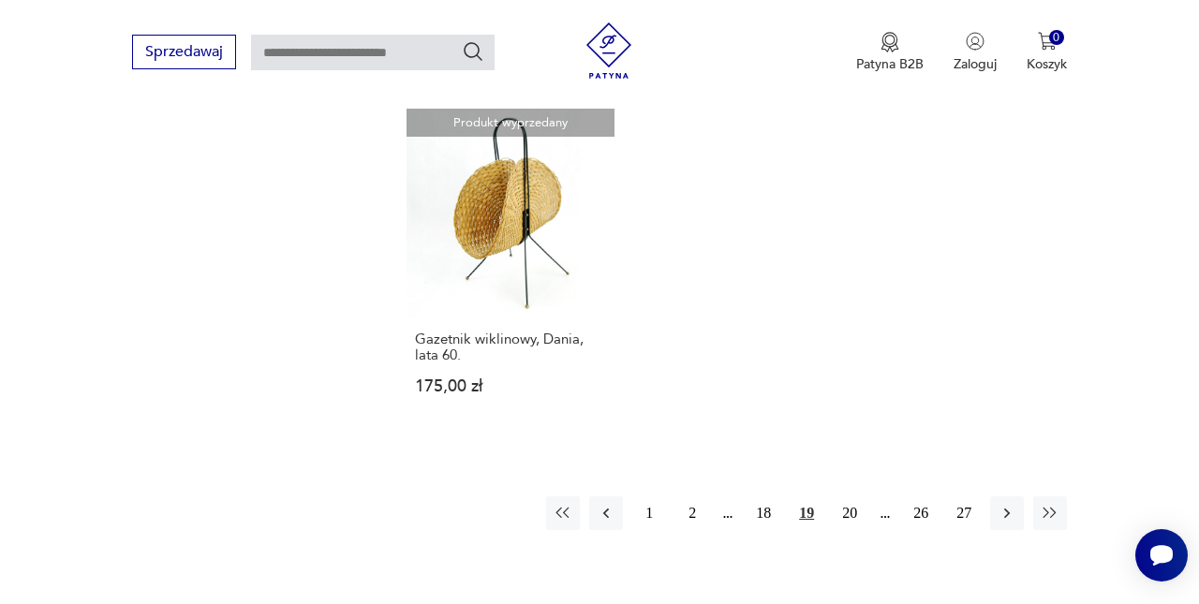
scroll to position [2724, 0]
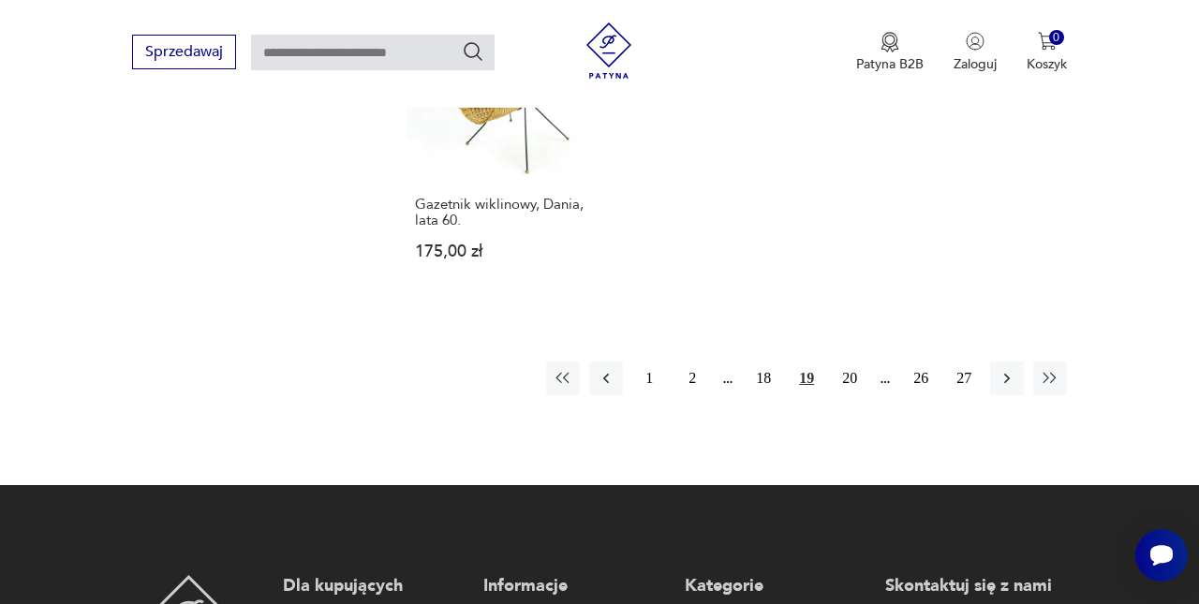
click at [997, 395] on button "button" at bounding box center [1007, 378] width 34 height 34
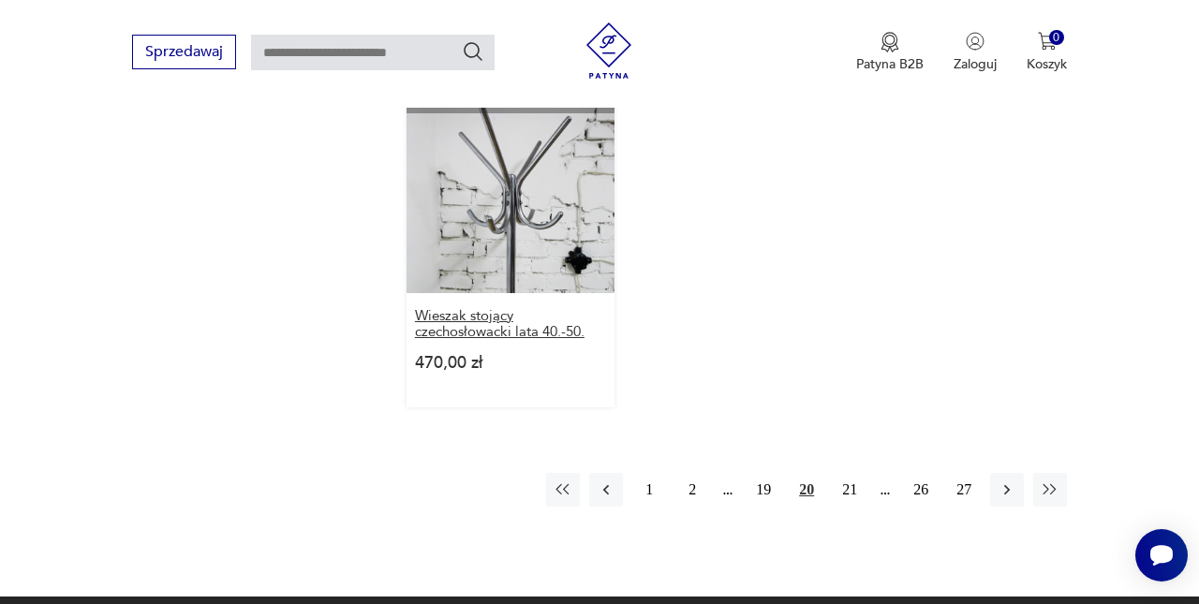
scroll to position [2536, 0]
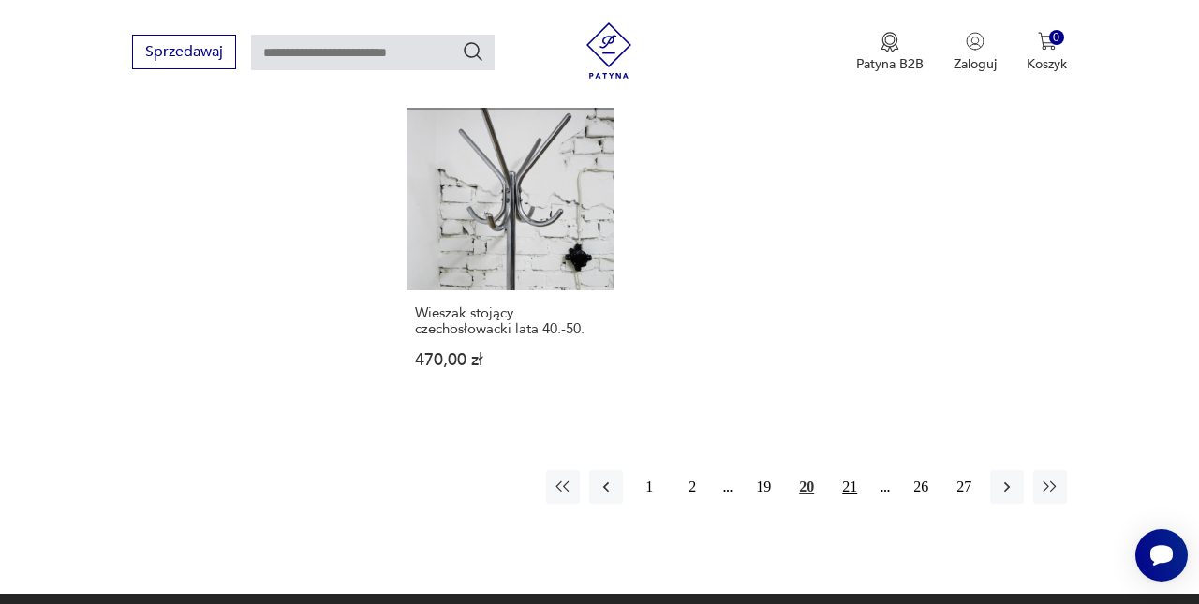
click at [841, 504] on button "21" at bounding box center [850, 487] width 34 height 34
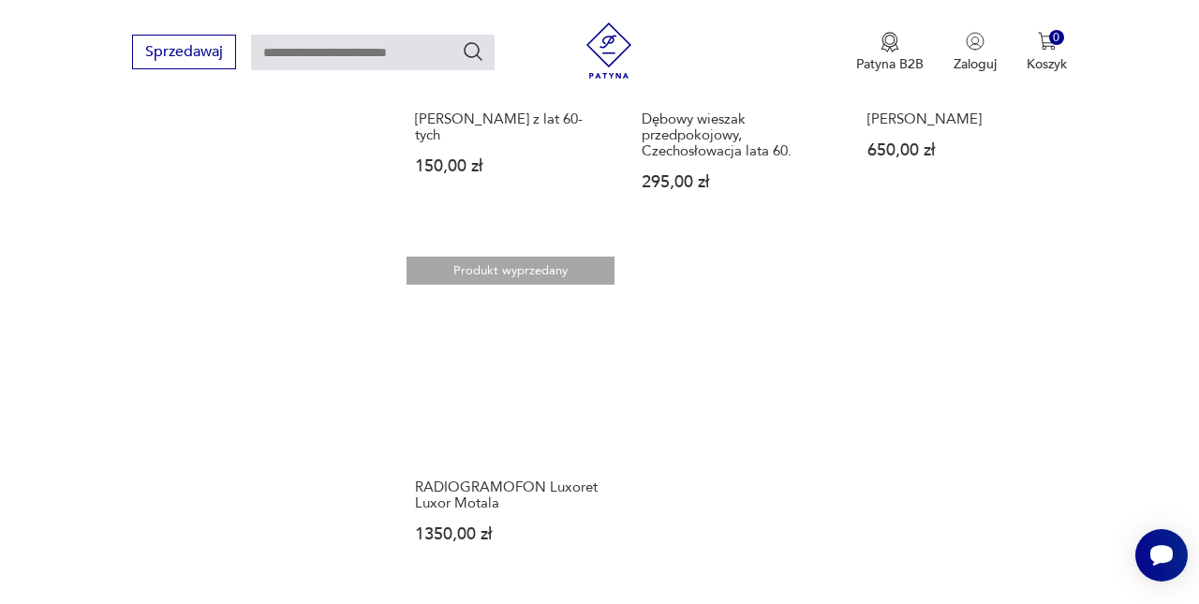
scroll to position [2411, 0]
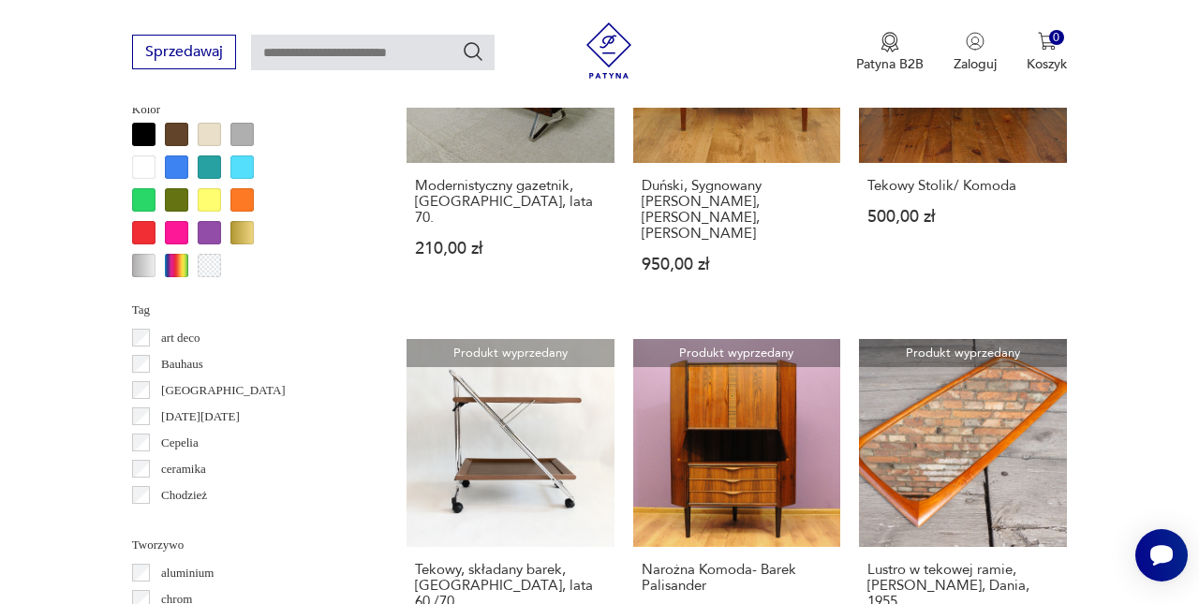
drag, startPoint x: 201, startPoint y: 181, endPoint x: 201, endPoint y: 311, distance: 130.2
click at [201, 267] on div at bounding box center [202, 200] width 140 height 155
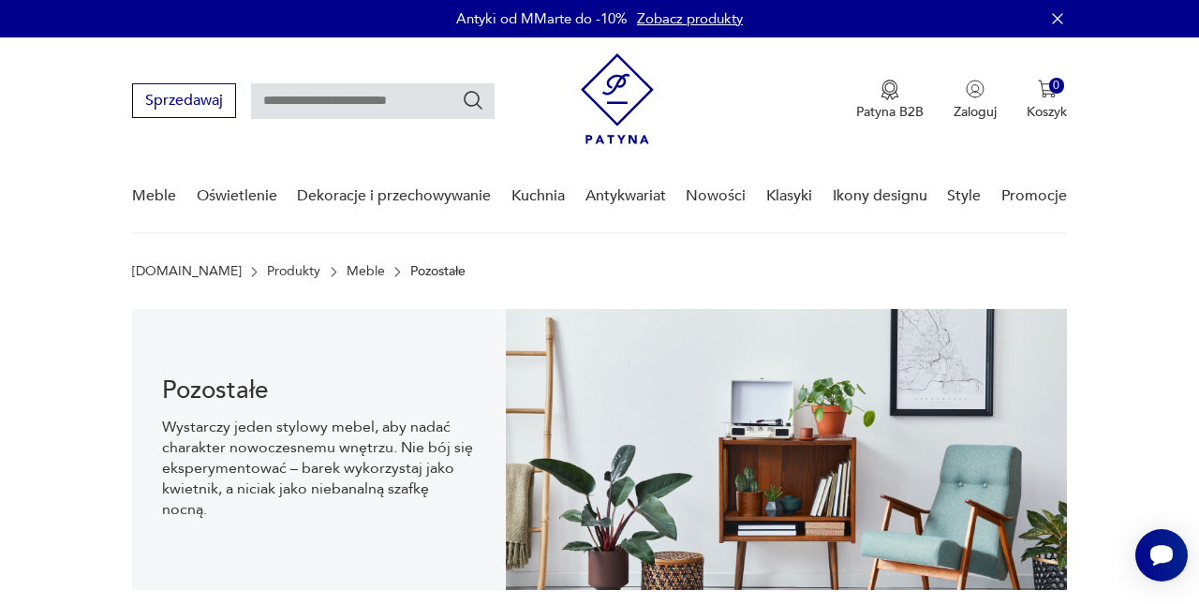
scroll to position [0, 0]
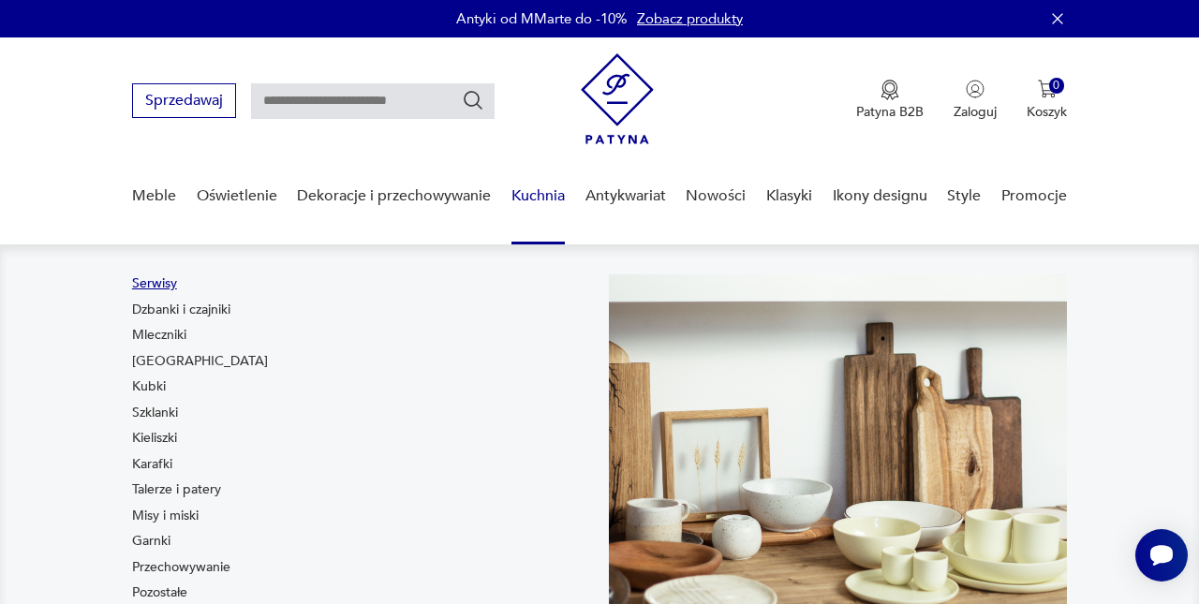
click at [166, 288] on link "Serwisy" at bounding box center [154, 283] width 45 height 19
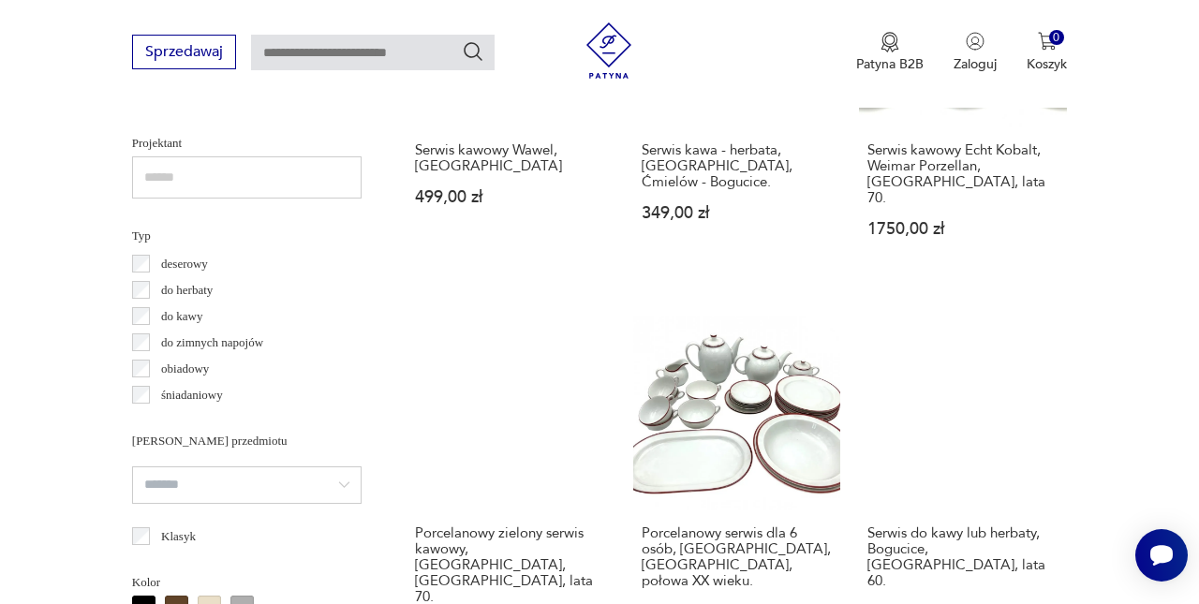
scroll to position [1336, 0]
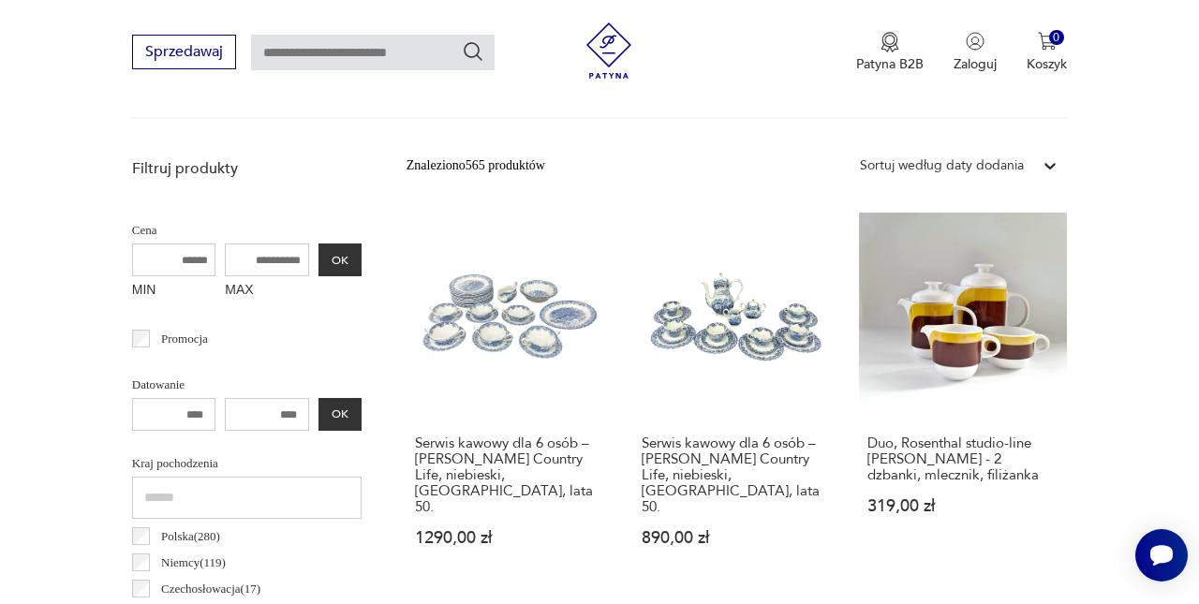
scroll to position [498, 0]
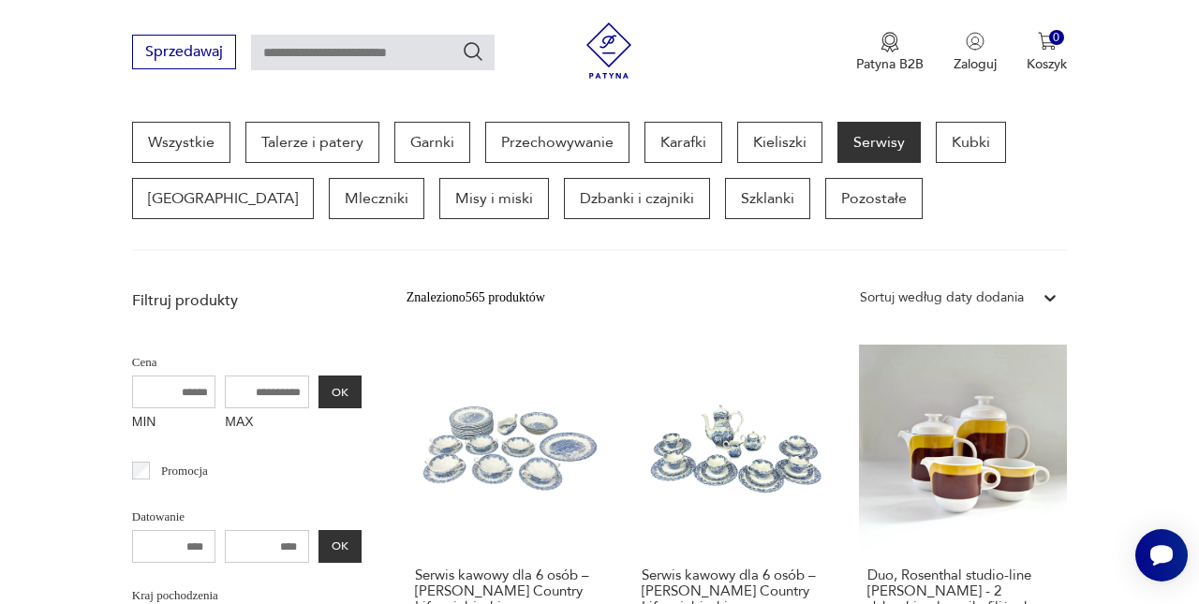
click at [142, 358] on p "Cena" at bounding box center [246, 362] width 229 height 21
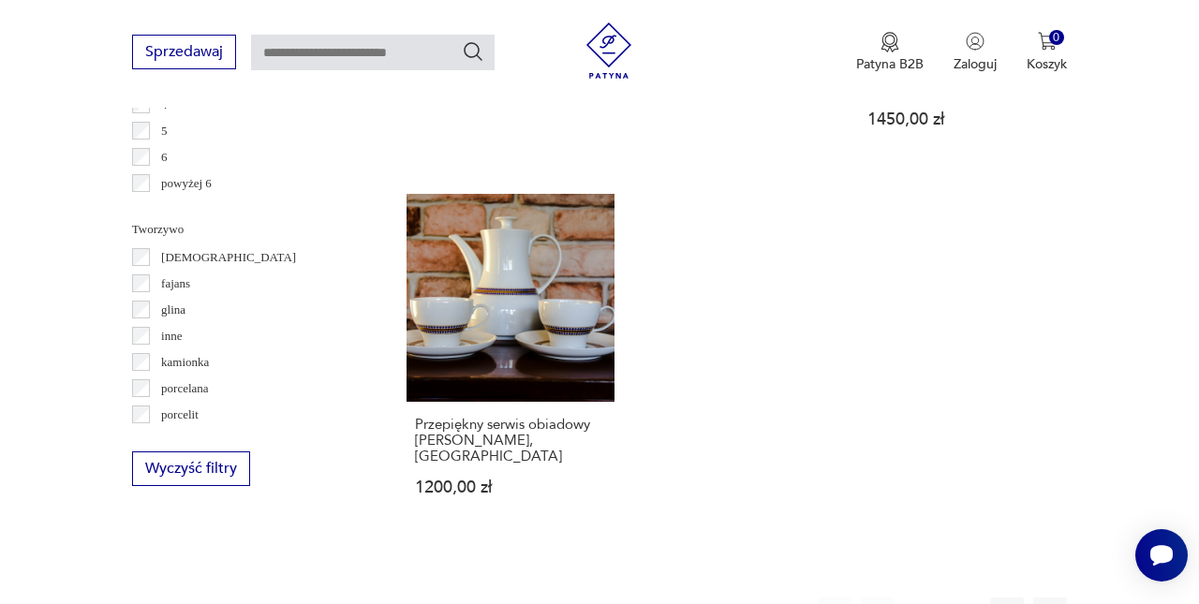
scroll to position [2653, 0]
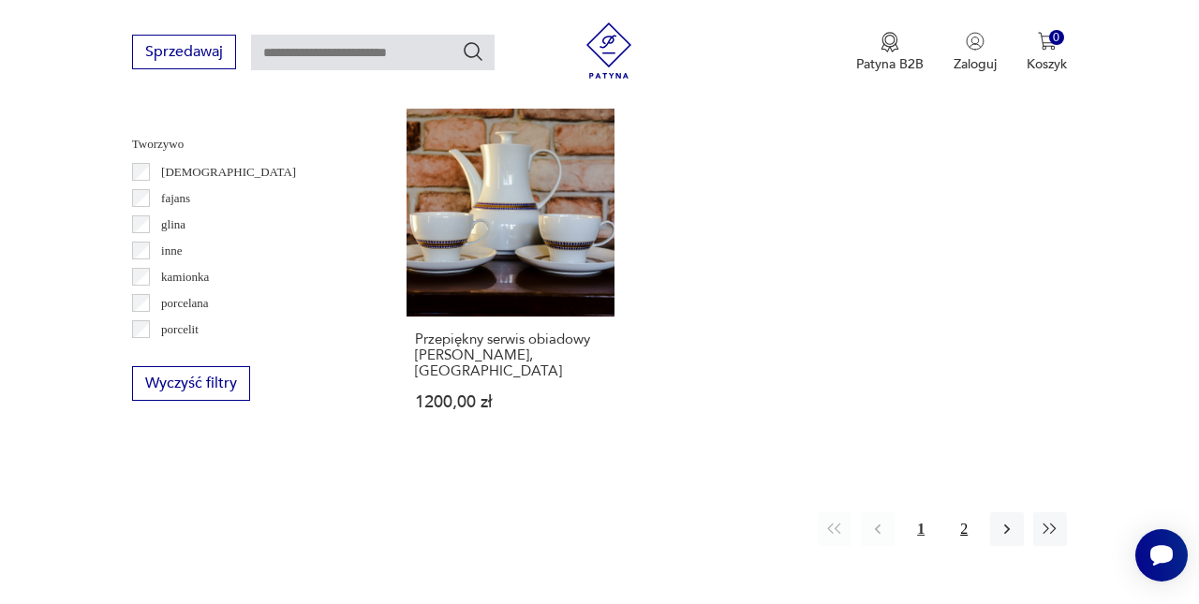
click at [970, 512] on button "2" at bounding box center [964, 529] width 34 height 34
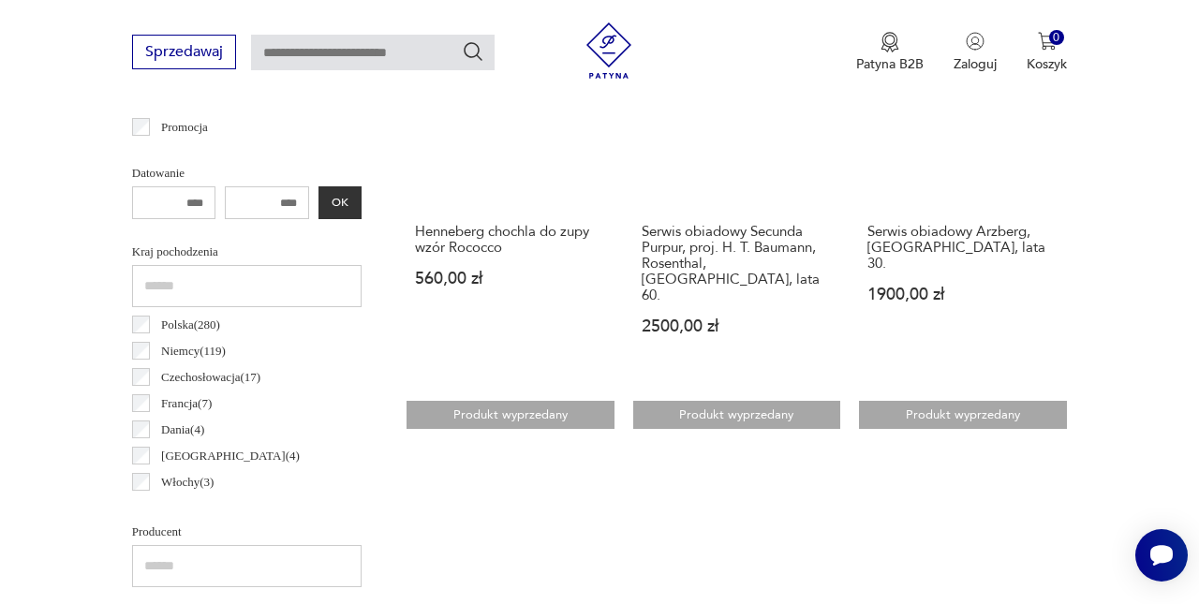
scroll to position [1035, 0]
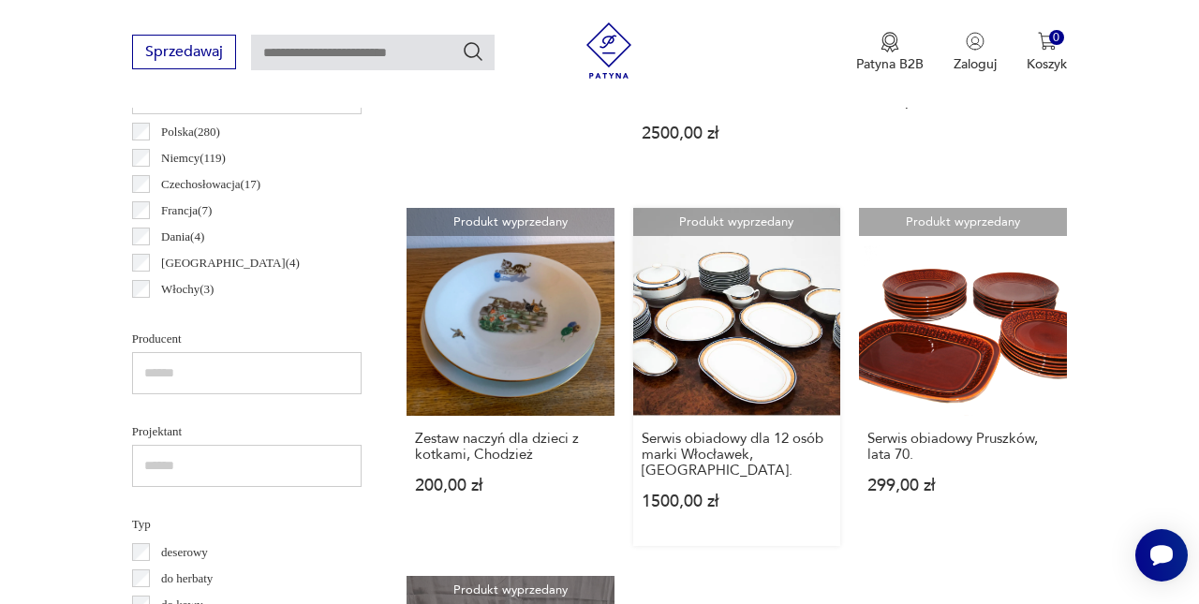
click at [741, 329] on link "Produkt wyprzedany Serwis obiadowy dla 12 osób marki Włocławek, Polska. 1500,00…" at bounding box center [737, 377] width 208 height 338
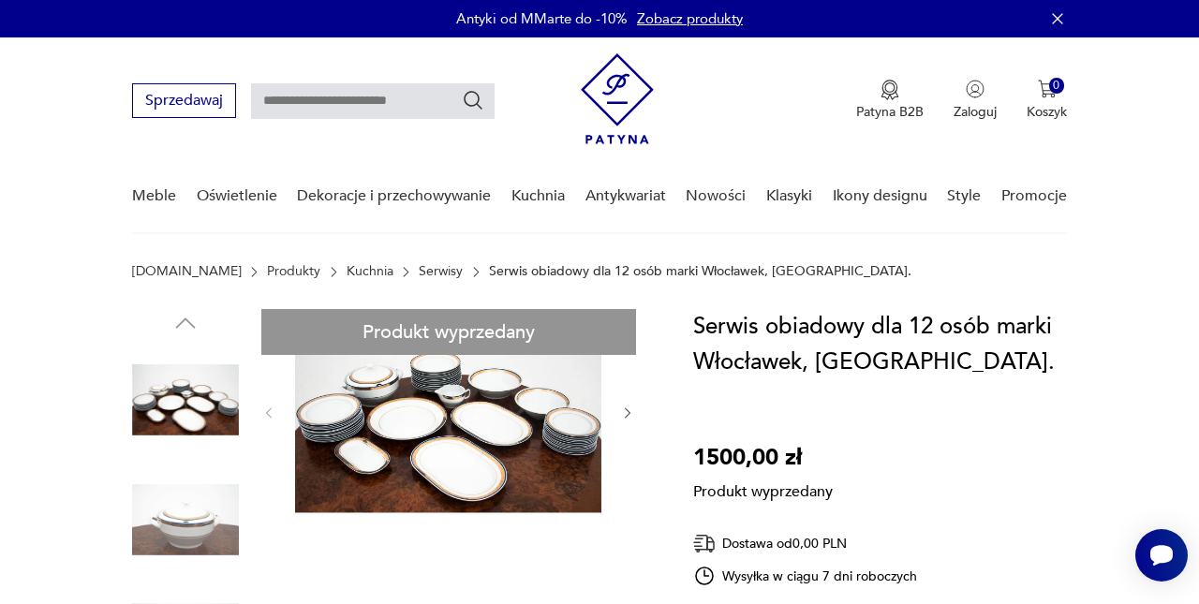
click at [347, 269] on link "Kuchnia" at bounding box center [370, 271] width 47 height 15
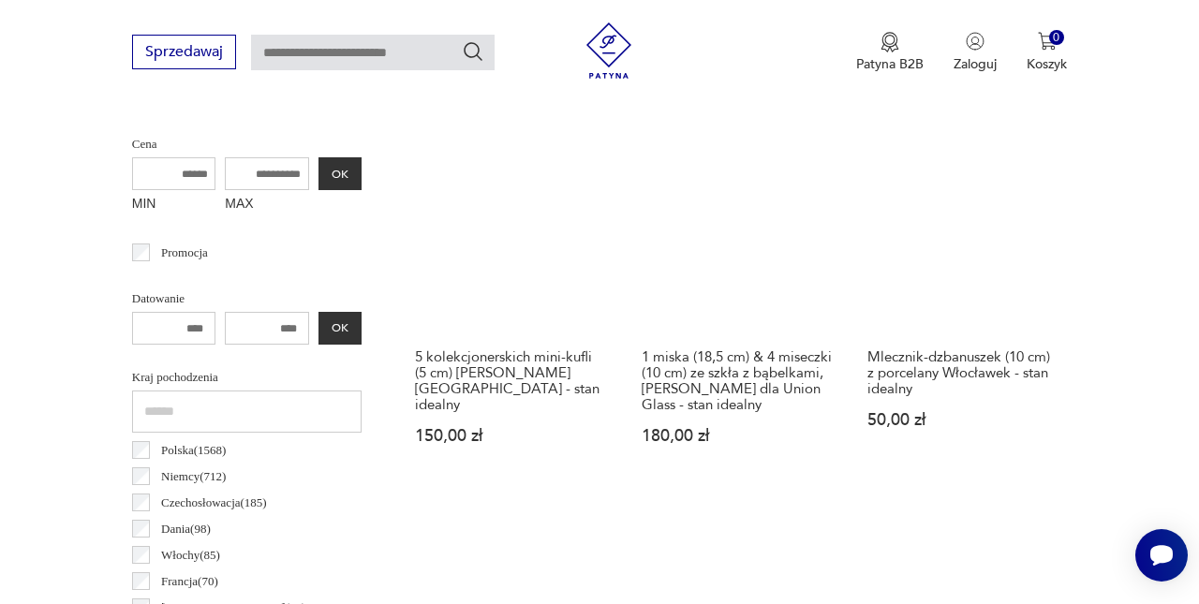
scroll to position [803, 0]
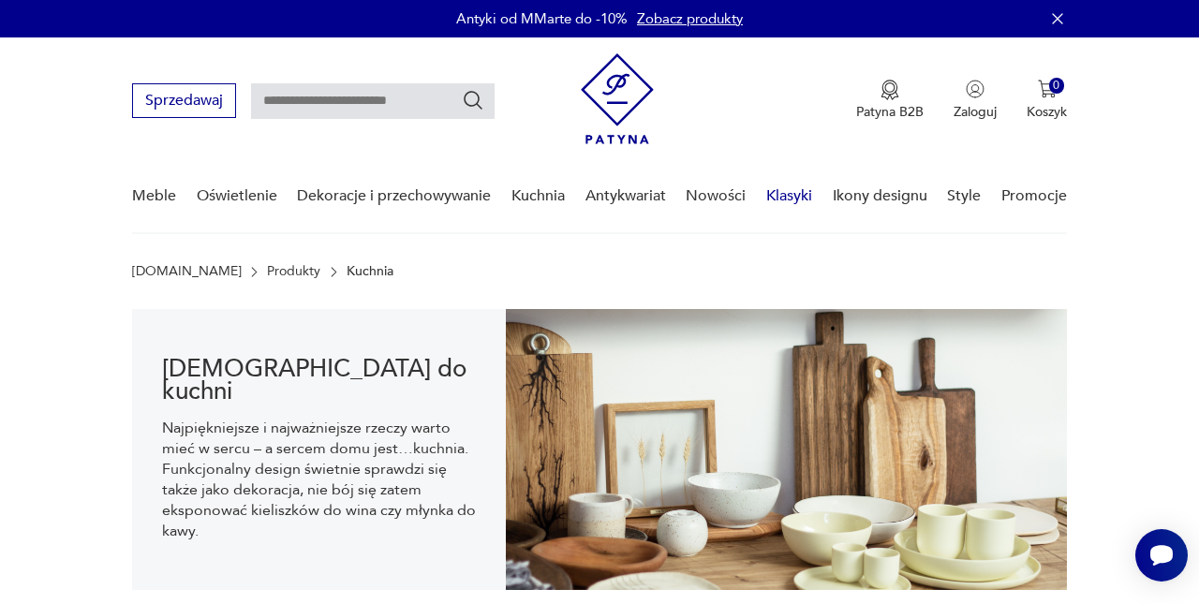
click at [790, 183] on link "Klasyki" at bounding box center [789, 196] width 46 height 72
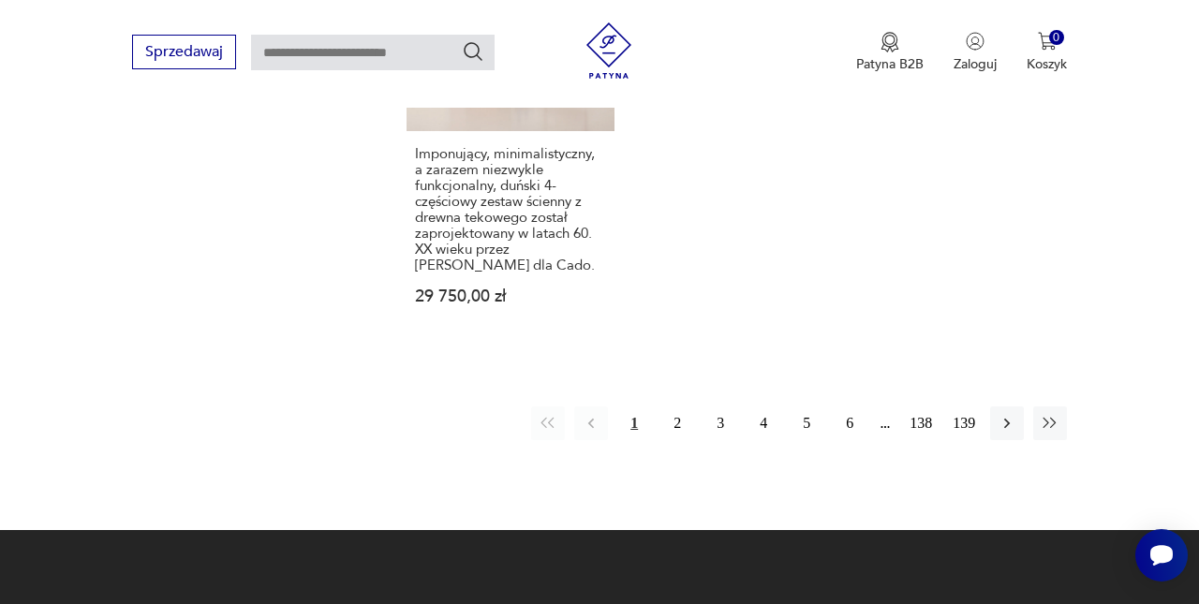
scroll to position [2567, 0]
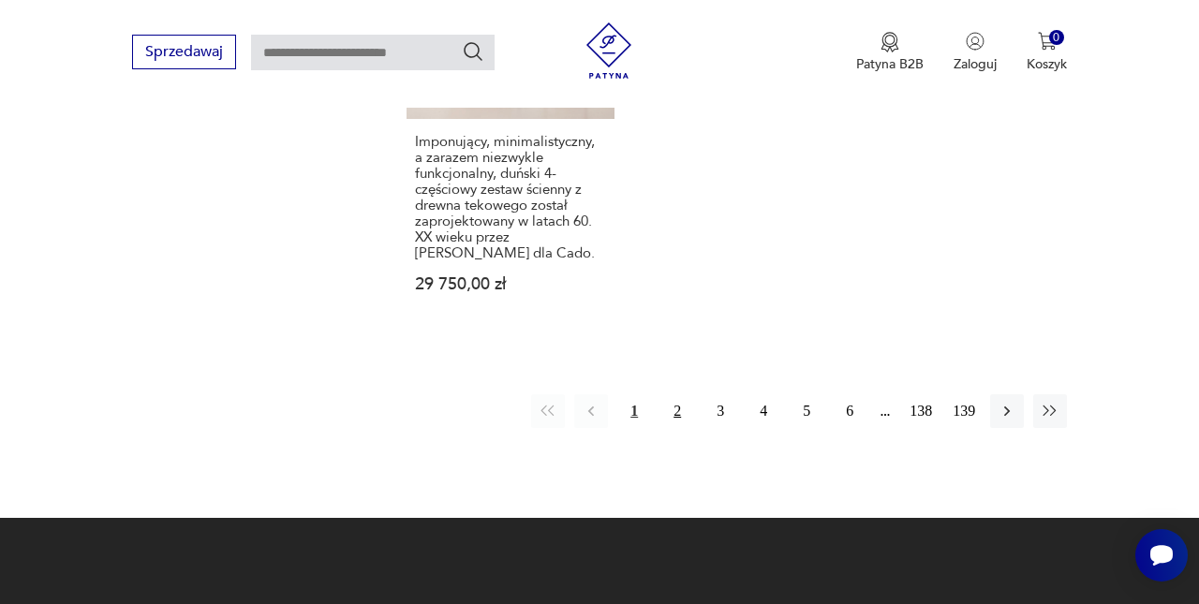
click at [678, 428] on button "2" at bounding box center [677, 411] width 34 height 34
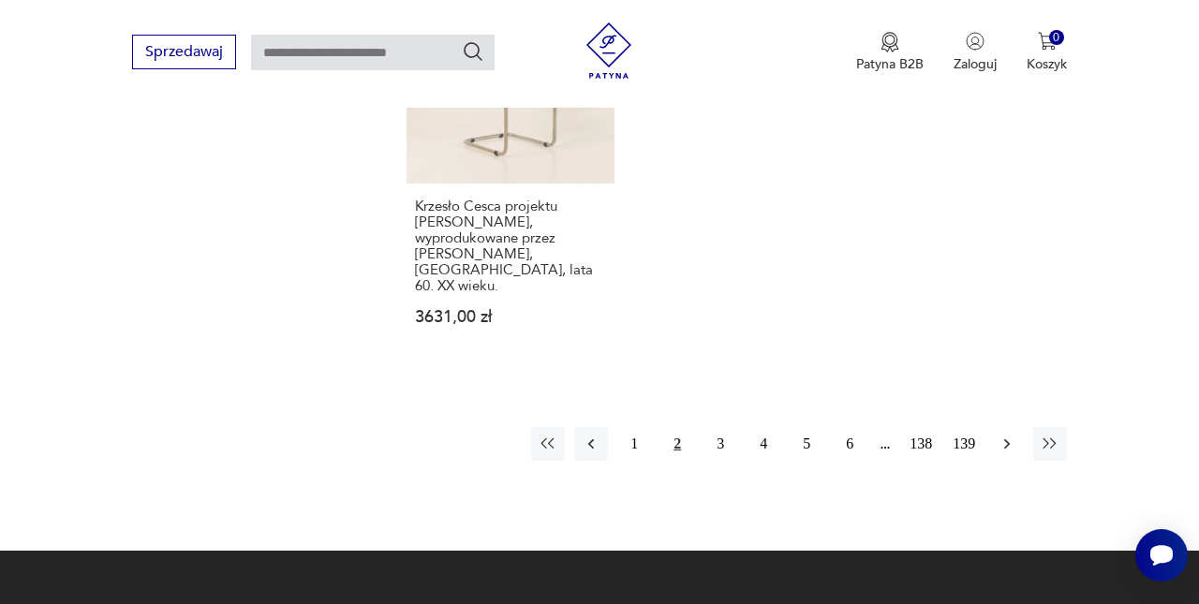
click at [1018, 461] on button "button" at bounding box center [1007, 444] width 34 height 34
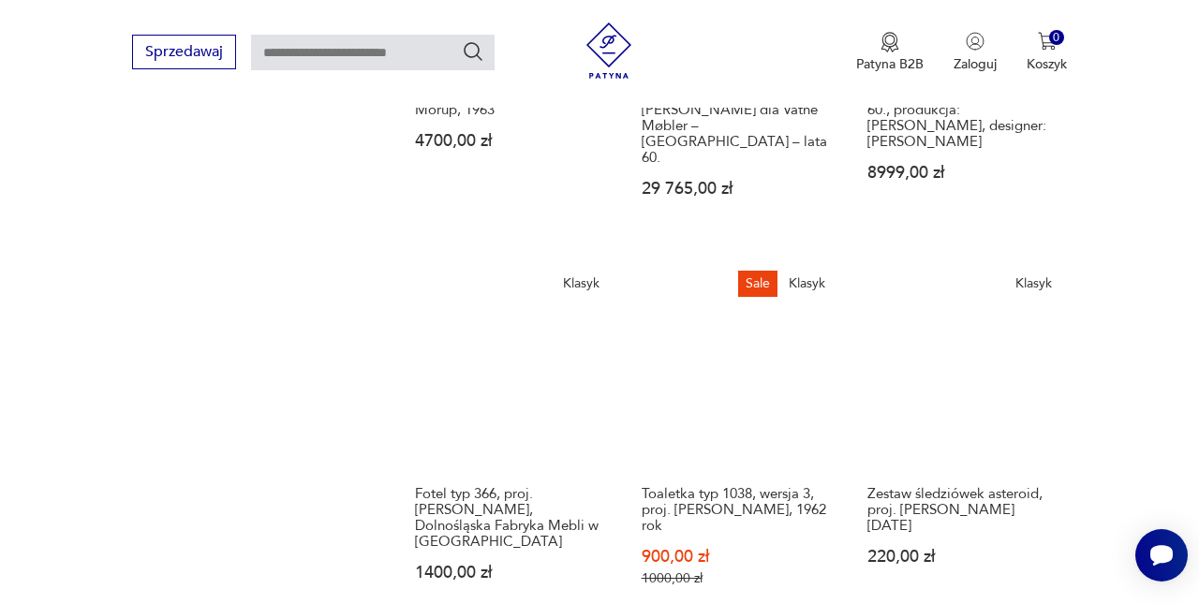
scroll to position [1753, 0]
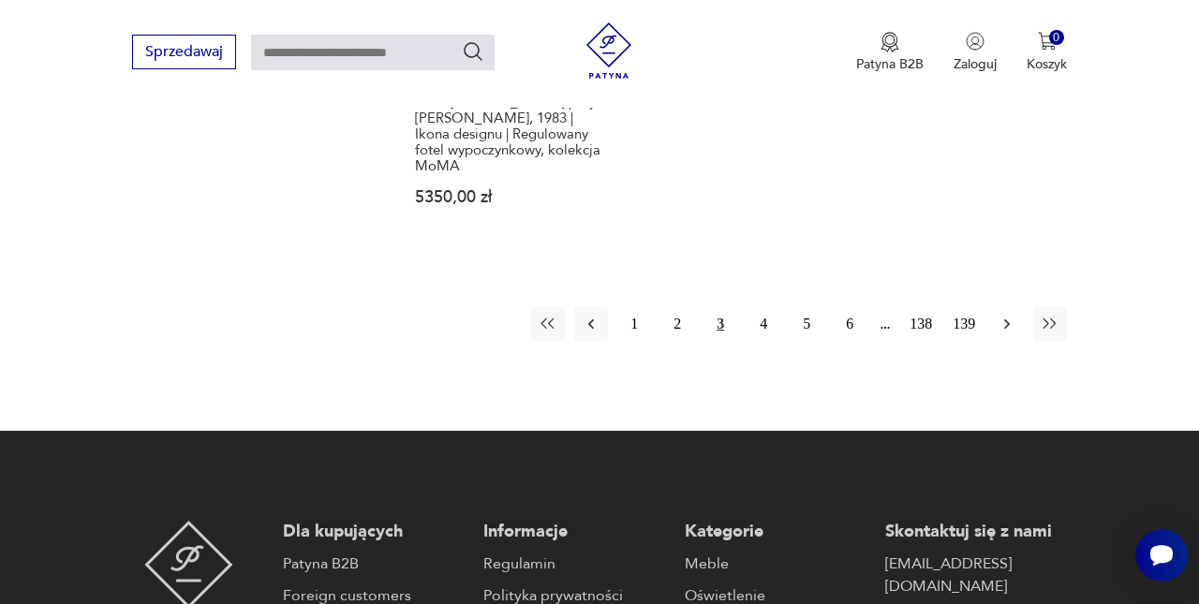
click at [1013, 333] on icon "button" at bounding box center [1006, 324] width 19 height 19
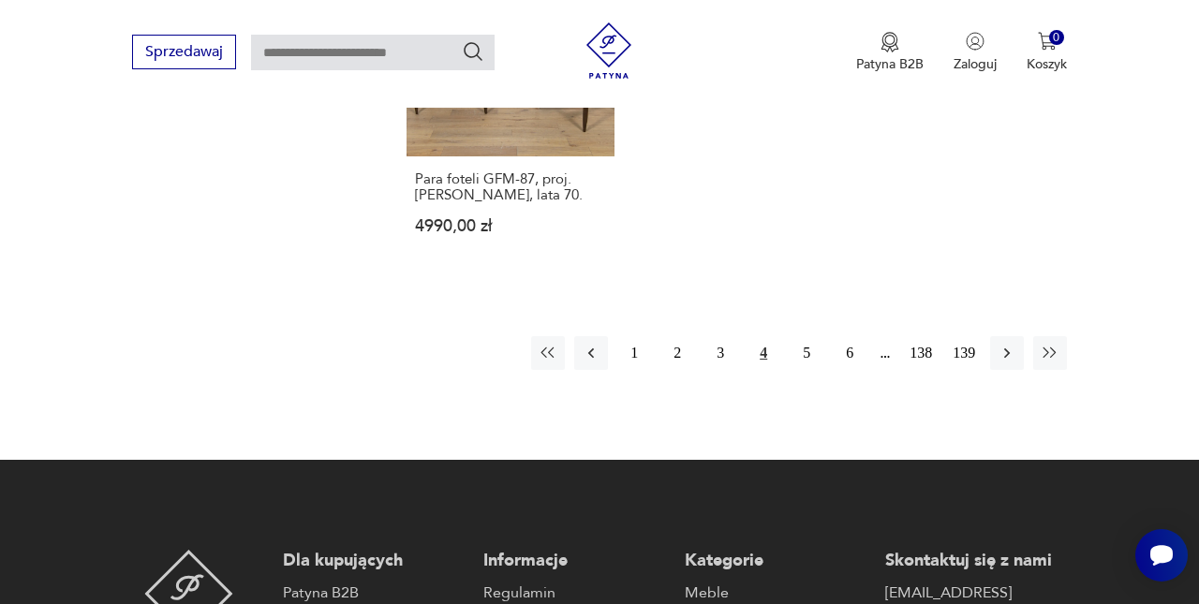
scroll to position [2452, 0]
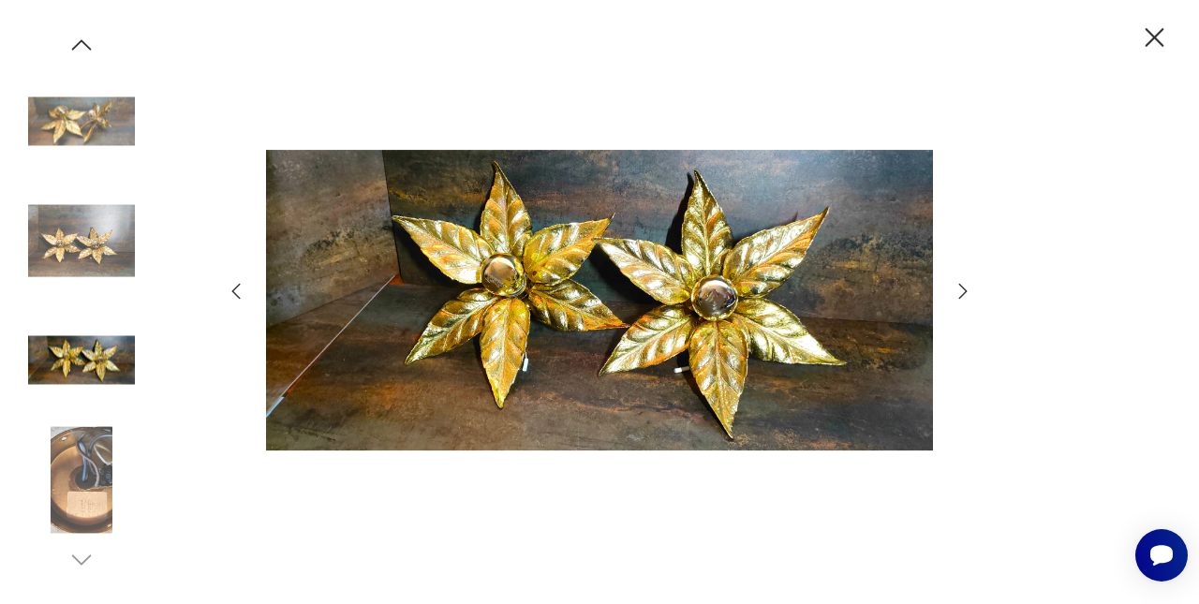
scroll to position [100, 0]
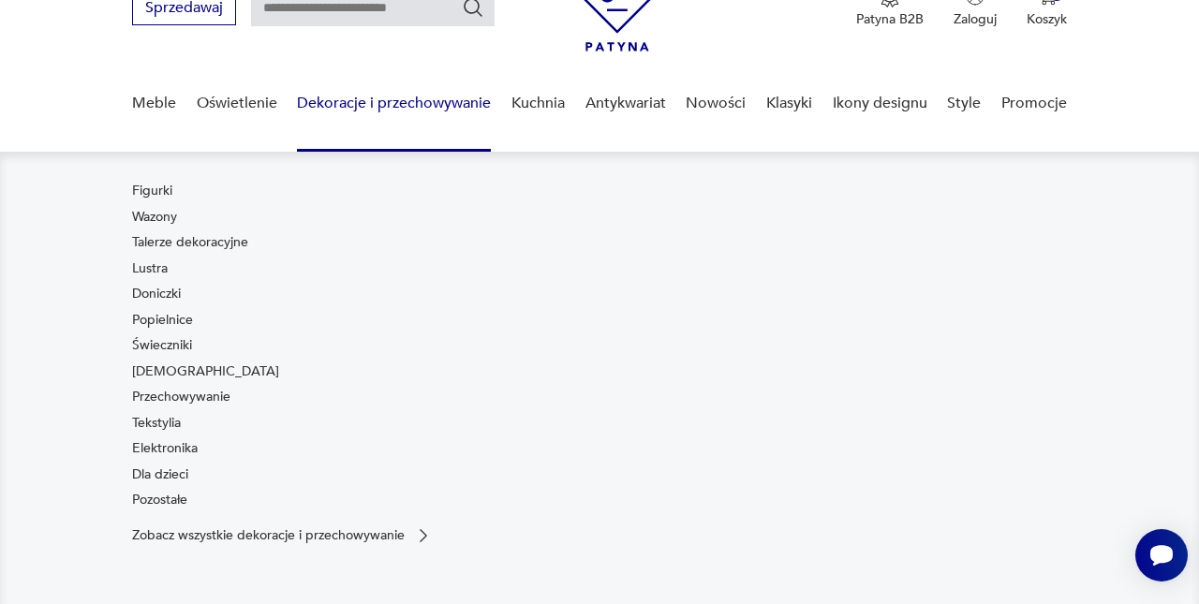
scroll to position [135, 0]
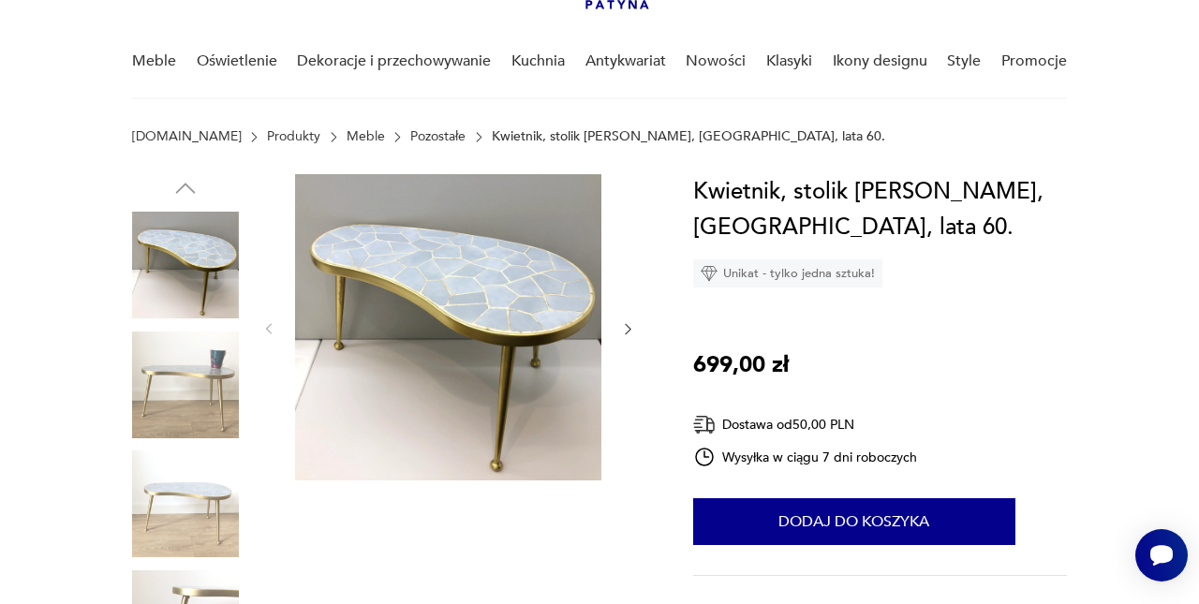
click at [628, 318] on div at bounding box center [448, 329] width 375 height 310
click at [442, 329] on img at bounding box center [448, 327] width 306 height 306
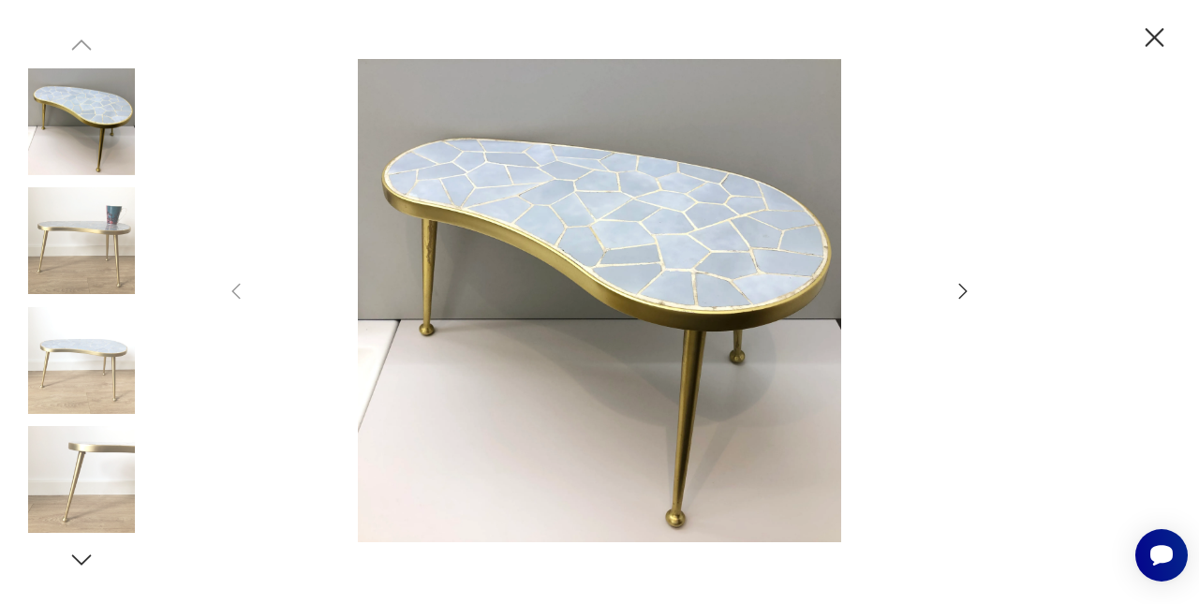
click at [47, 216] on img at bounding box center [81, 240] width 107 height 107
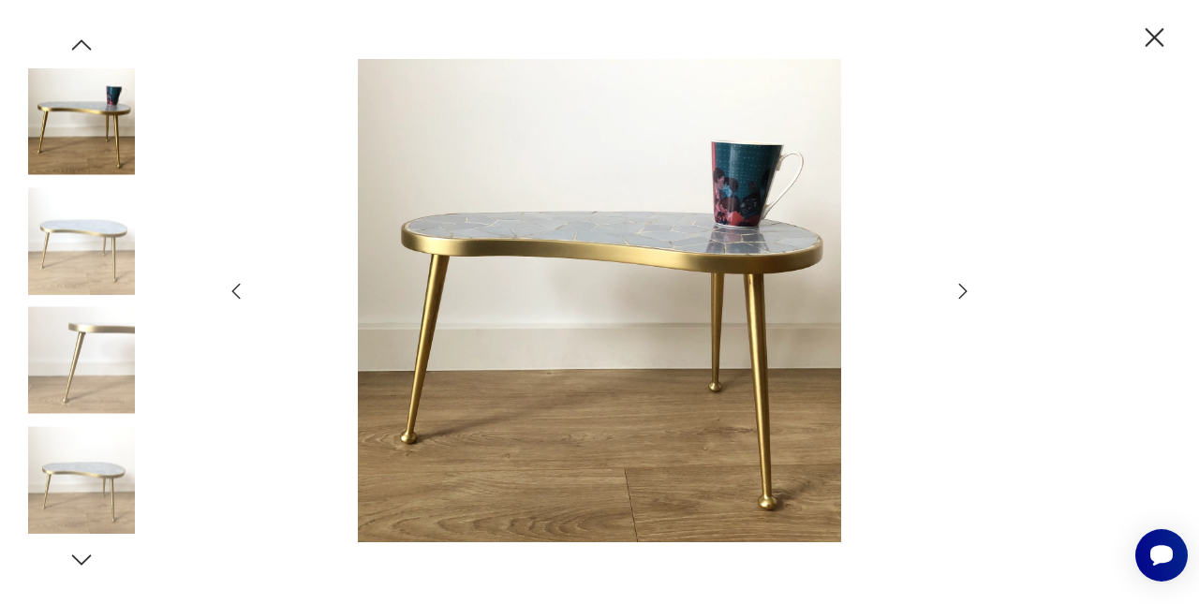
click at [53, 248] on img at bounding box center [81, 240] width 107 height 107
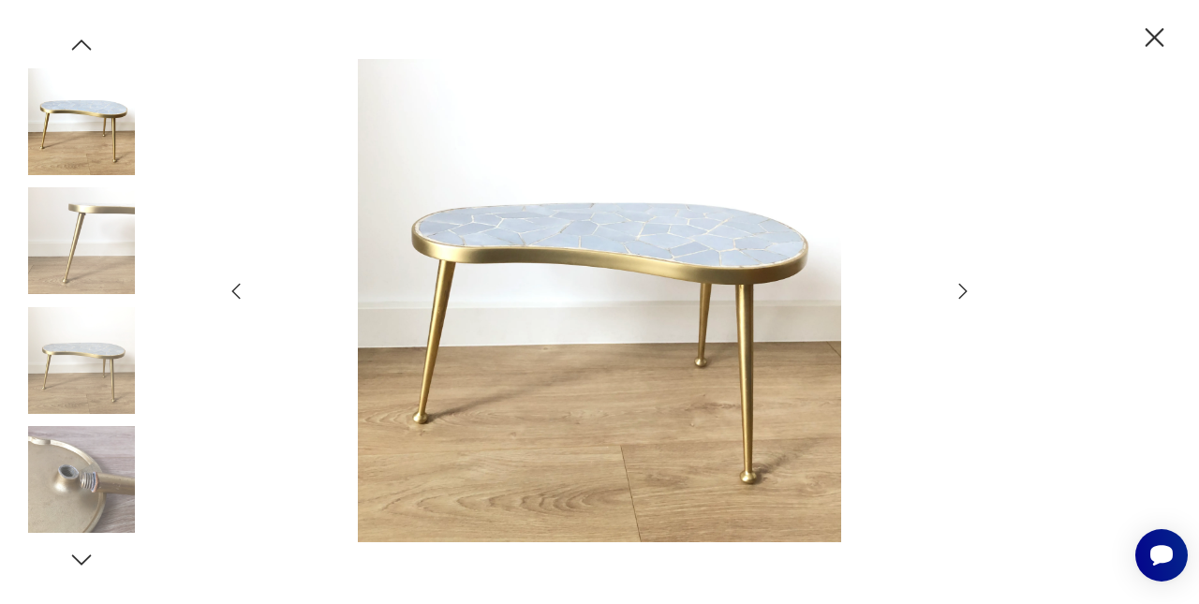
click at [68, 304] on div at bounding box center [81, 302] width 107 height 468
click at [69, 347] on img at bounding box center [81, 360] width 107 height 107
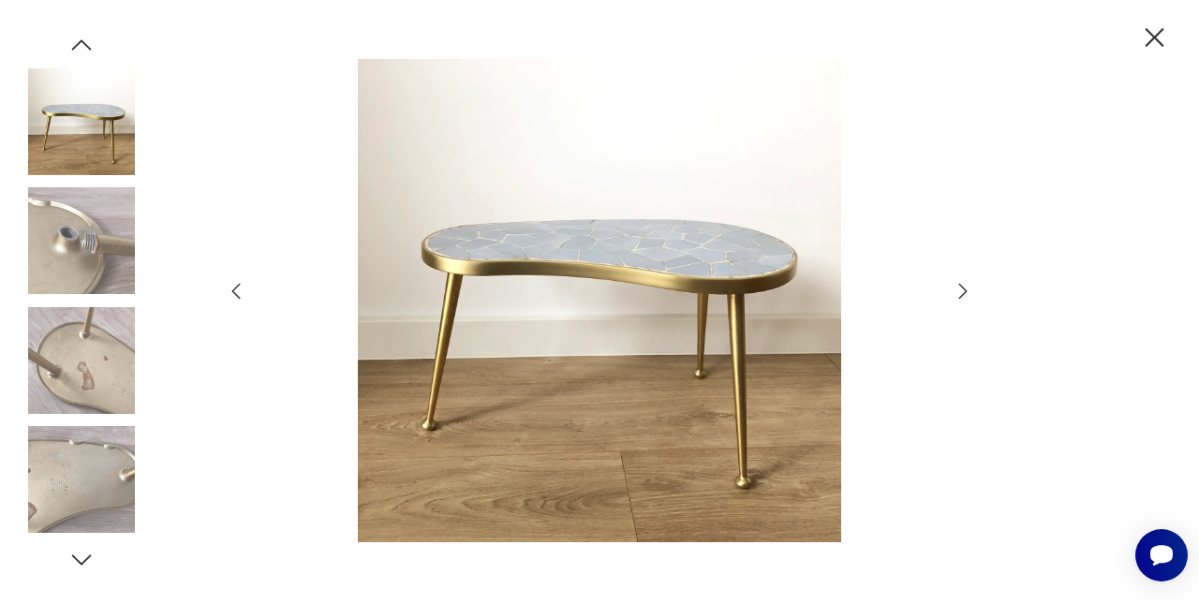
click at [78, 389] on img at bounding box center [81, 360] width 107 height 107
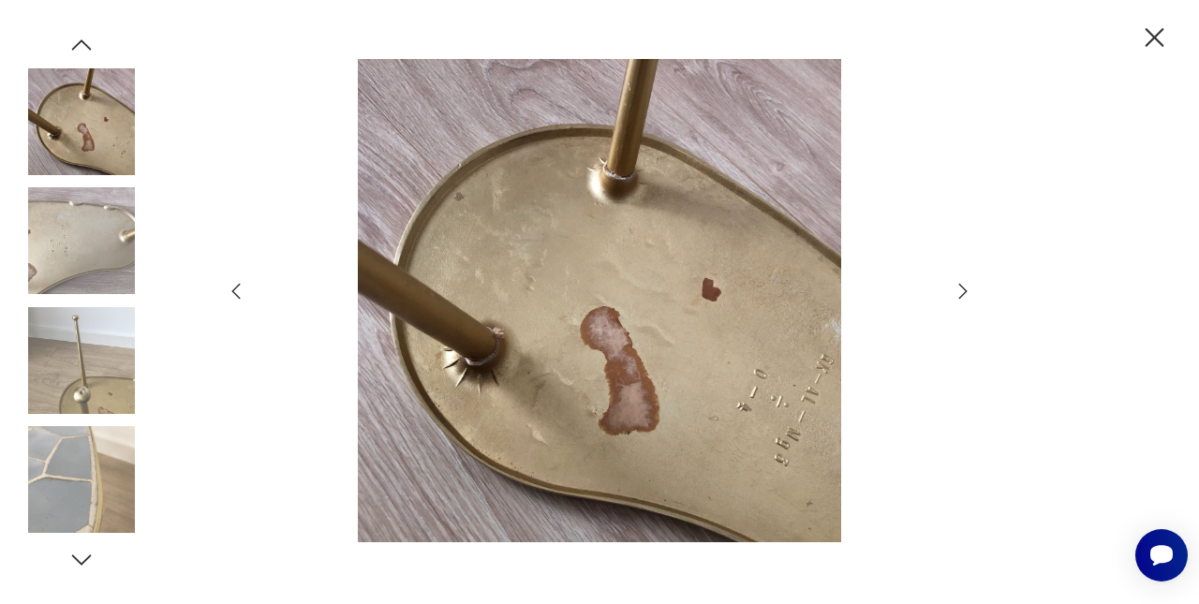
click at [108, 445] on img at bounding box center [81, 479] width 107 height 107
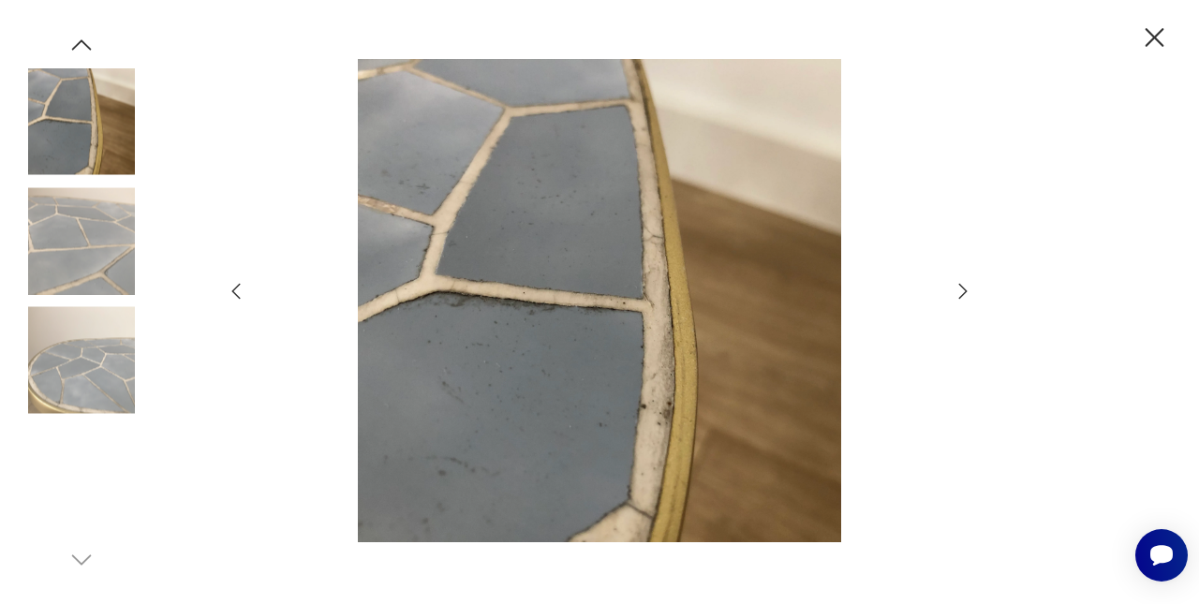
click at [104, 479] on img at bounding box center [81, 479] width 107 height 107
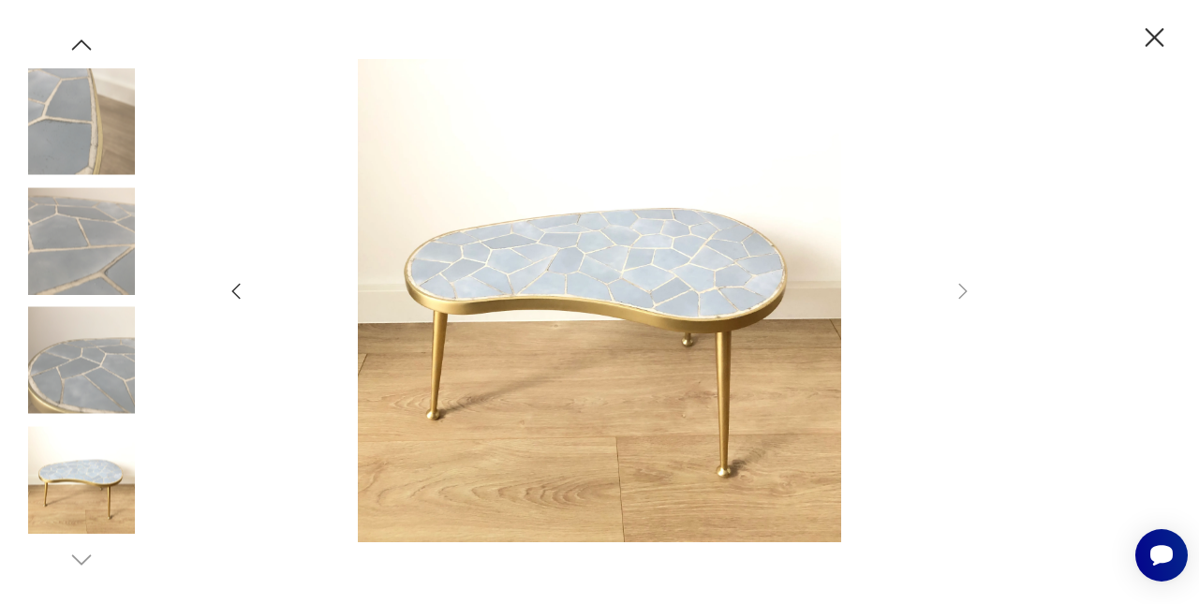
click at [70, 393] on img at bounding box center [81, 360] width 107 height 107
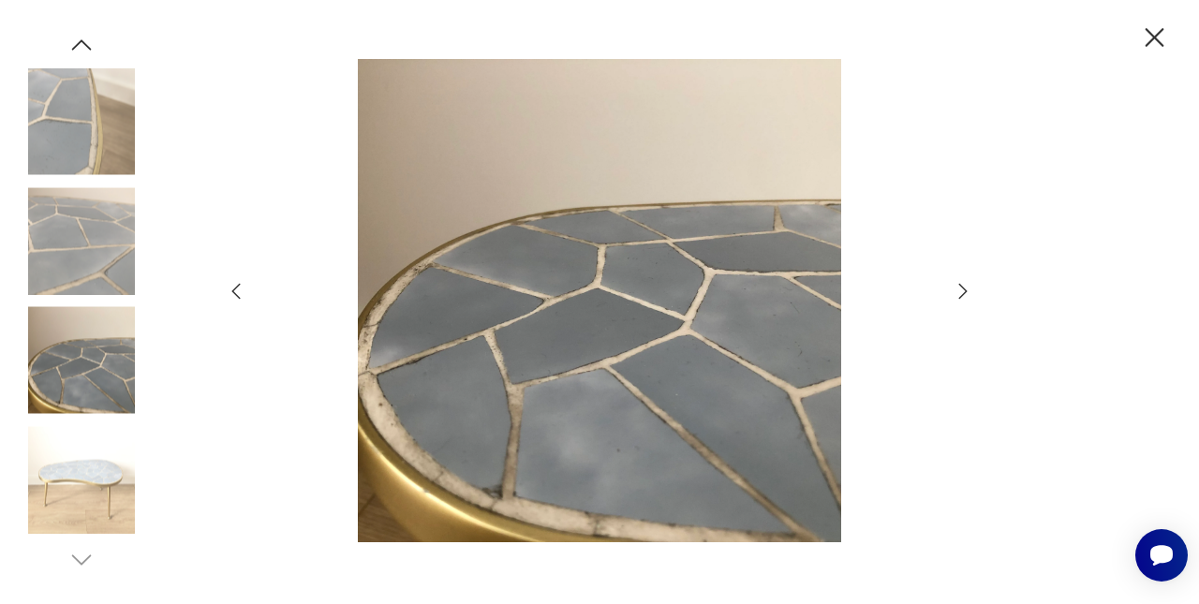
click at [130, 111] on img at bounding box center [81, 121] width 107 height 107
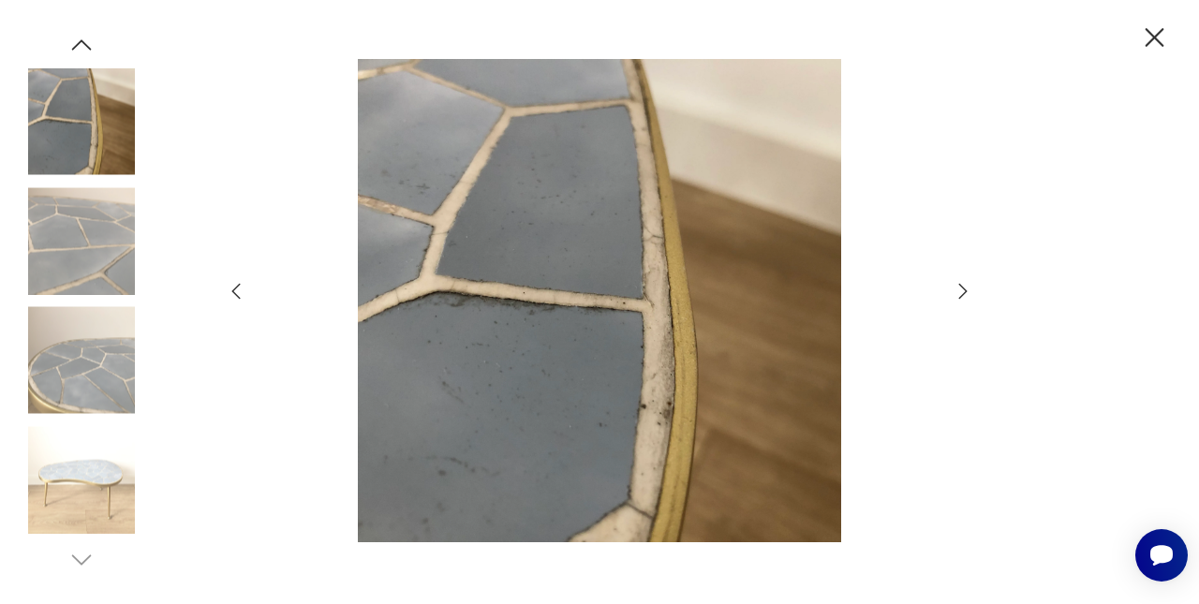
click at [629, 380] on img at bounding box center [599, 300] width 667 height 483
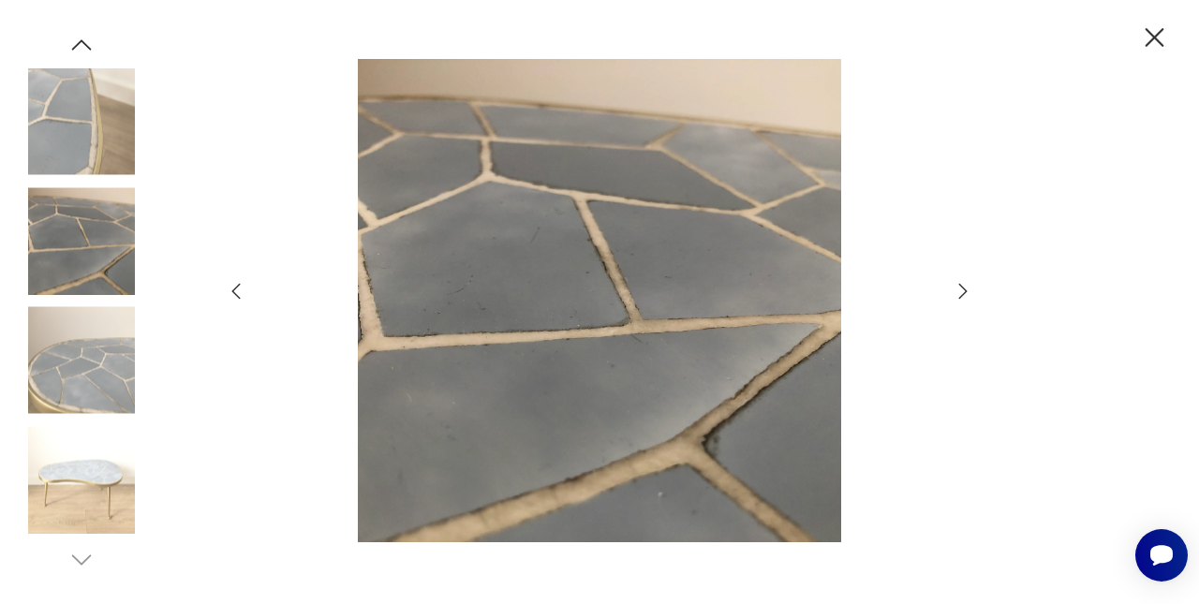
click at [1149, 39] on icon "button" at bounding box center [1154, 38] width 33 height 33
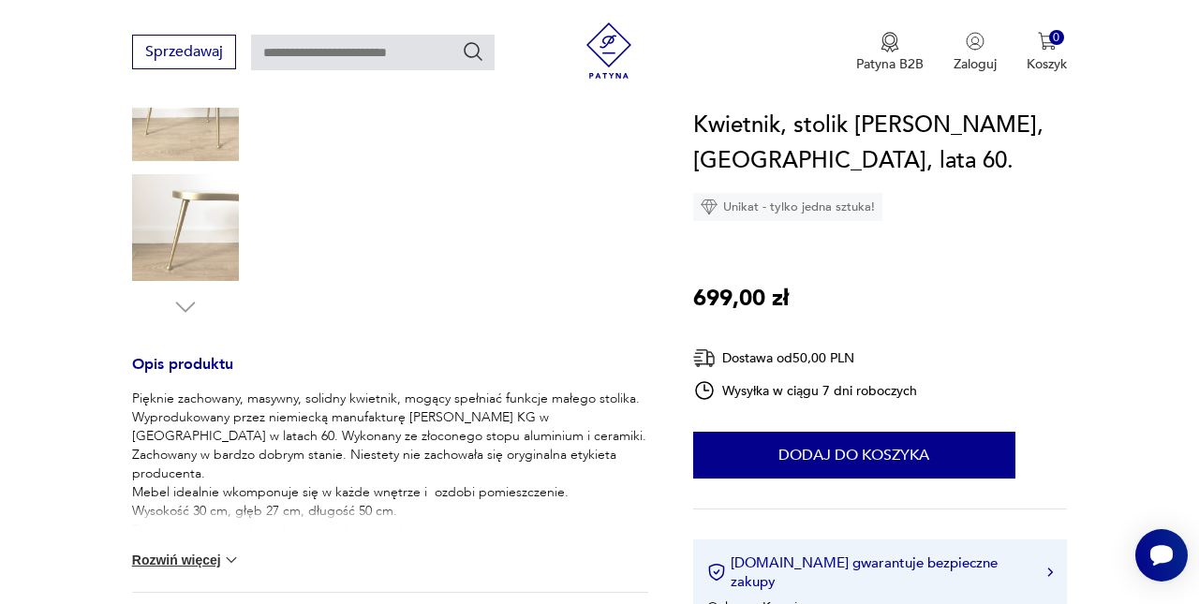
scroll to position [532, 0]
click at [331, 533] on div "Pięknie zachowany, masywny, solidny kwietnik, mogący spełniać funkcje małego st…" at bounding box center [390, 490] width 516 height 202
click at [388, 498] on p "Pięknie zachowany, masywny, solidny kwietnik, mogący spełniać funkcje małego st…" at bounding box center [390, 464] width 516 height 150
click at [388, 506] on p "Pięknie zachowany, masywny, solidny kwietnik, mogący spełniać funkcje małego st…" at bounding box center [390, 464] width 516 height 150
click at [203, 563] on button "Rozwiń więcej" at bounding box center [186, 559] width 109 height 19
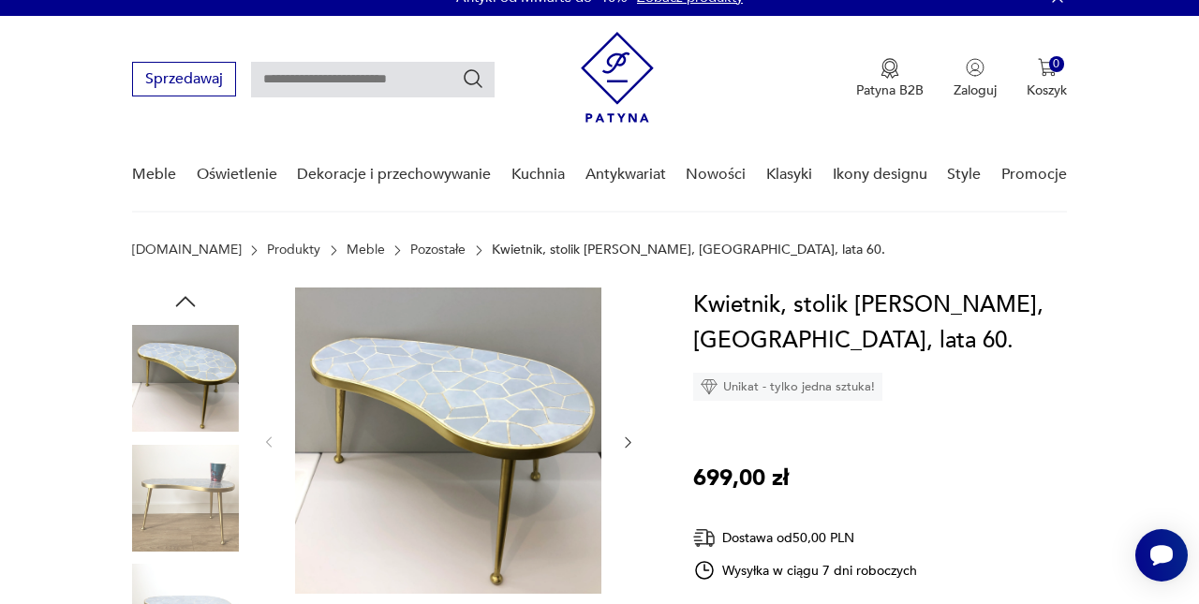
scroll to position [15, 0]
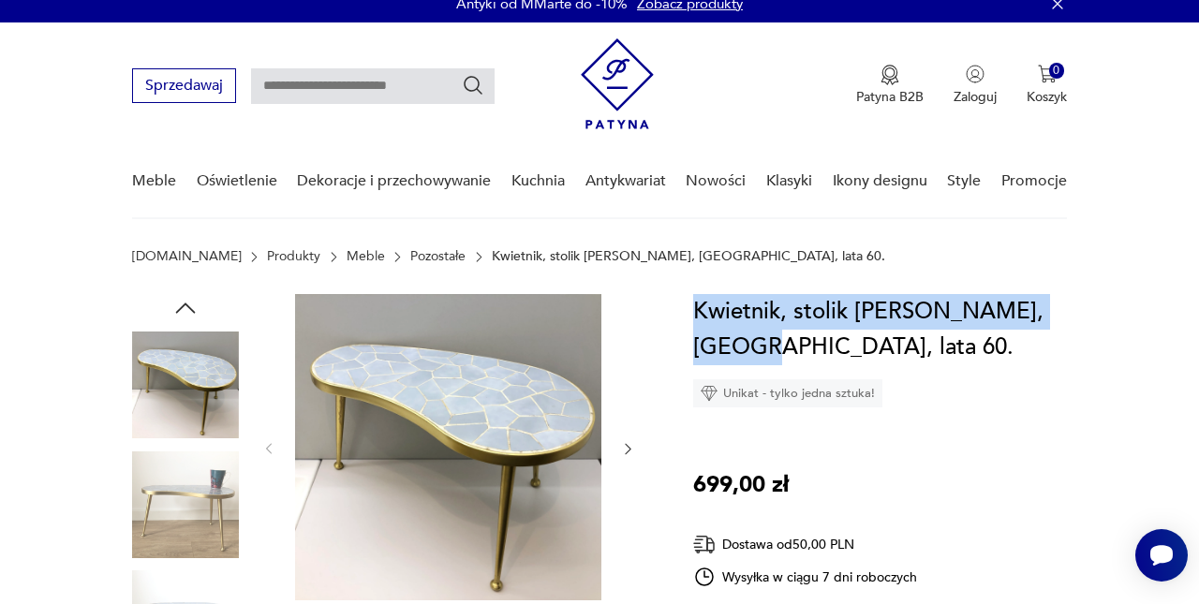
drag, startPoint x: 695, startPoint y: 317, endPoint x: 773, endPoint y: 350, distance: 84.4
click at [773, 350] on h1 "Kwietnik, stolik Heinz Otto KG Dessau, Niemcy, lata 60." at bounding box center [880, 329] width 374 height 71
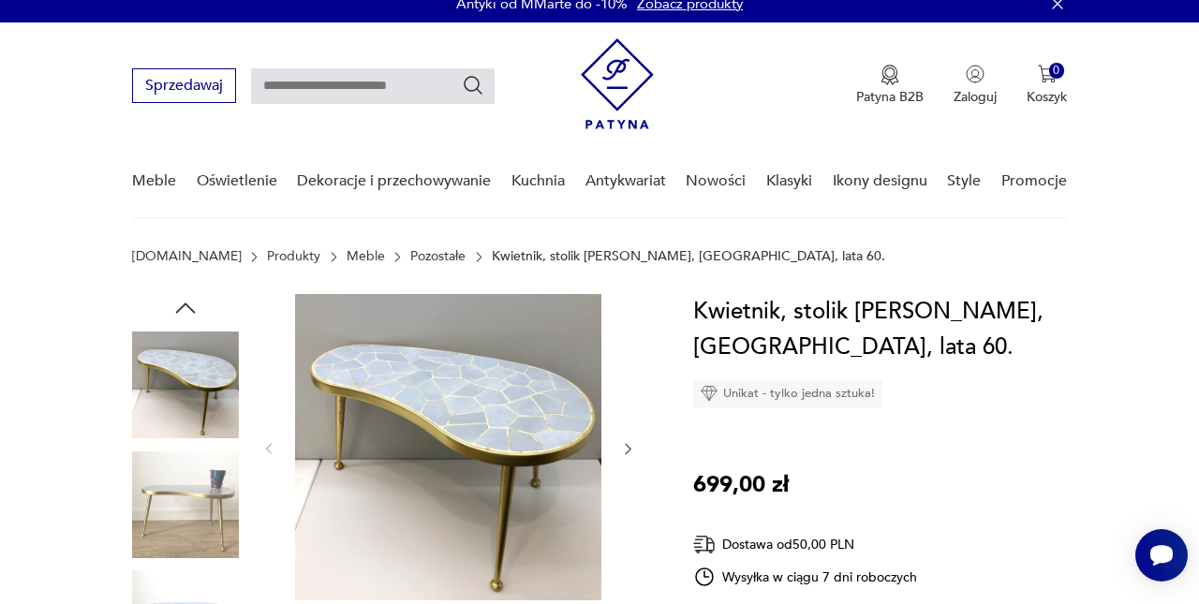
click at [853, 312] on h1 "Kwietnik, stolik Heinz Otto KG Dessau, Niemcy, lata 60." at bounding box center [880, 329] width 374 height 71
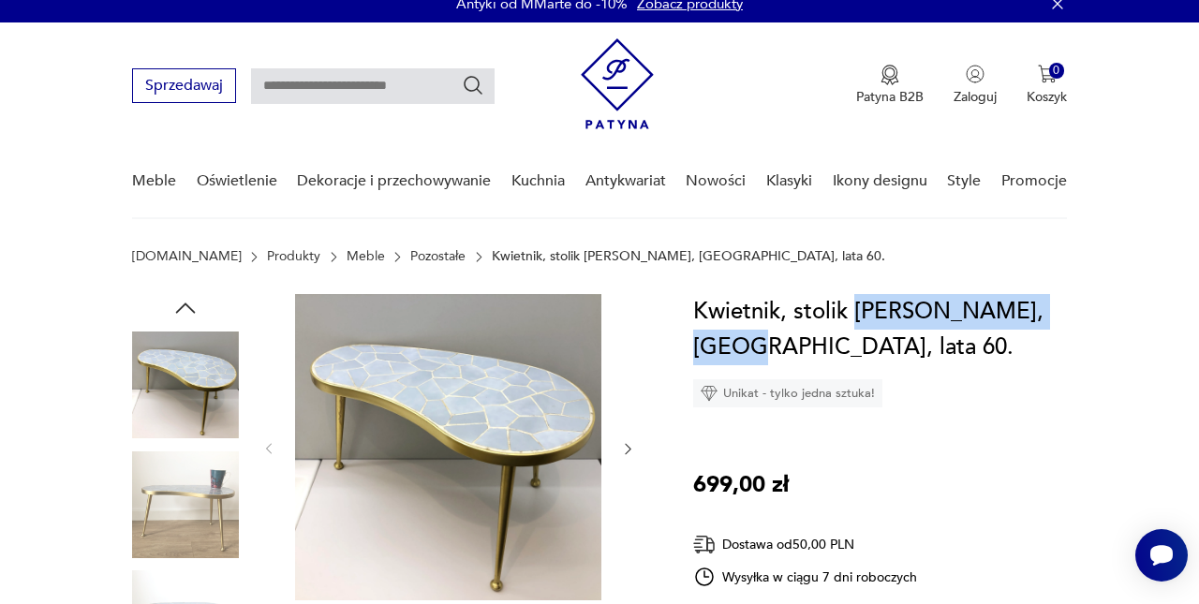
drag, startPoint x: 853, startPoint y: 312, endPoint x: 760, endPoint y: 352, distance: 101.9
click at [760, 352] on h1 "Kwietnik, stolik Heinz Otto KG Dessau, Niemcy, lata 60." at bounding box center [880, 329] width 374 height 71
copy h1 "Heinz Otto KG Dessau"
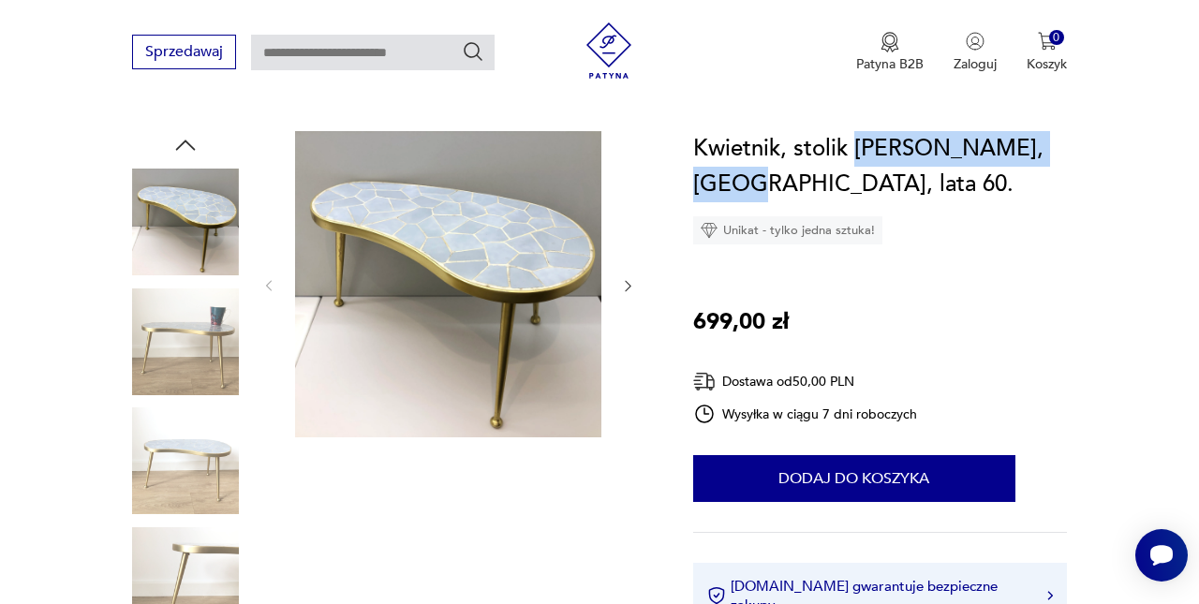
scroll to position [313, 0]
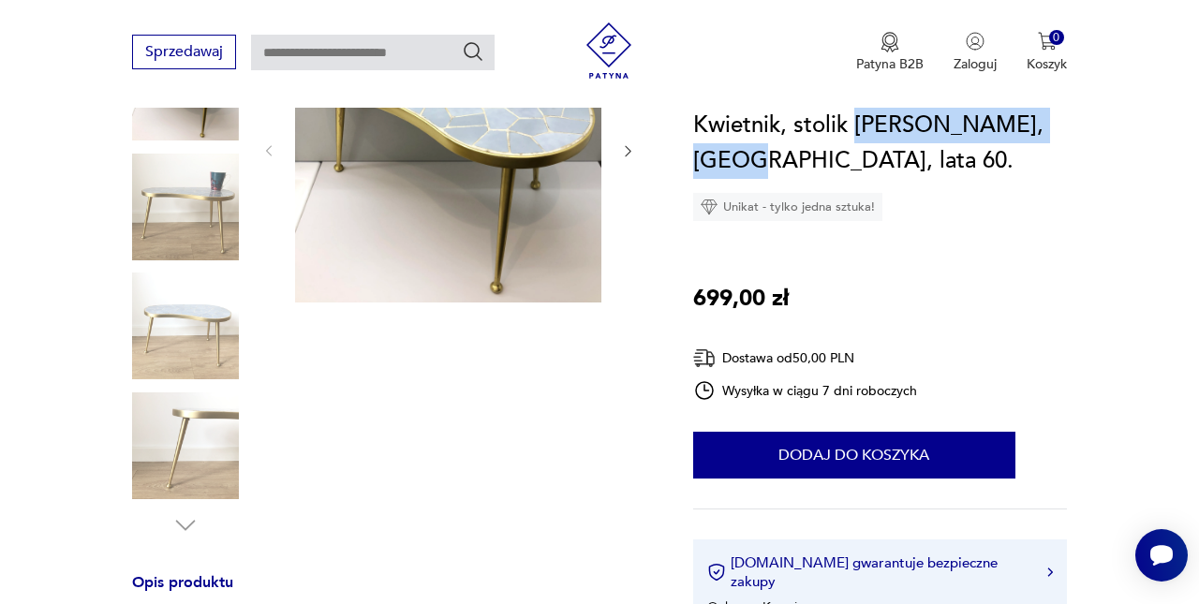
click at [407, 266] on img at bounding box center [448, 149] width 306 height 306
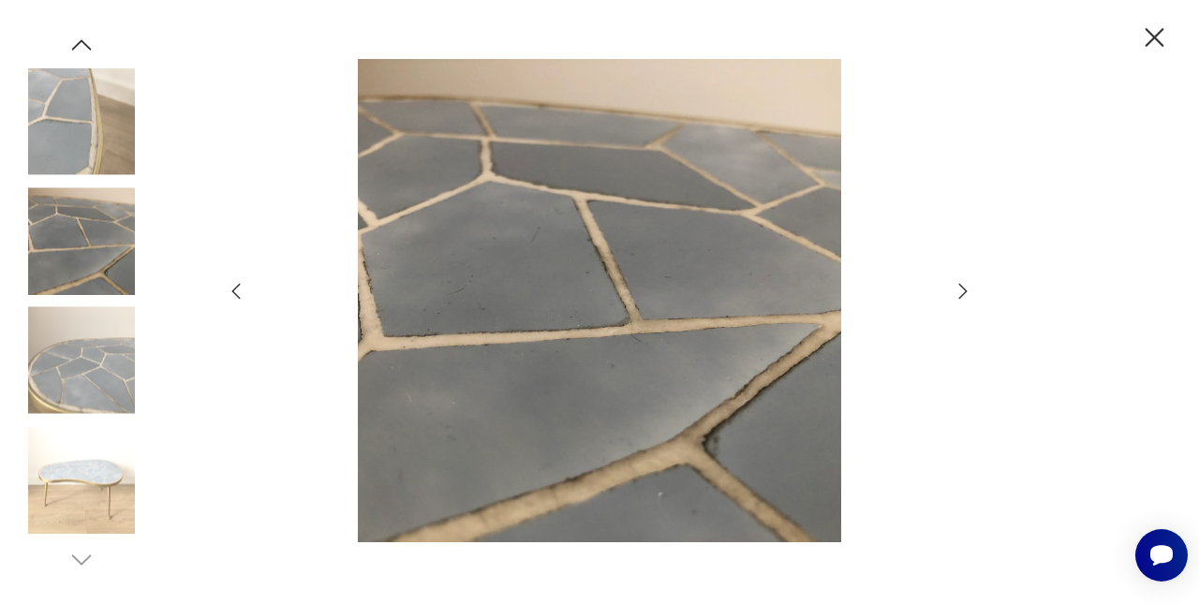
click at [1153, 34] on icon "button" at bounding box center [1154, 38] width 33 height 33
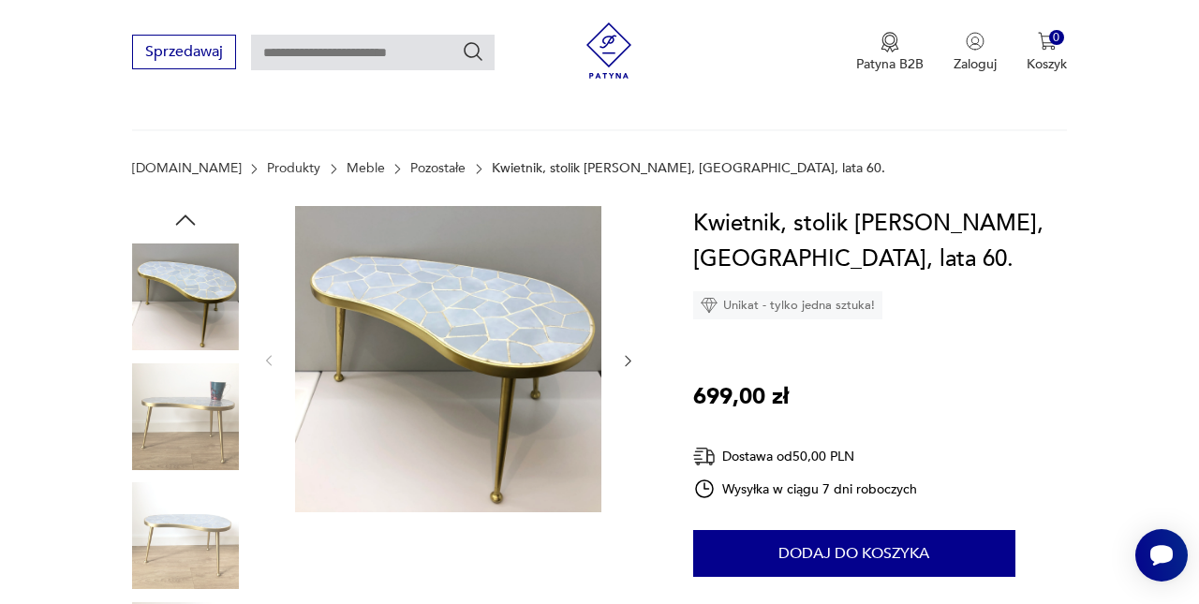
scroll to position [56, 0]
